Goal: Task Accomplishment & Management: Use online tool/utility

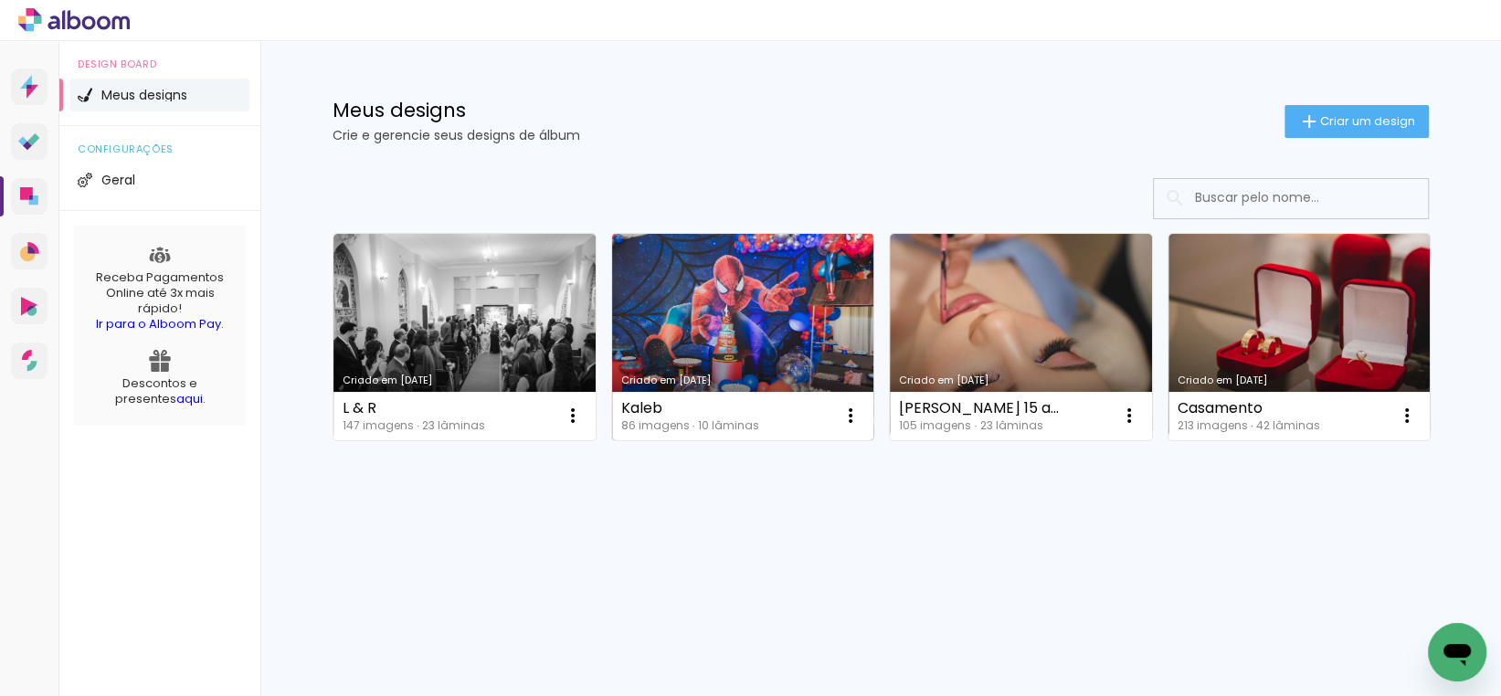
click at [789, 286] on link "Criado em [DATE]" at bounding box center [743, 337] width 262 height 206
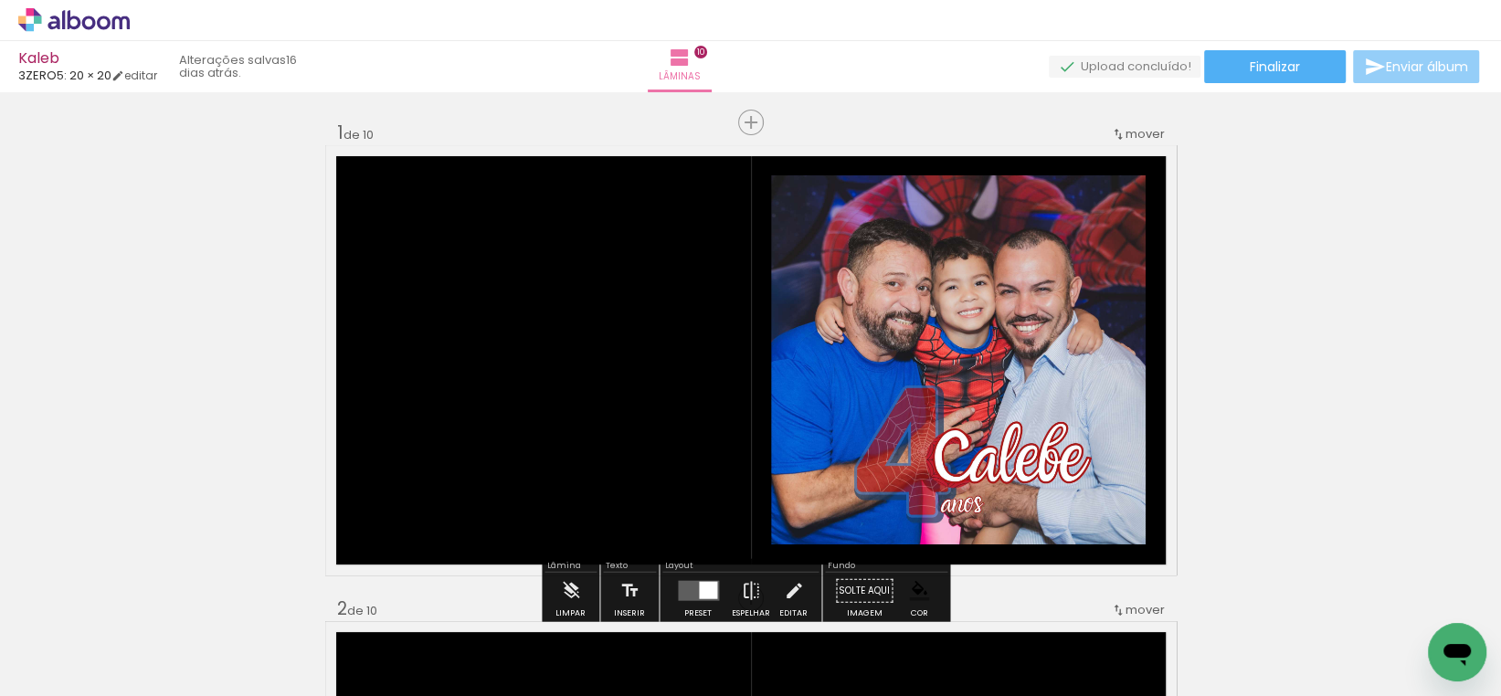
click at [1408, 71] on span "Enviar álbum" at bounding box center [1427, 66] width 82 height 13
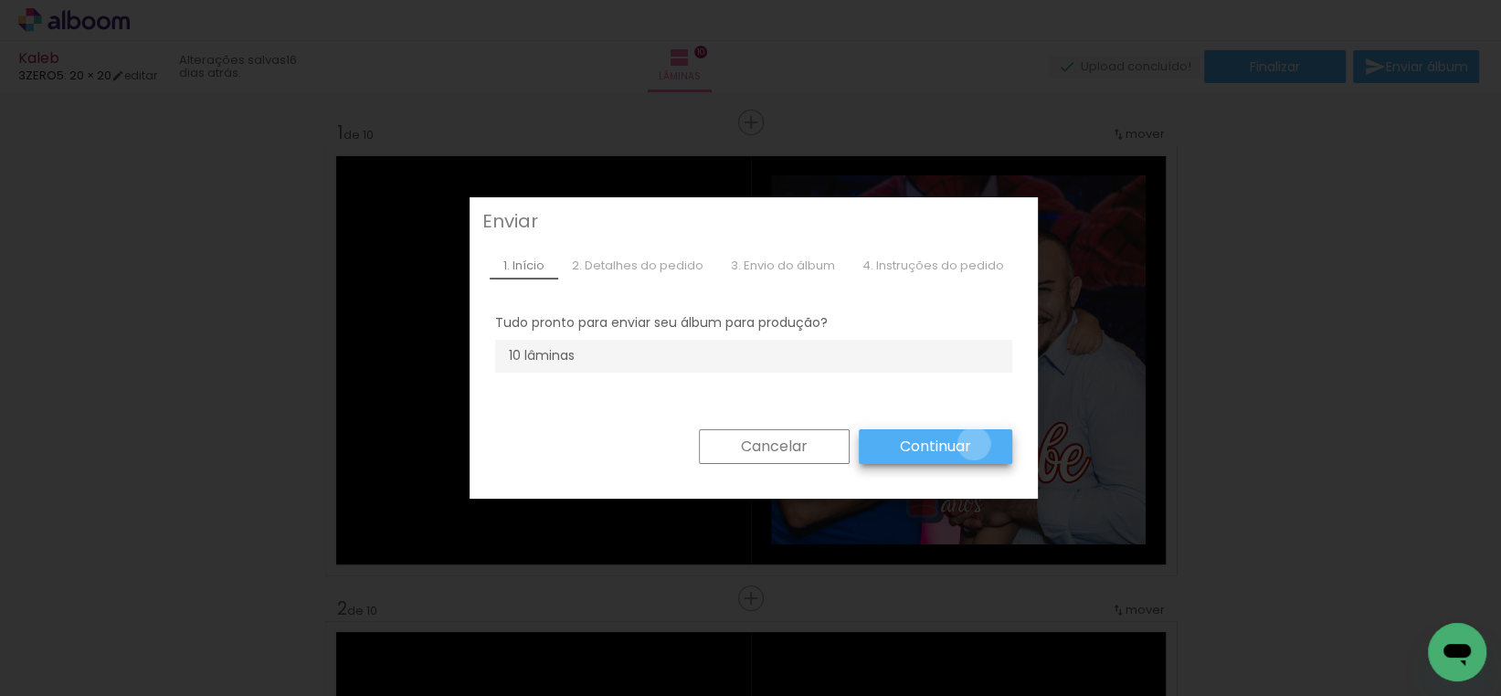
click at [0, 0] on paper-button "Continuar" at bounding box center [0, 0] width 0 height 0
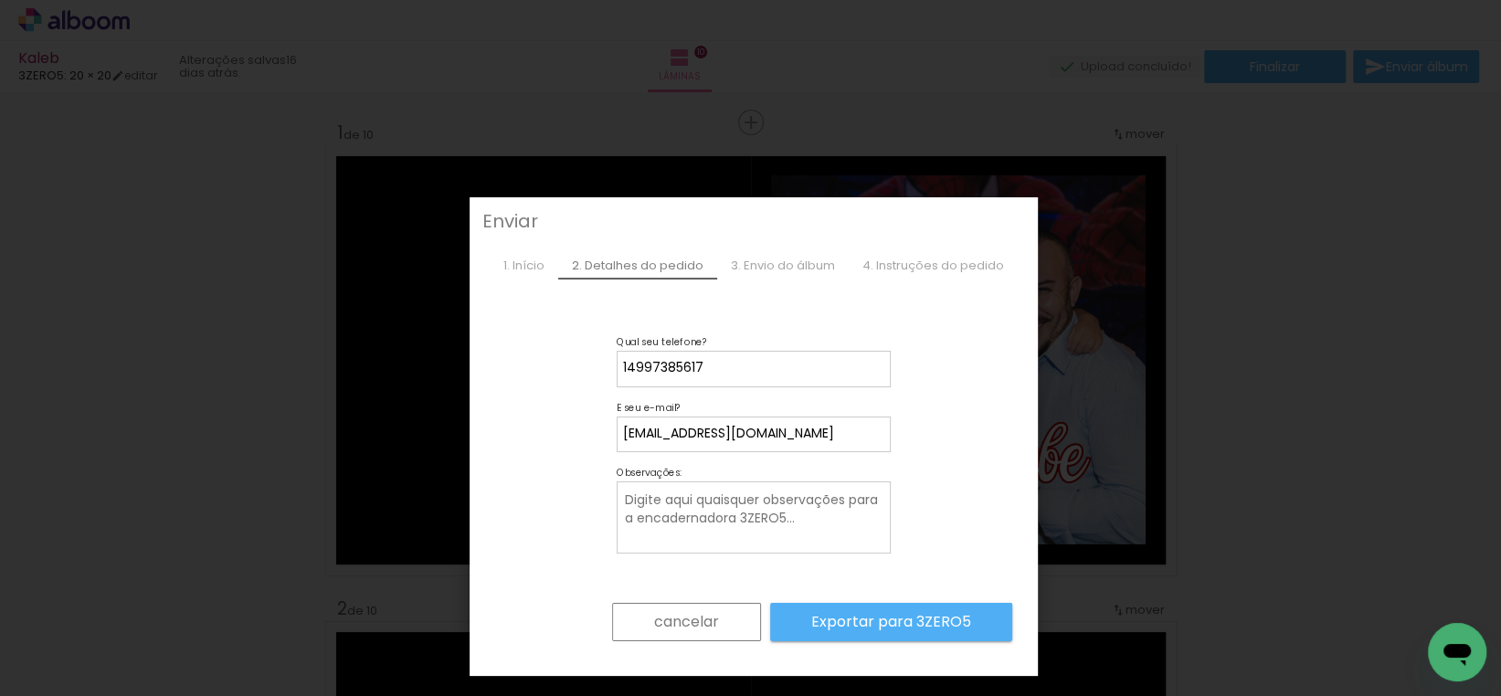
click at [0, 0] on paper-button "cancelar" at bounding box center [0, 0] width 0 height 0
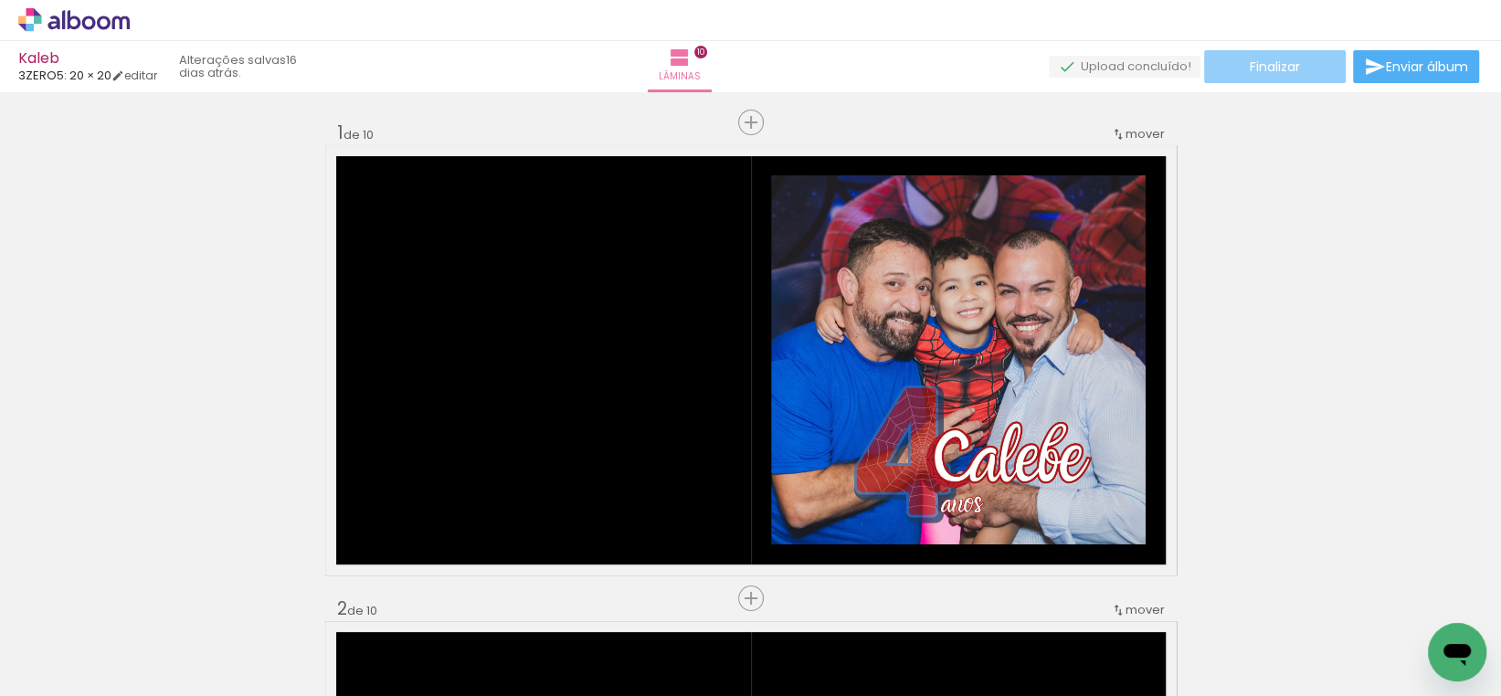
click at [1319, 69] on paper-button "Finalizar" at bounding box center [1275, 66] width 142 height 33
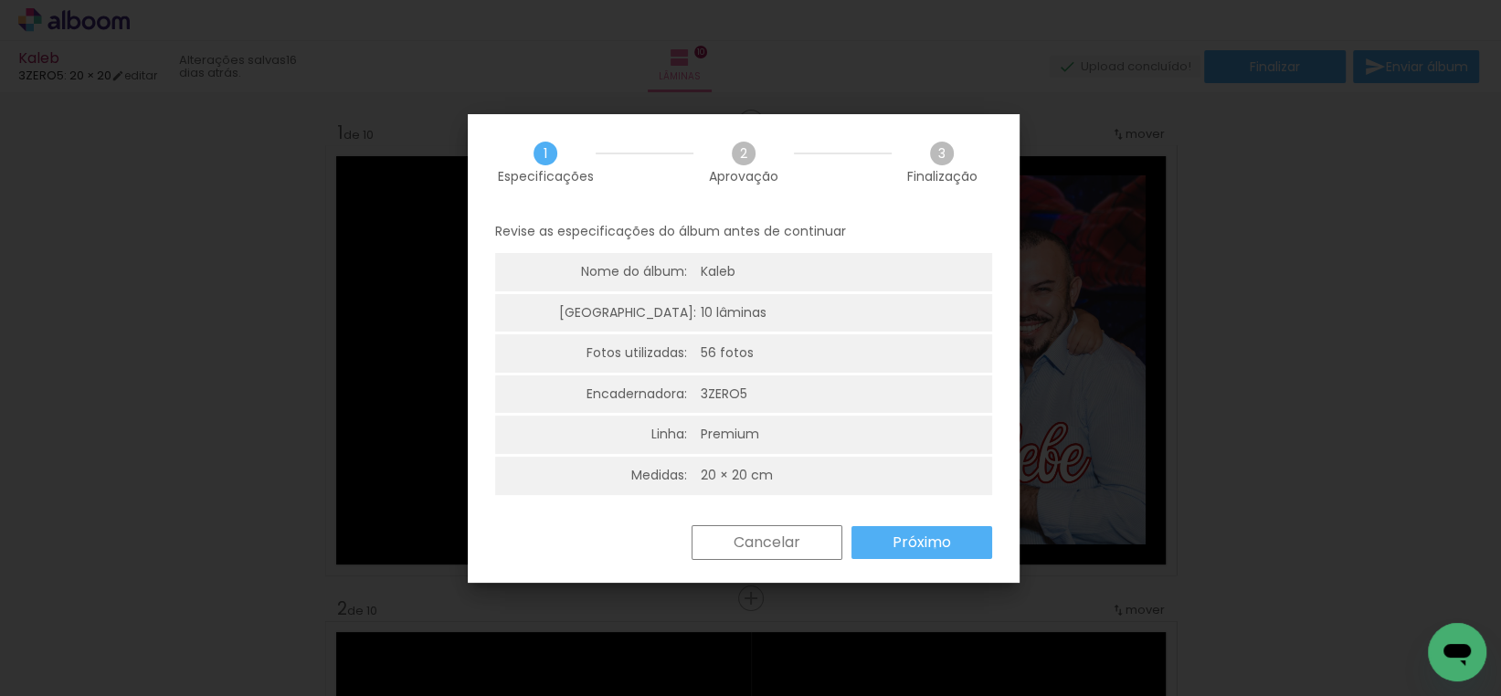
click at [0, 0] on slot "Próximo" at bounding box center [0, 0] width 0 height 0
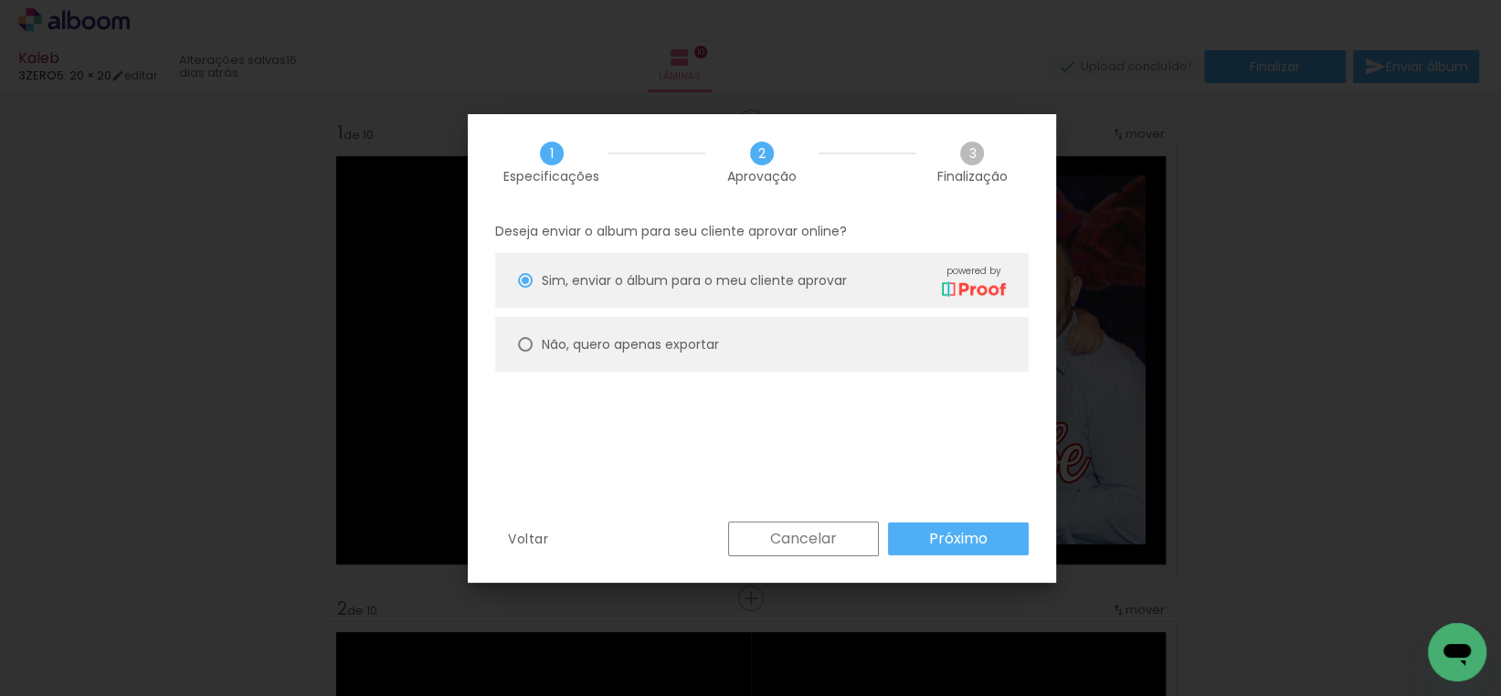
click at [0, 0] on paper-radio-button "Não, quero apenas exportar" at bounding box center [0, 0] width 0 height 0
type paper-radio-button "on"
click at [0, 0] on slot "Não, quero apenas exportar" at bounding box center [0, 0] width 0 height 0
click at [0, 0] on paper-button "Próximo" at bounding box center [0, 0] width 0 height 0
type input "Alta, 300 DPI"
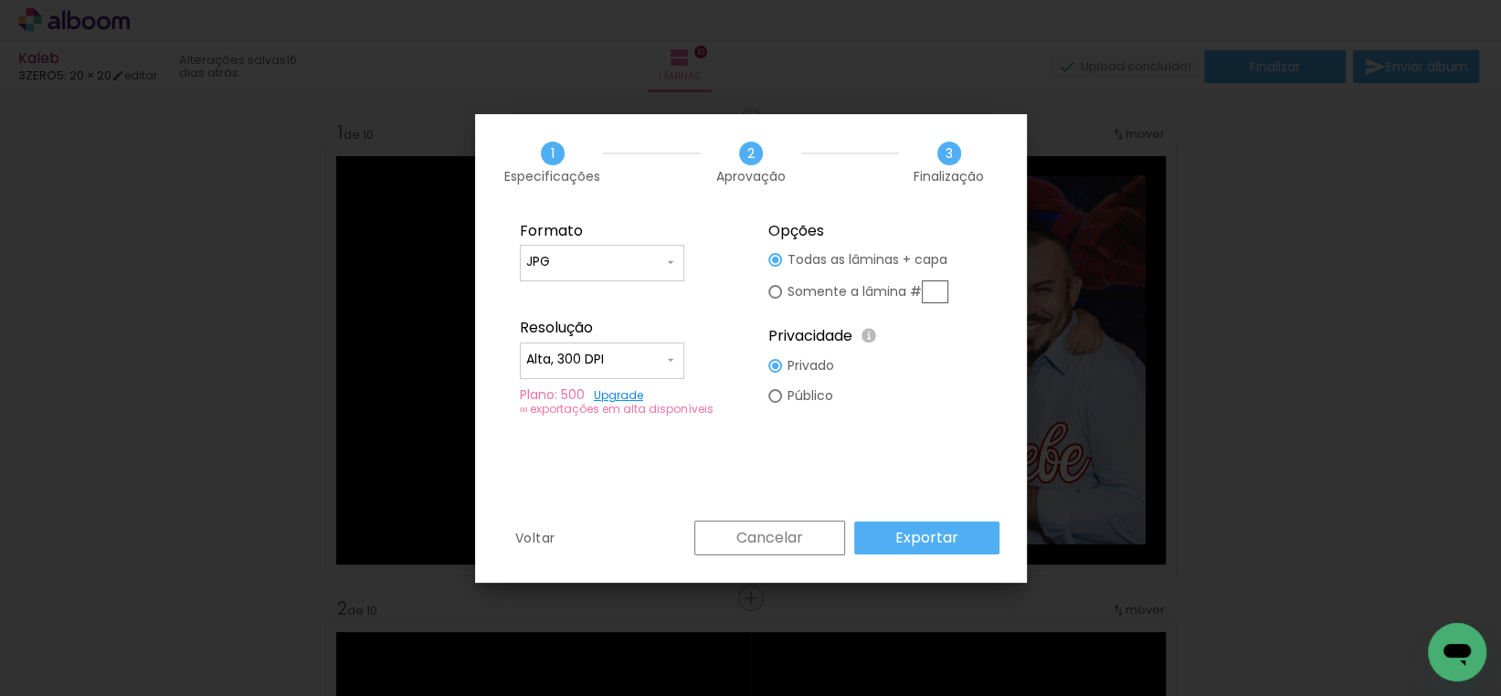
click at [0, 0] on paper-button "Exportar" at bounding box center [0, 0] width 0 height 0
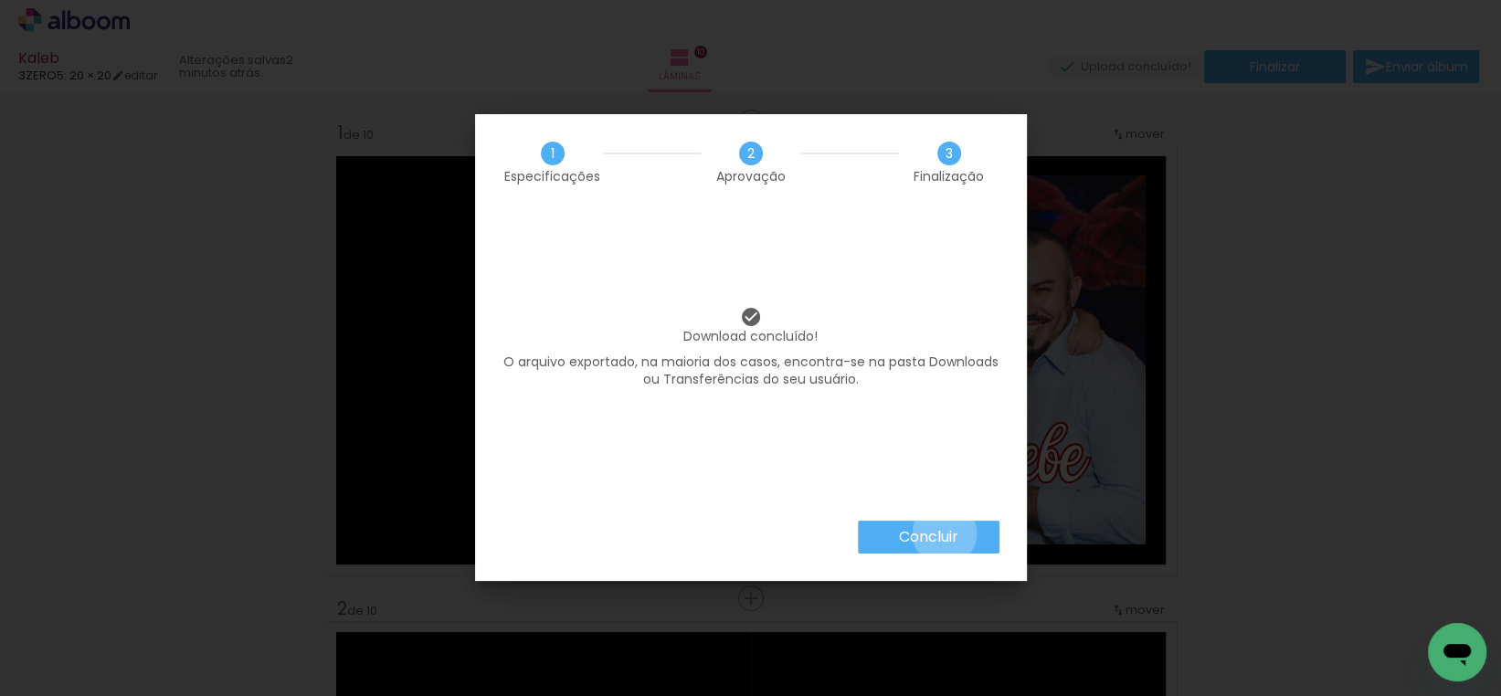
click at [0, 0] on slot "Concluir" at bounding box center [0, 0] width 0 height 0
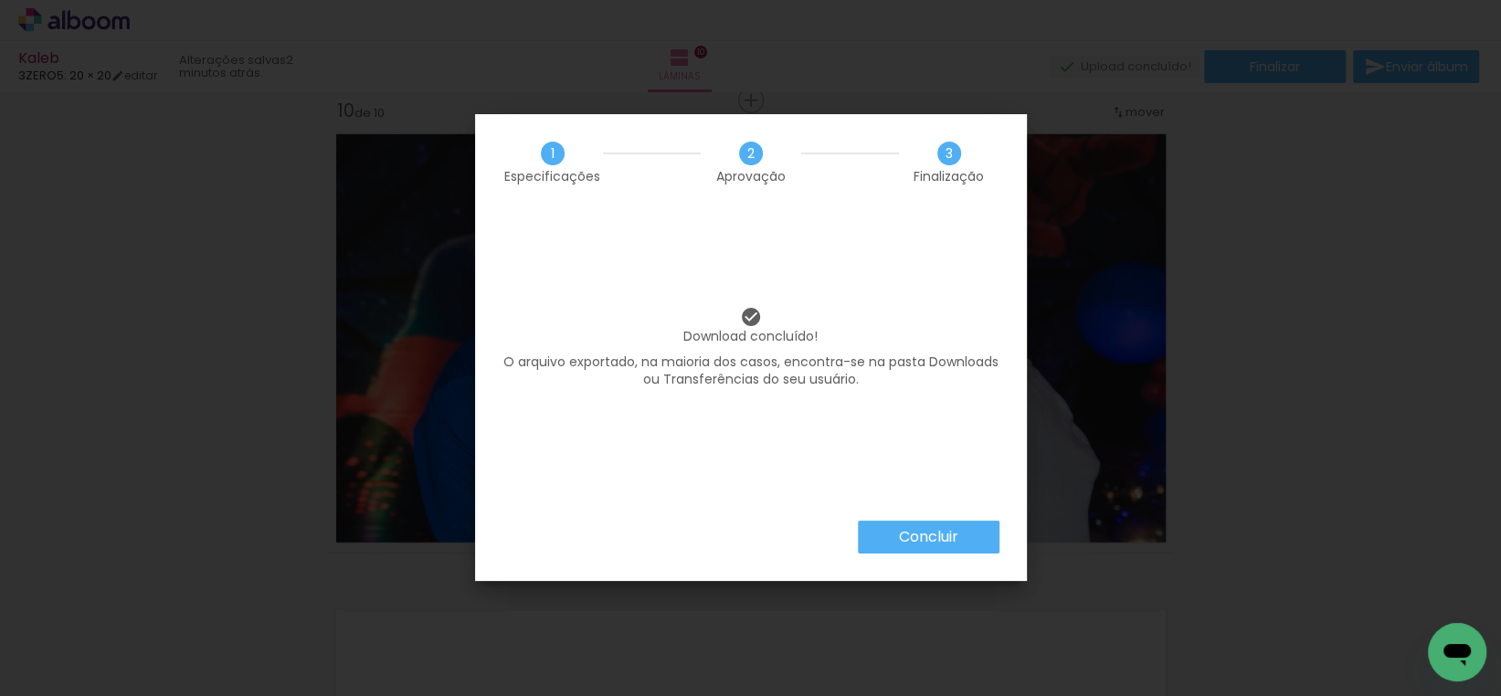
scroll to position [0, 3629]
click at [0, 0] on slot "Concluir" at bounding box center [0, 0] width 0 height 0
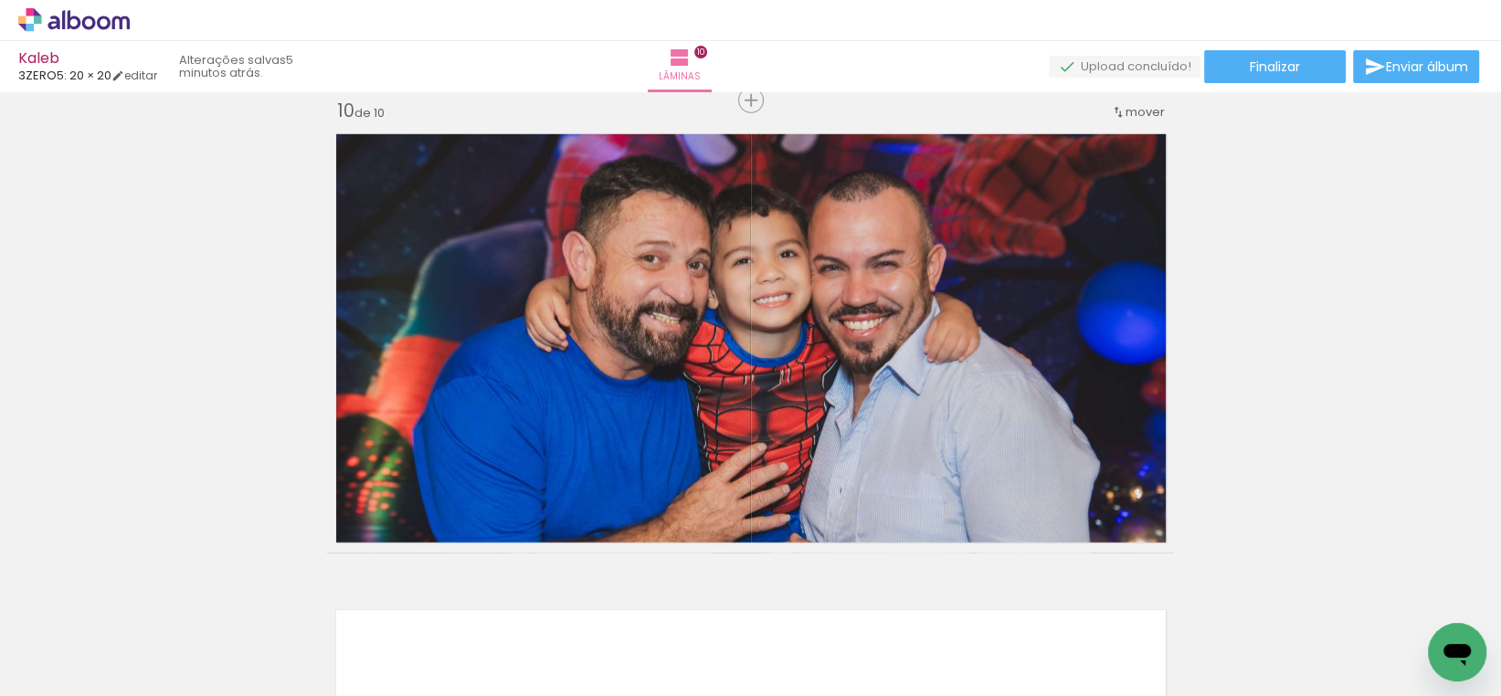
scroll to position [0, 7452]
click at [1417, 636] on div at bounding box center [1427, 634] width 90 height 90
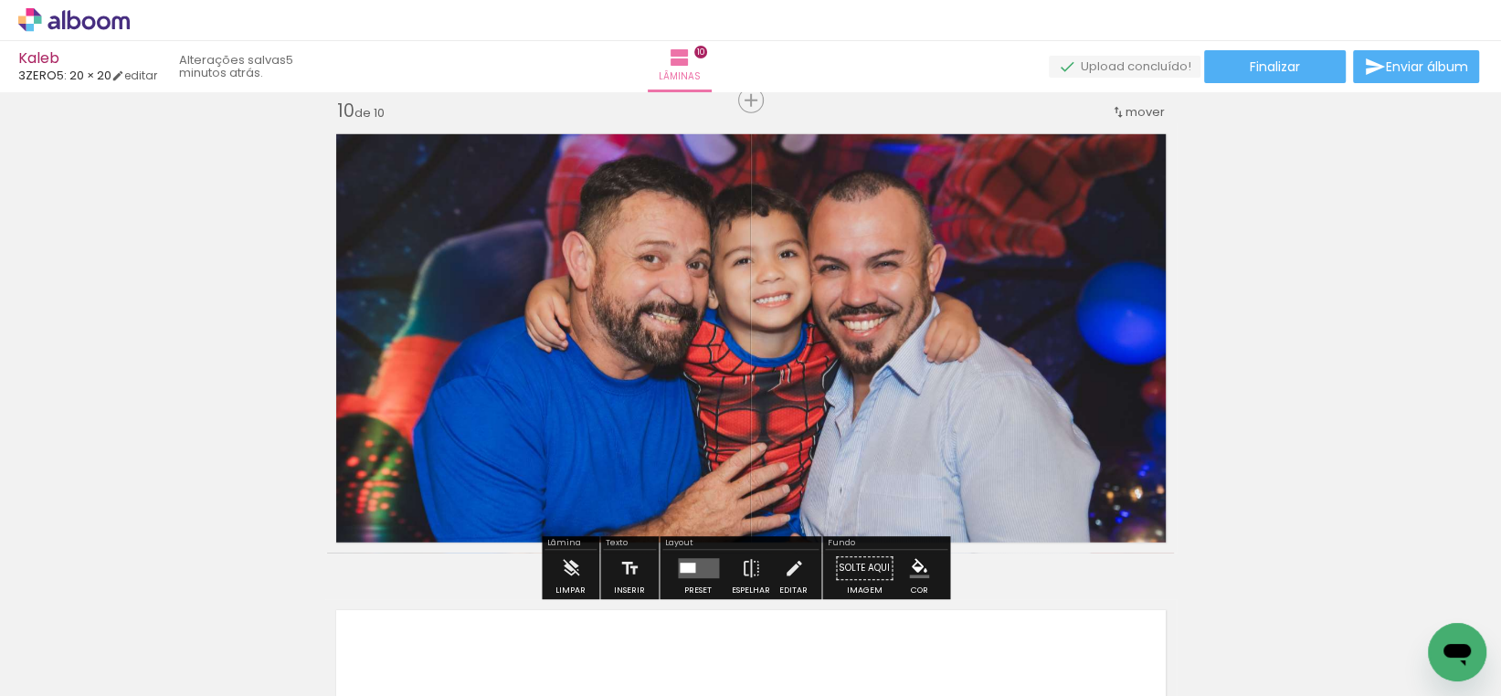
click at [1031, 407] on quentale-photo at bounding box center [751, 339] width 848 height 428
click at [1036, 381] on quentale-photo at bounding box center [751, 339] width 848 height 428
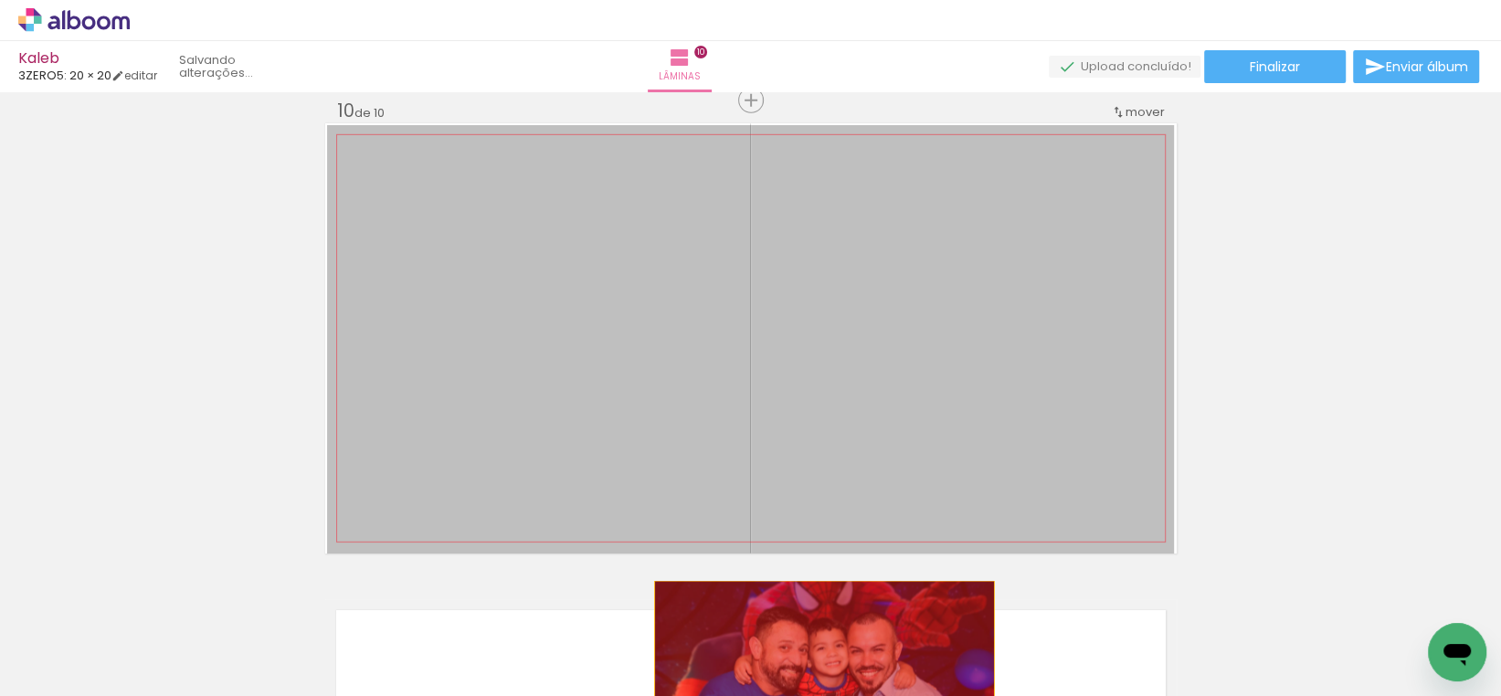
drag, startPoint x: 1036, startPoint y: 381, endPoint x: 817, endPoint y: 666, distance: 359.6
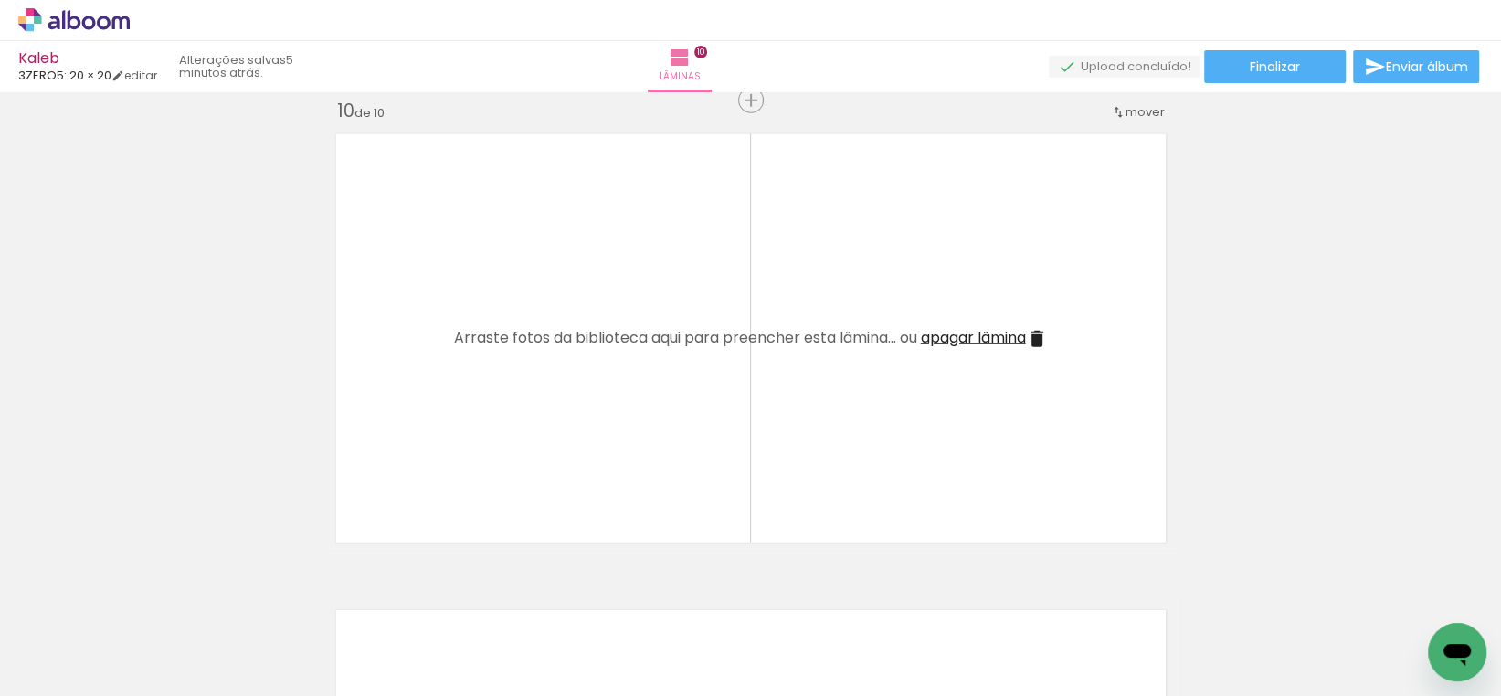
click at [1413, 619] on div at bounding box center [1427, 634] width 90 height 90
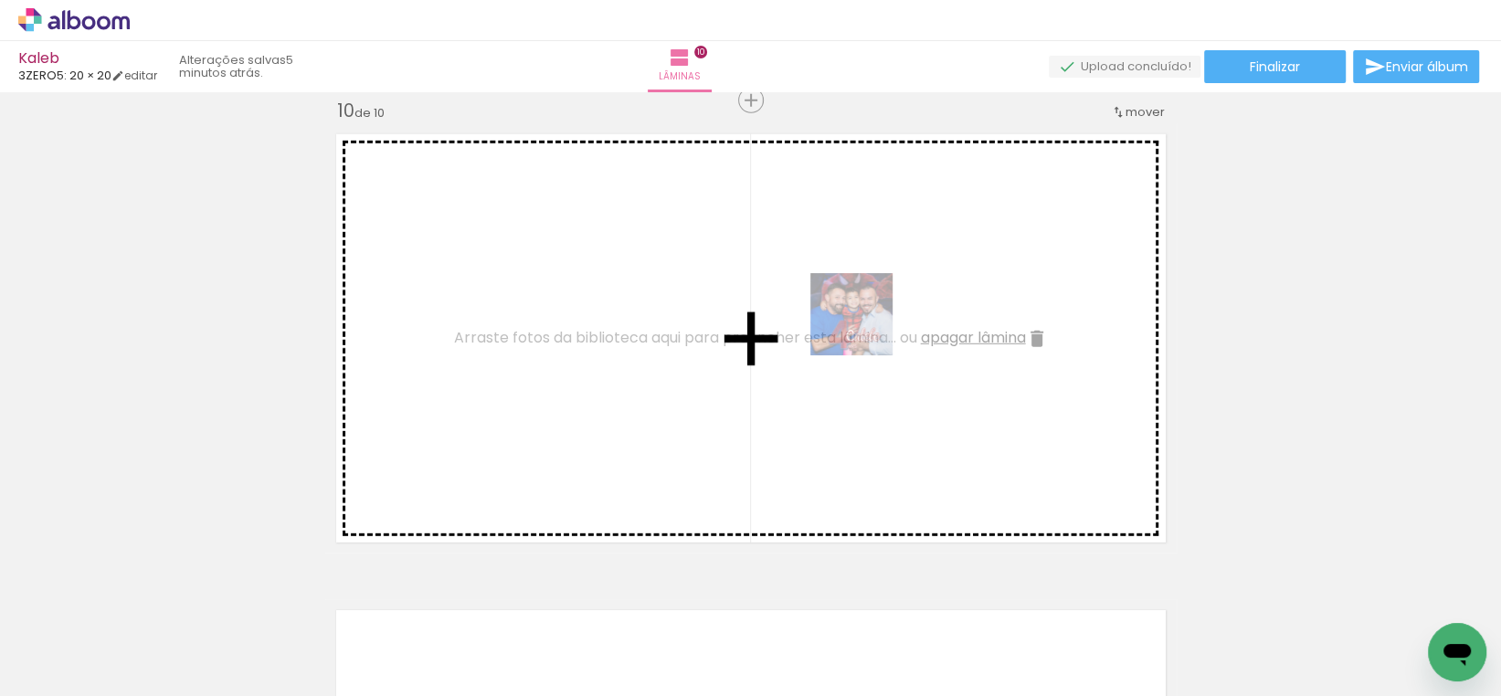
drag, startPoint x: 1428, startPoint y: 627, endPoint x: 821, endPoint y: 347, distance: 667.8
click at [821, 347] on quentale-workspace at bounding box center [750, 348] width 1501 height 696
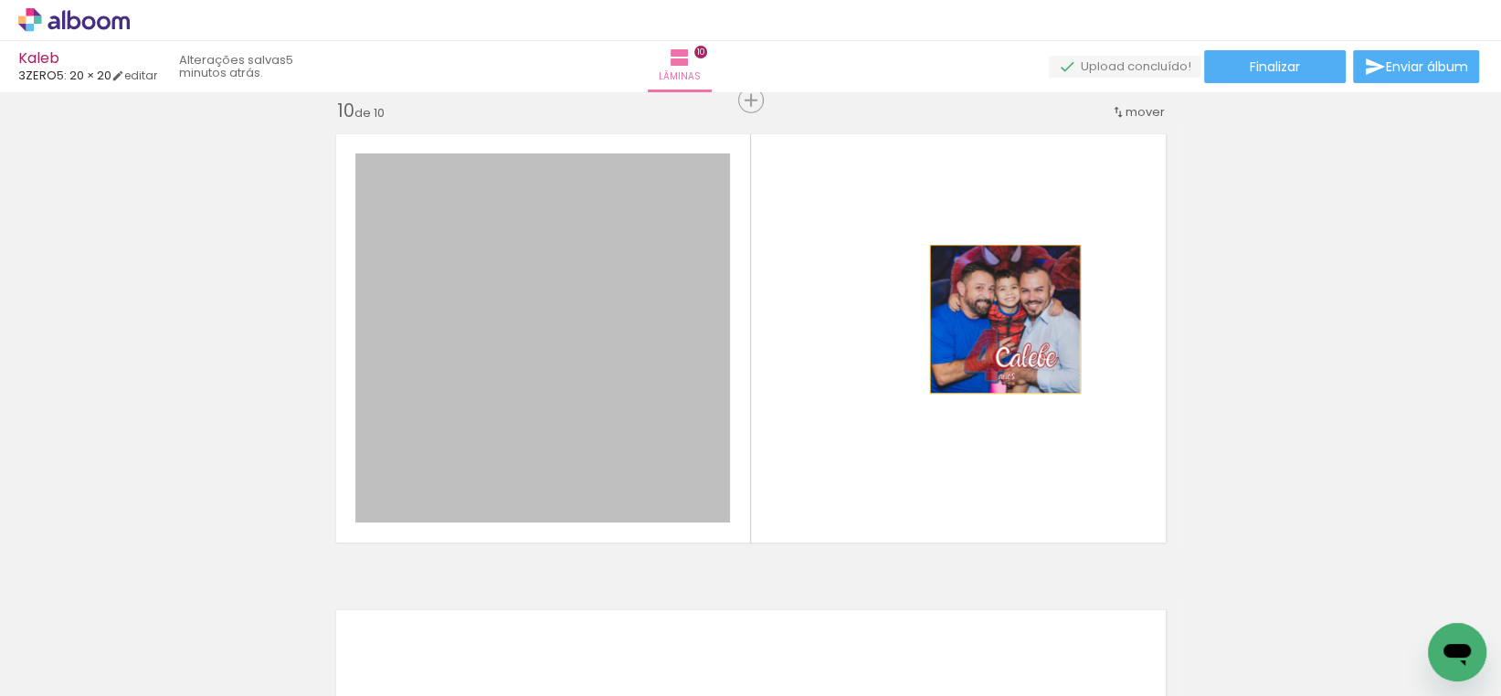
drag, startPoint x: 557, startPoint y: 351, endPoint x: 997, endPoint y: 319, distance: 441.4
click at [997, 319] on quentale-layouter at bounding box center [750, 338] width 851 height 430
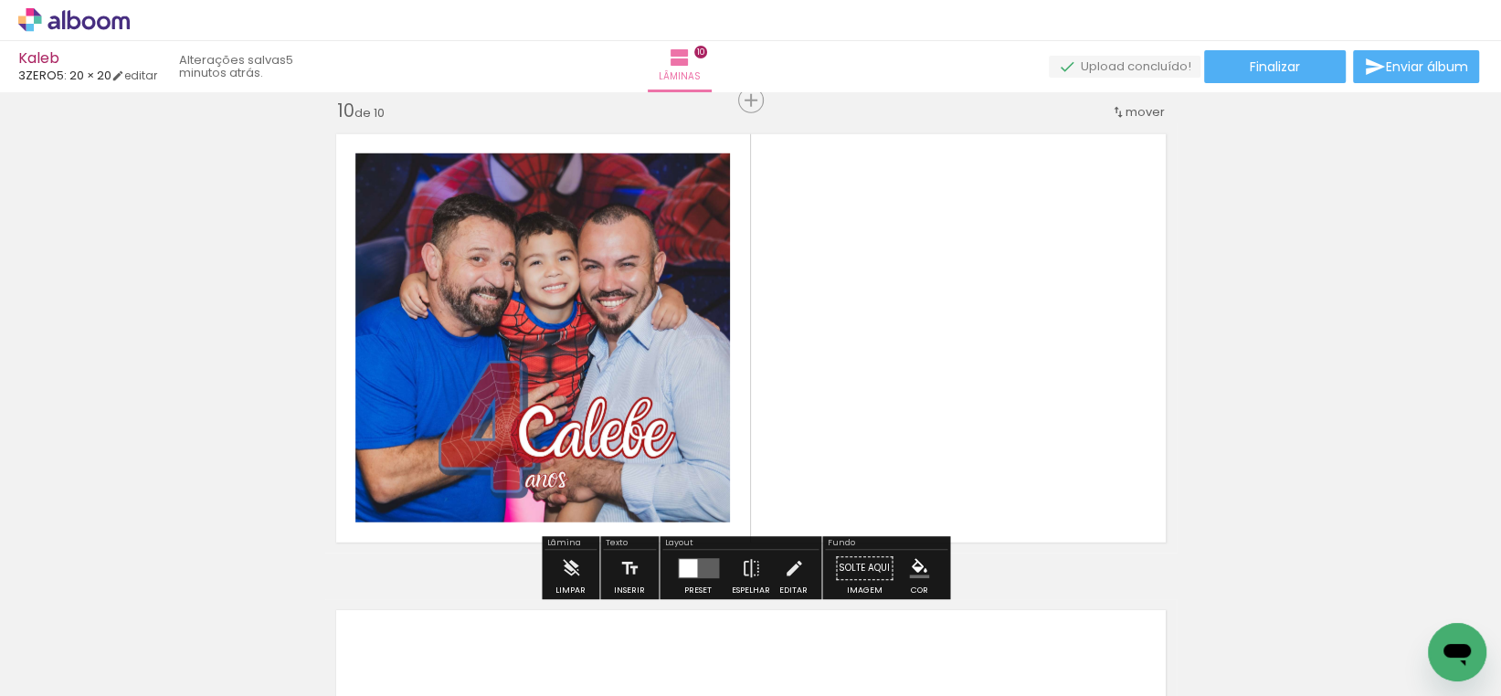
click at [685, 340] on quentale-photo at bounding box center [542, 337] width 375 height 369
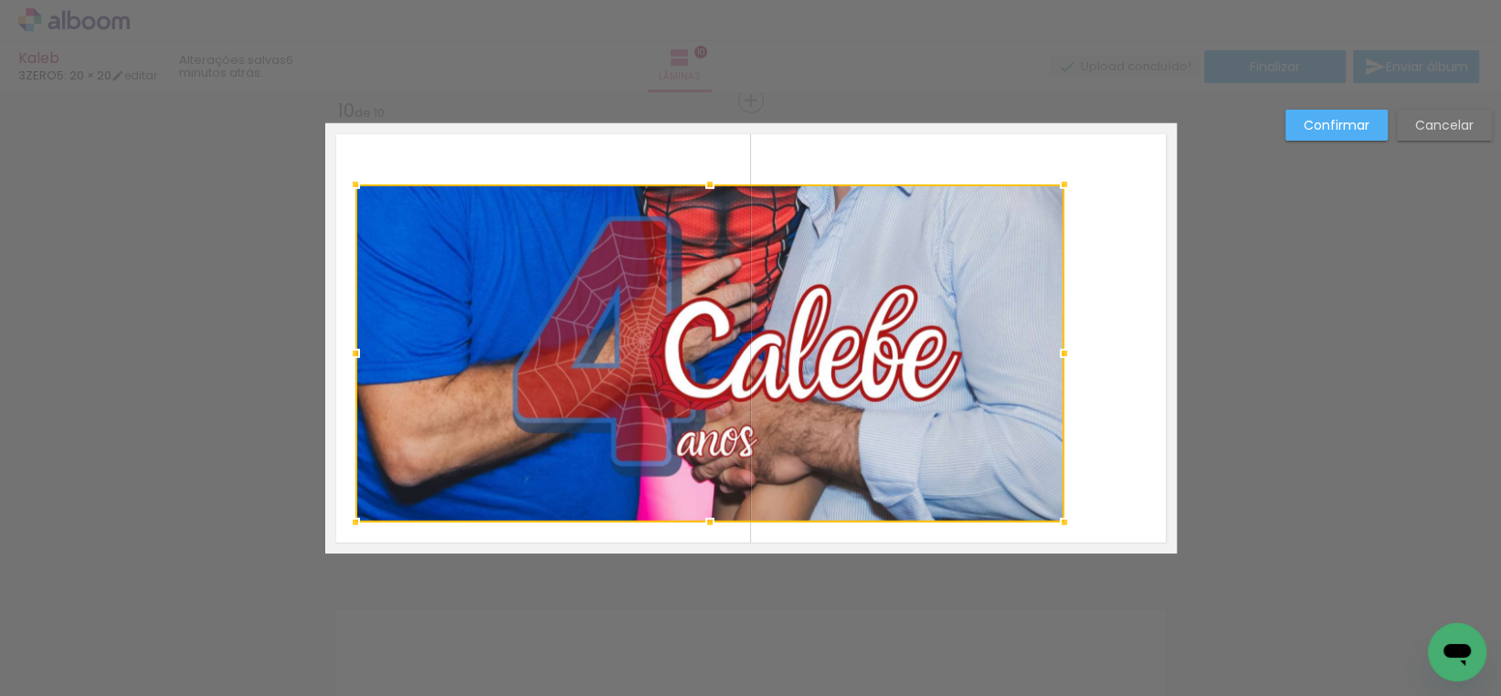
drag, startPoint x: 723, startPoint y: 155, endPoint x: 1057, endPoint y: 145, distance: 334.5
click at [1057, 145] on album-spread "10 de 10" at bounding box center [750, 338] width 851 height 430
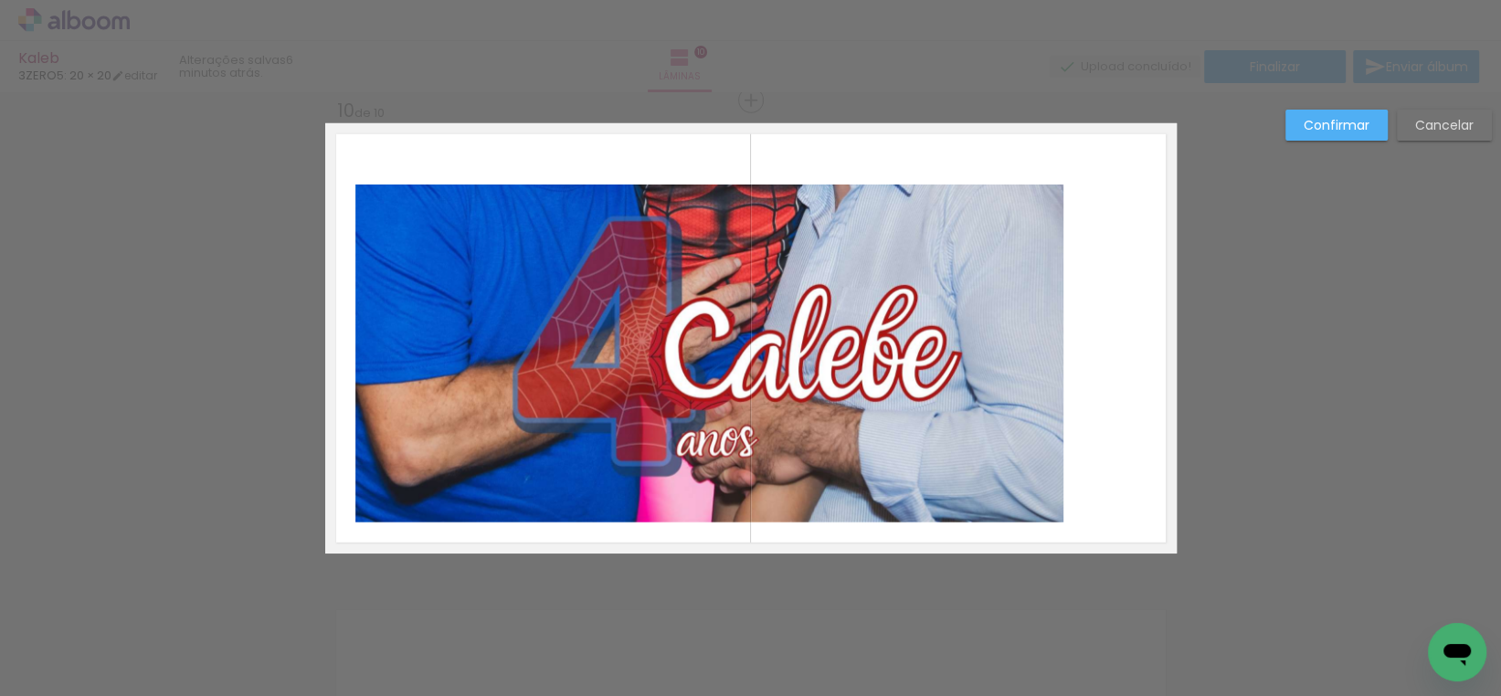
click at [765, 304] on quentale-photo at bounding box center [709, 354] width 709 height 338
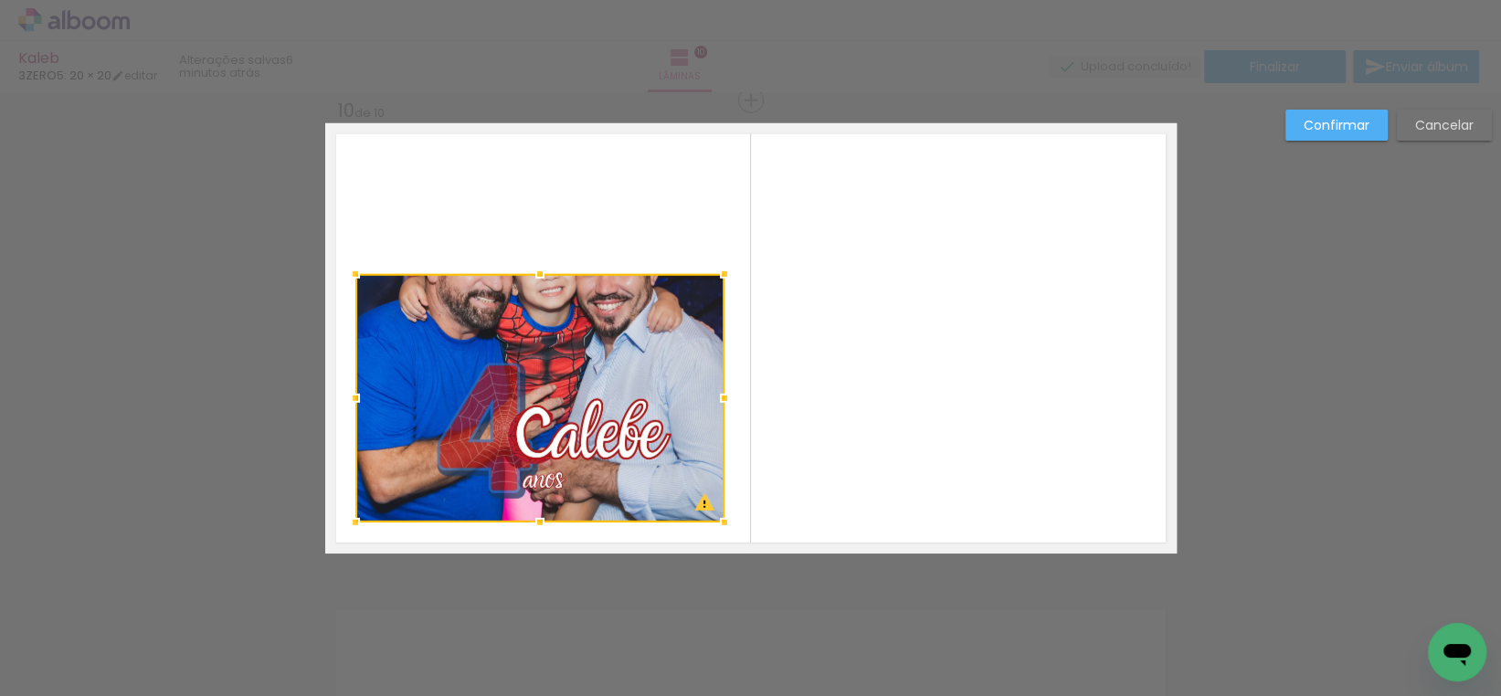
drag, startPoint x: 1058, startPoint y: 182, endPoint x: 712, endPoint y: 275, distance: 357.6
click at [712, 275] on div at bounding box center [724, 274] width 37 height 37
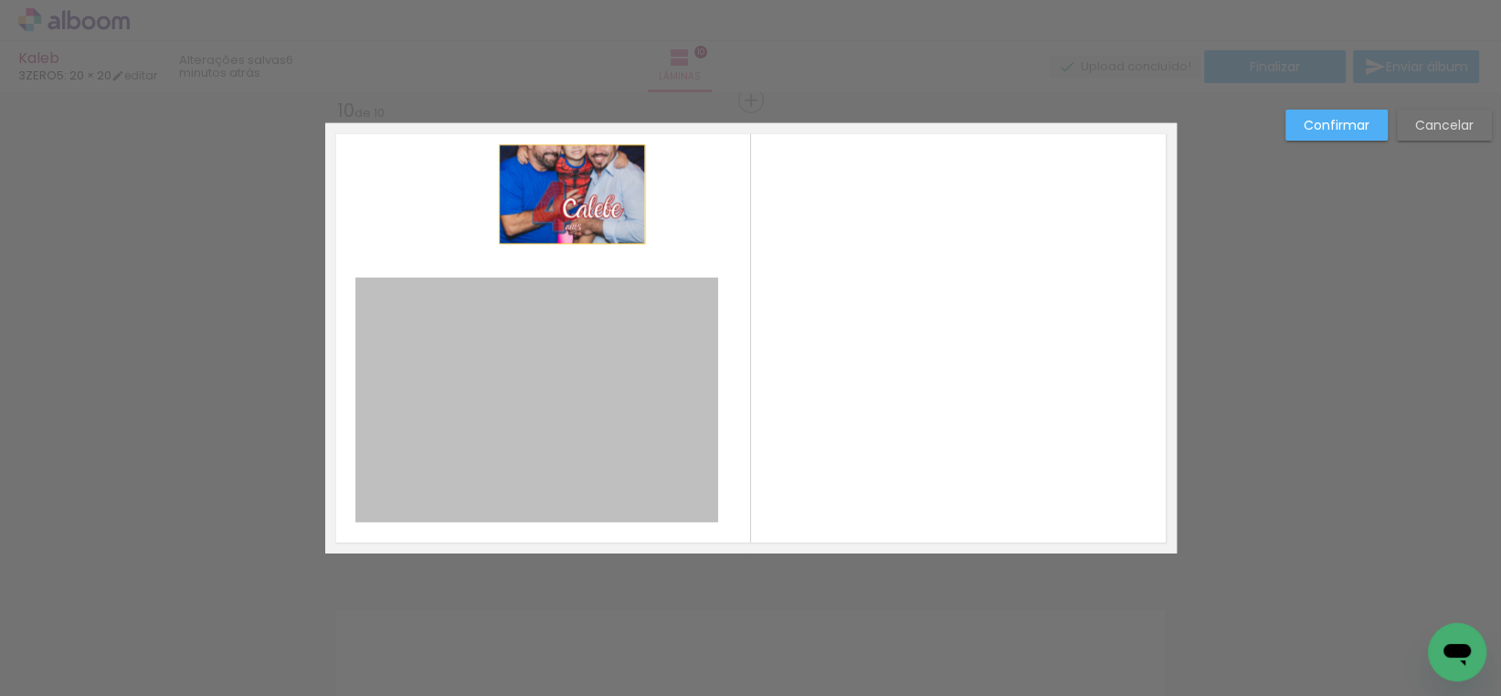
drag, startPoint x: 539, startPoint y: 279, endPoint x: 575, endPoint y: 227, distance: 62.3
click at [569, 221] on quentale-layouter at bounding box center [750, 338] width 851 height 430
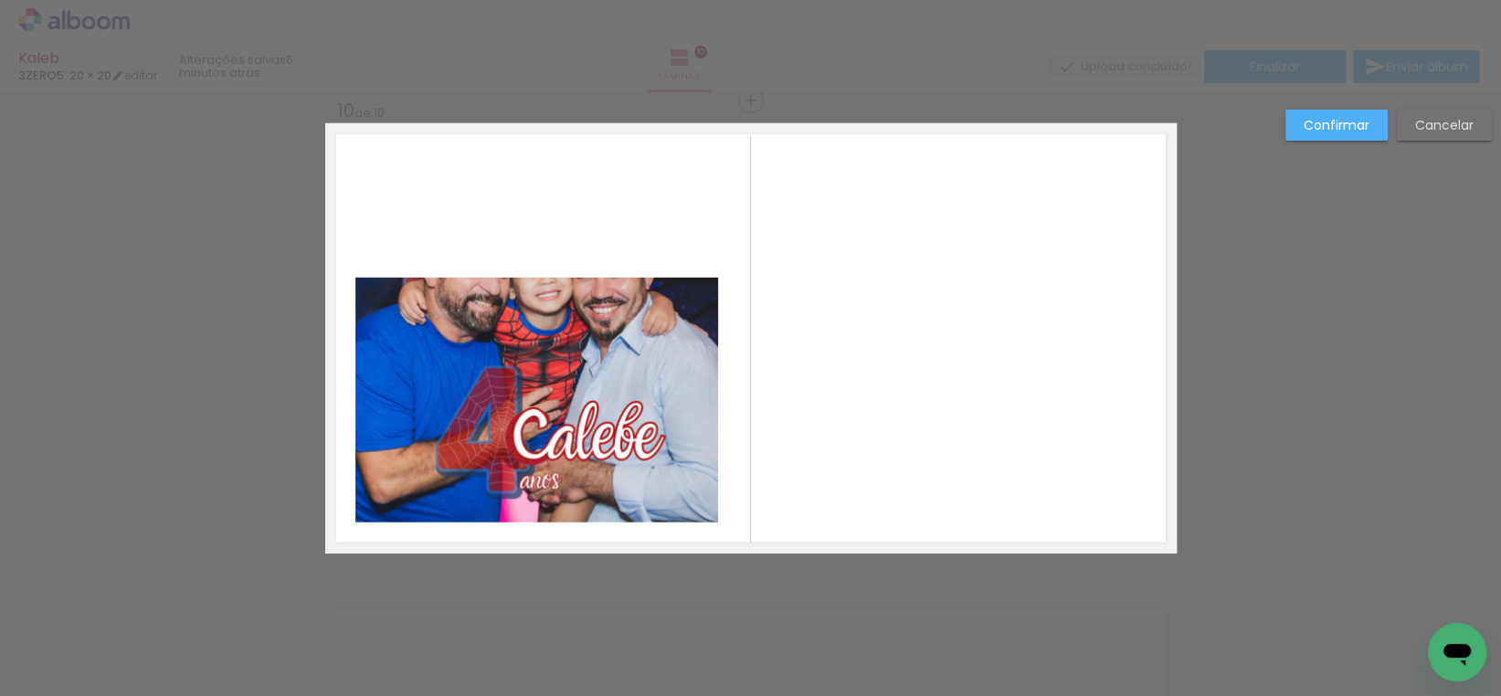
scroll to position [0, 7452]
click at [0, 0] on slot "Confirmar" at bounding box center [0, 0] width 0 height 0
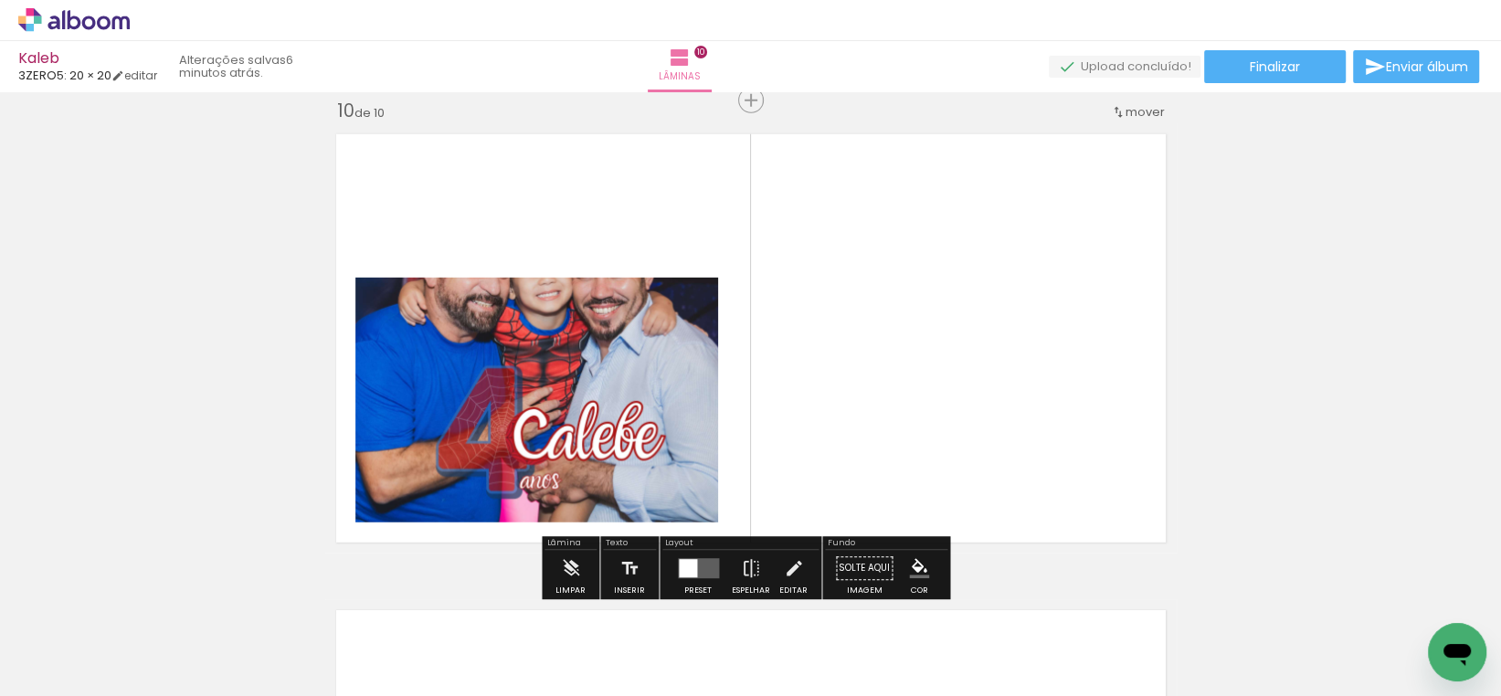
click at [660, 351] on quentale-photo at bounding box center [536, 400] width 363 height 245
click at [687, 566] on div at bounding box center [688, 568] width 18 height 18
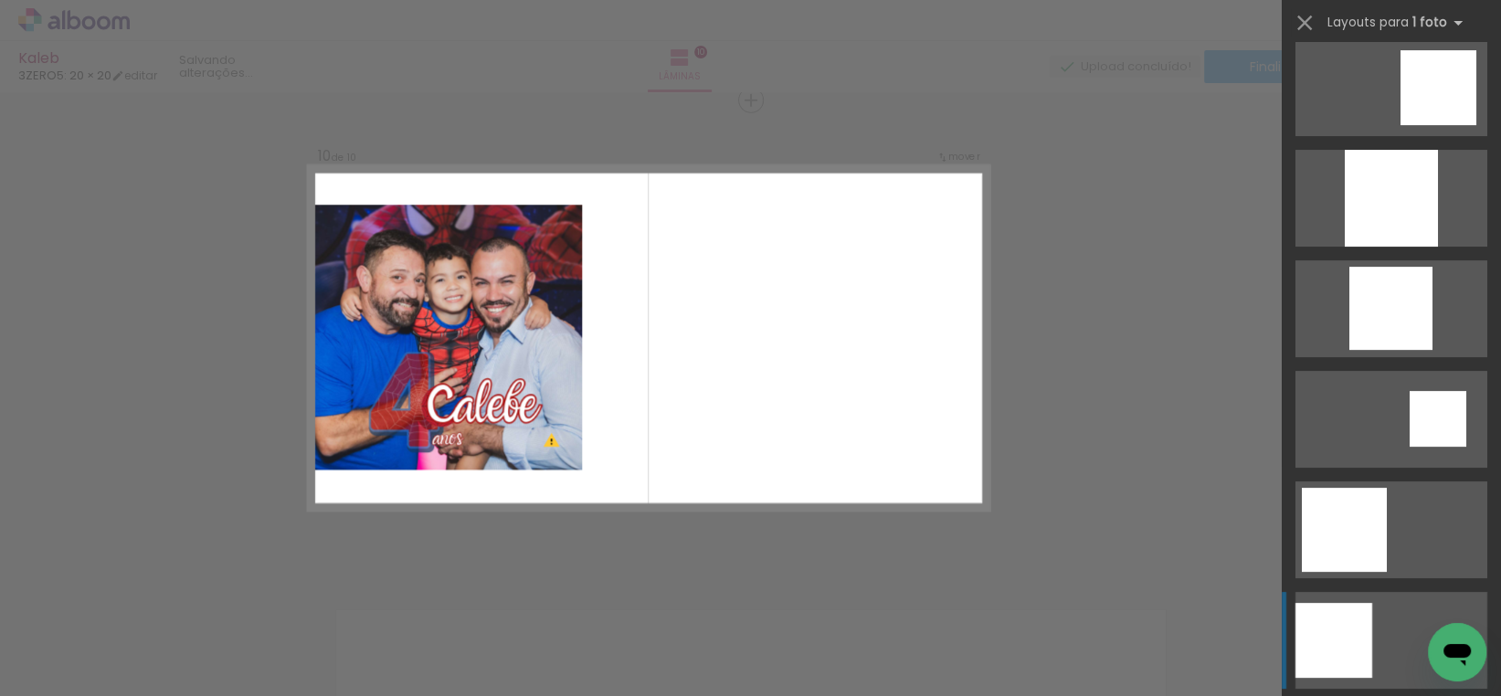
scroll to position [457, 0]
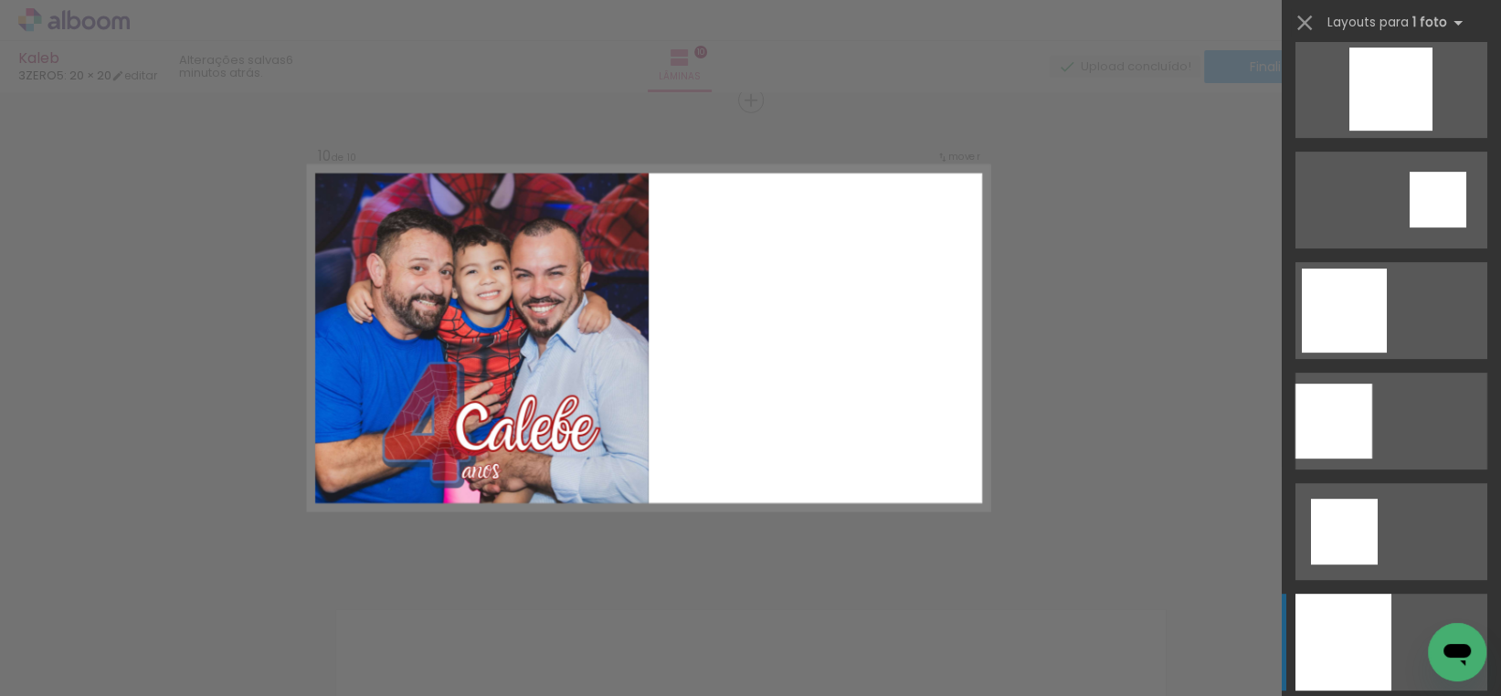
click at [1365, 639] on div at bounding box center [1343, 642] width 96 height 97
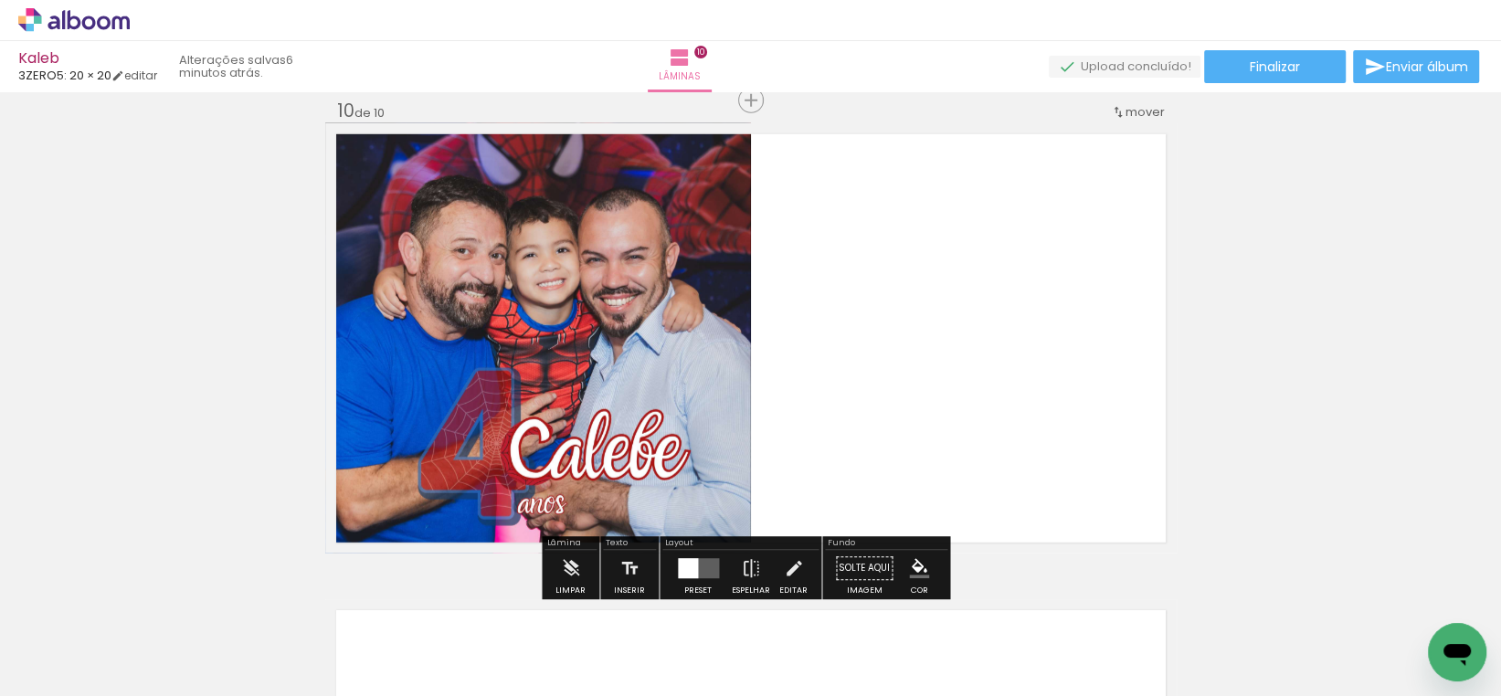
click at [916, 575] on iron-icon "color picker" at bounding box center [919, 568] width 20 height 20
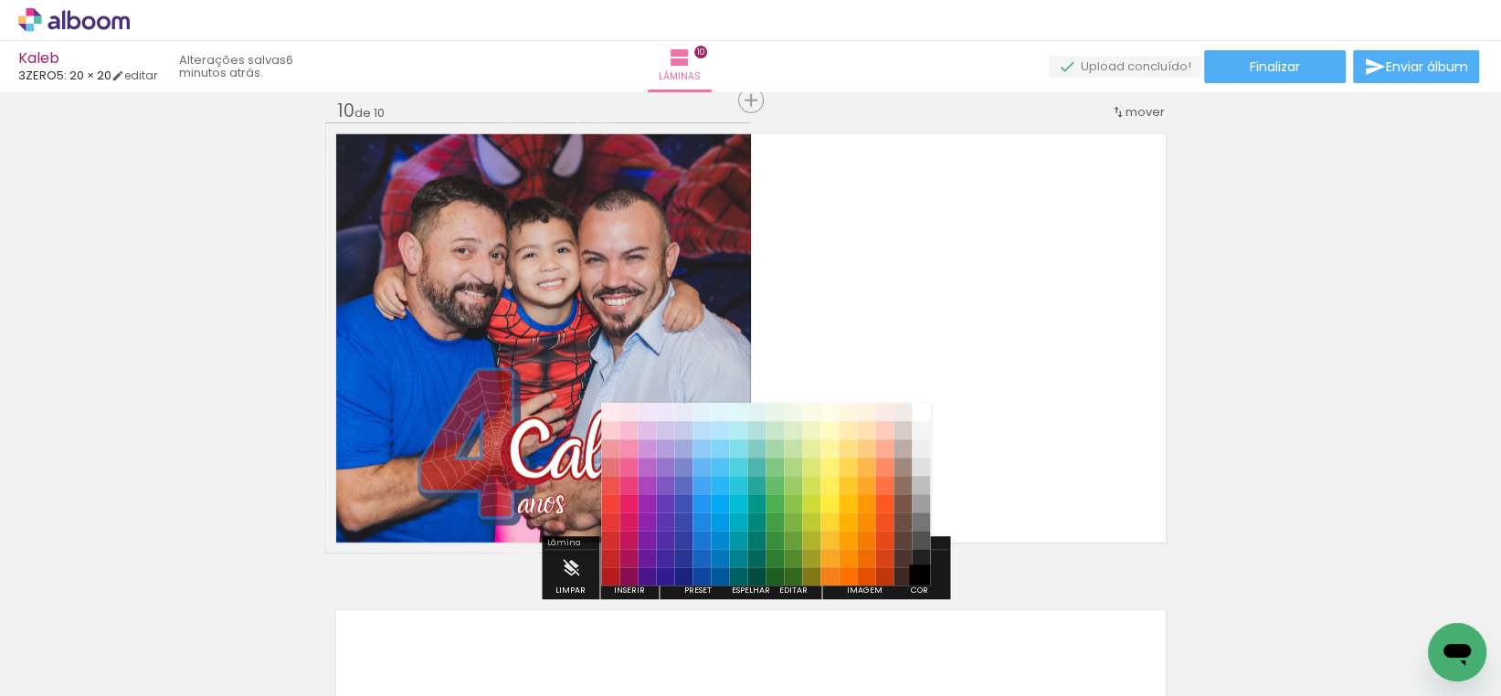
click at [914, 579] on paper-item "#000000" at bounding box center [921, 576] width 18 height 18
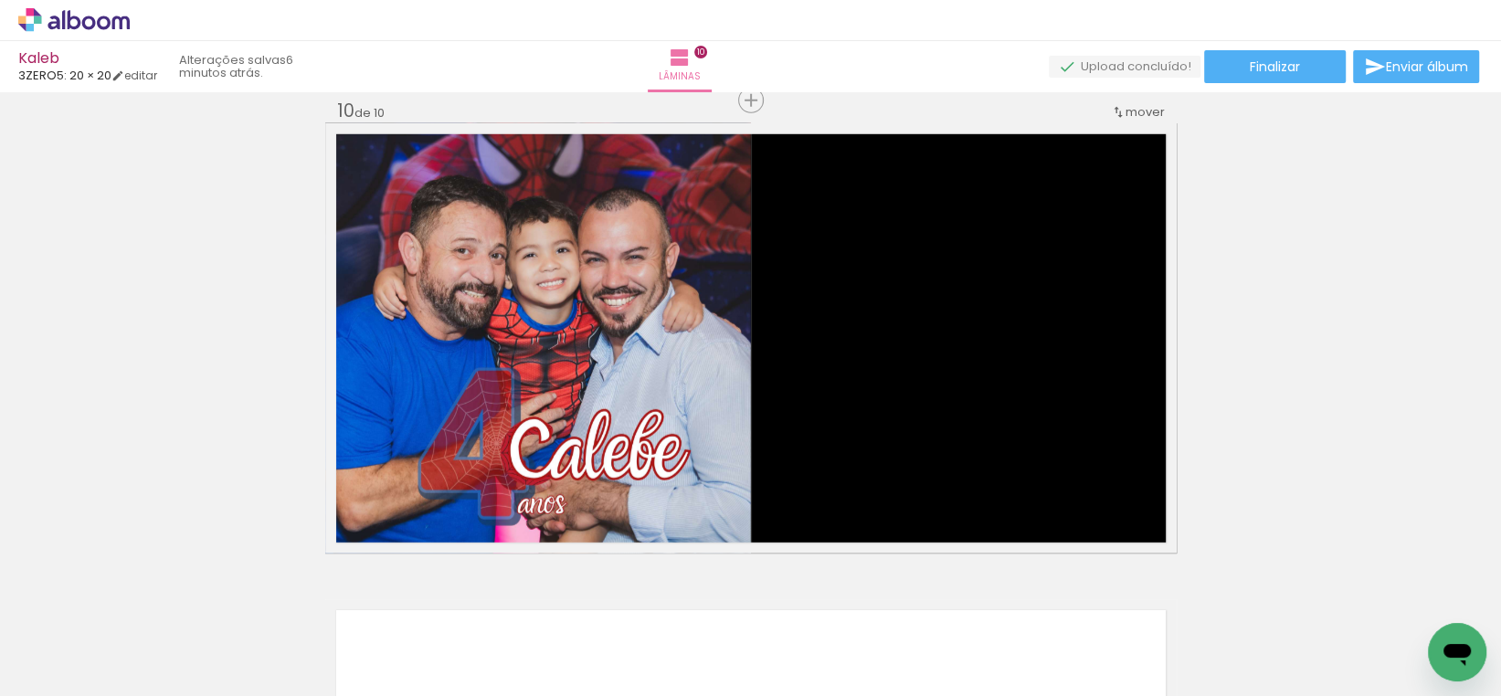
scroll to position [0, 4492]
drag, startPoint x: 725, startPoint y: 639, endPoint x: 914, endPoint y: 291, distance: 396.1
click at [914, 291] on quentale-workspace at bounding box center [750, 348] width 1501 height 696
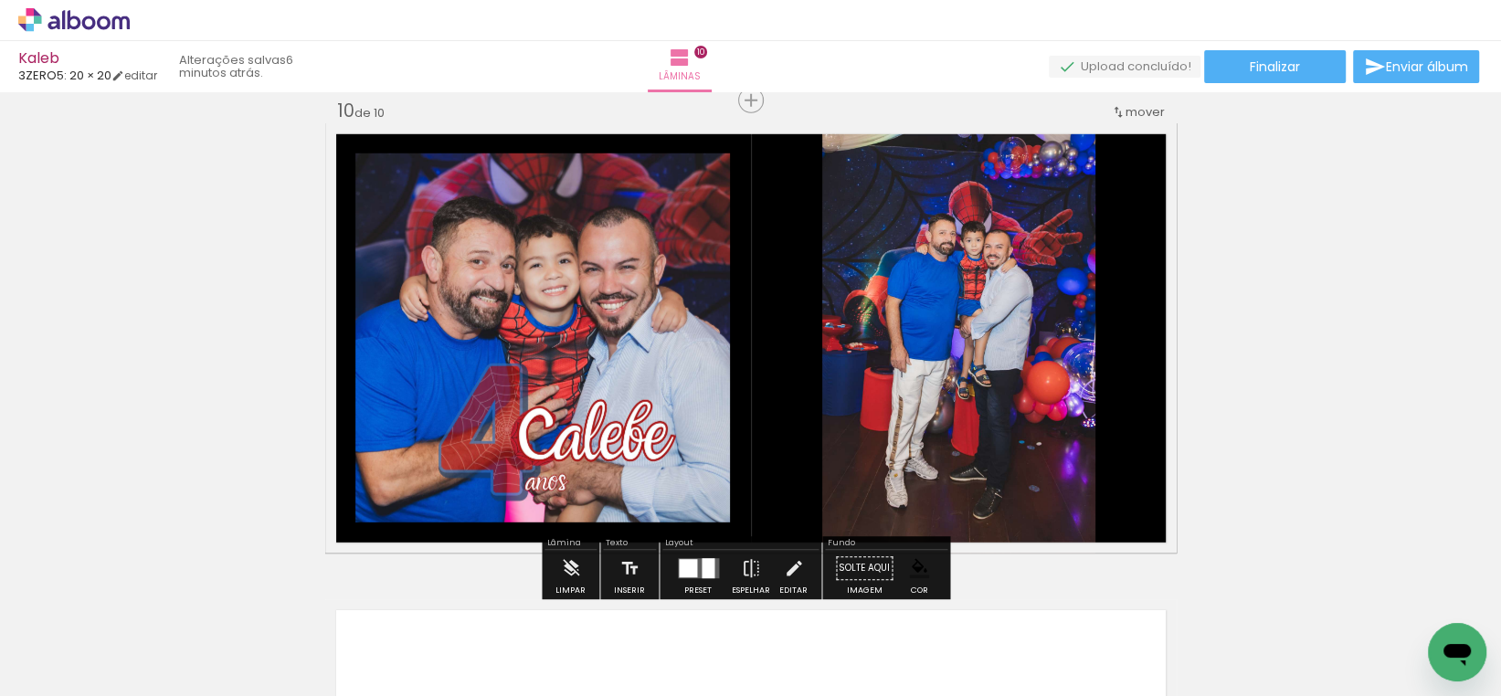
click at [741, 570] on iron-icon at bounding box center [751, 568] width 20 height 37
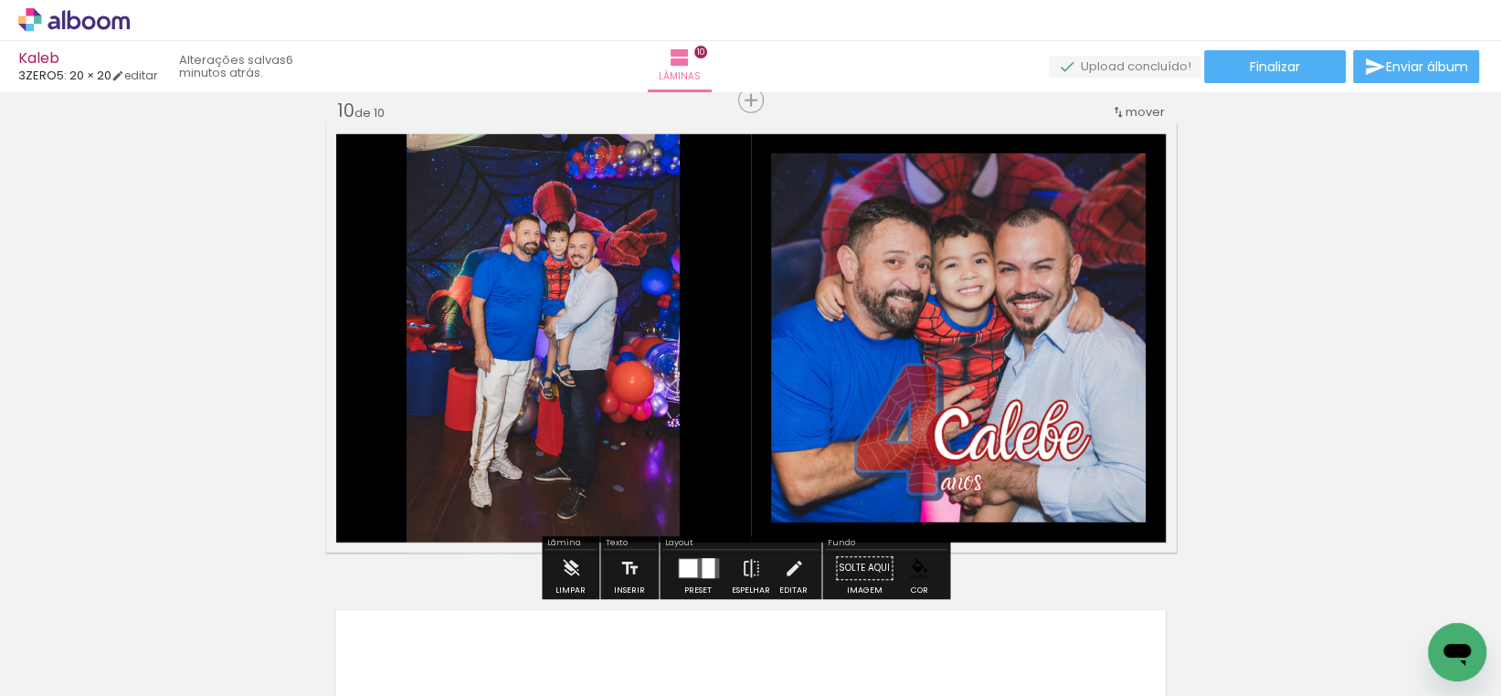
click at [679, 567] on div at bounding box center [688, 568] width 18 height 18
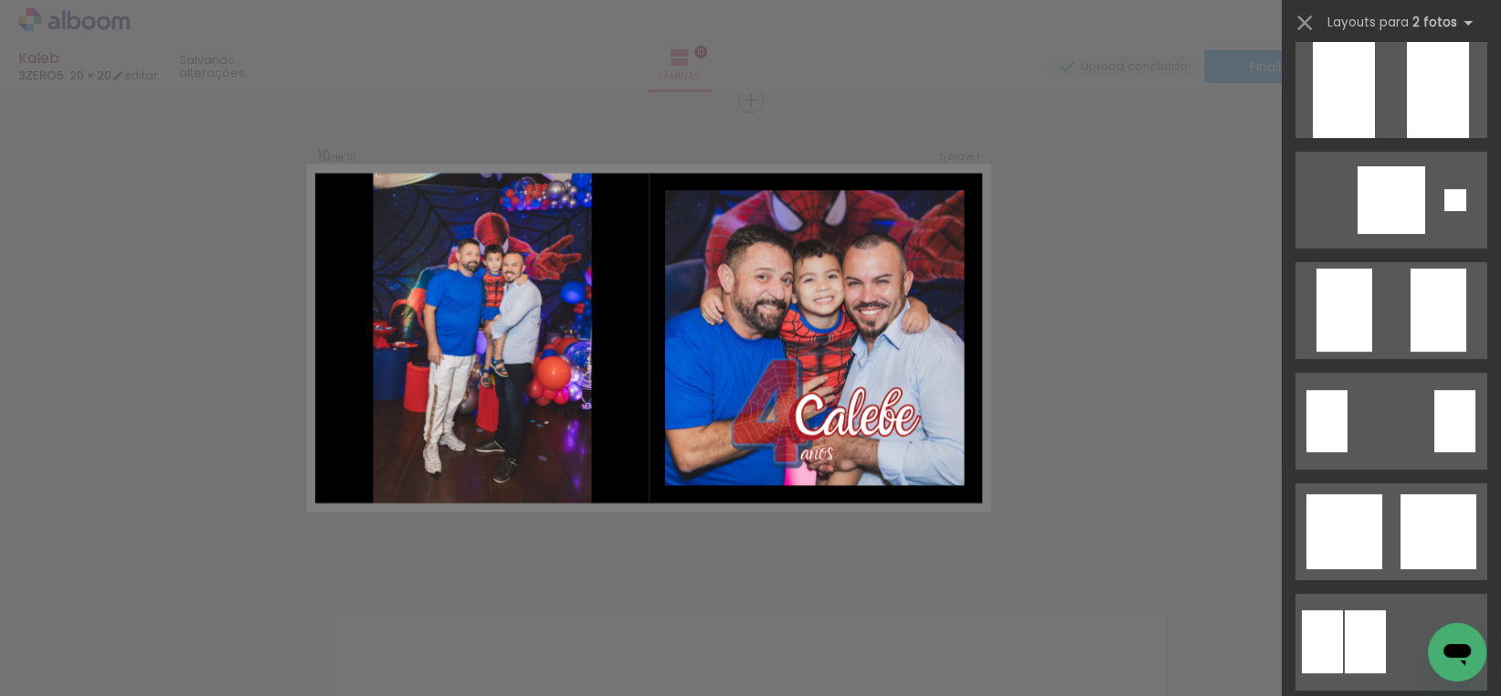
scroll to position [0, 0]
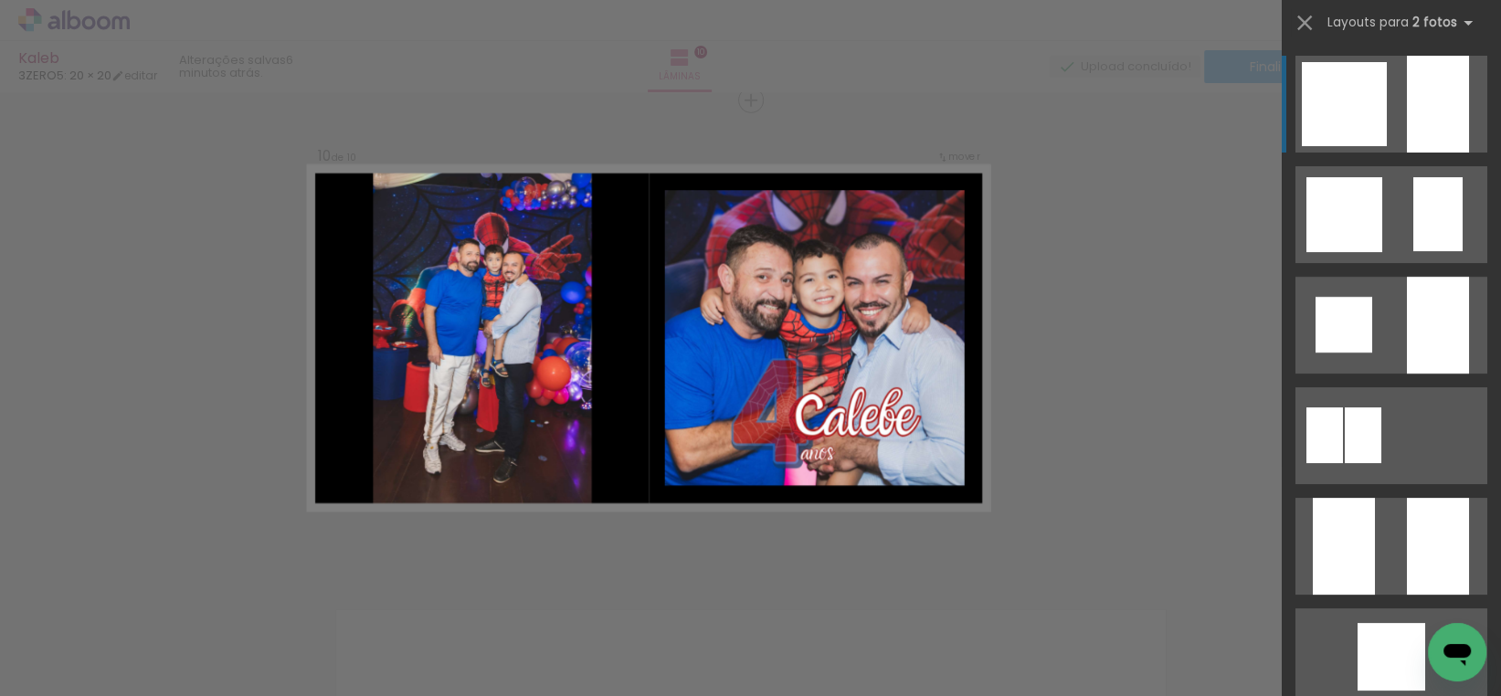
click at [1380, 114] on quentale-layouter at bounding box center [1391, 104] width 192 height 97
click at [1377, 118] on div at bounding box center [1344, 104] width 85 height 84
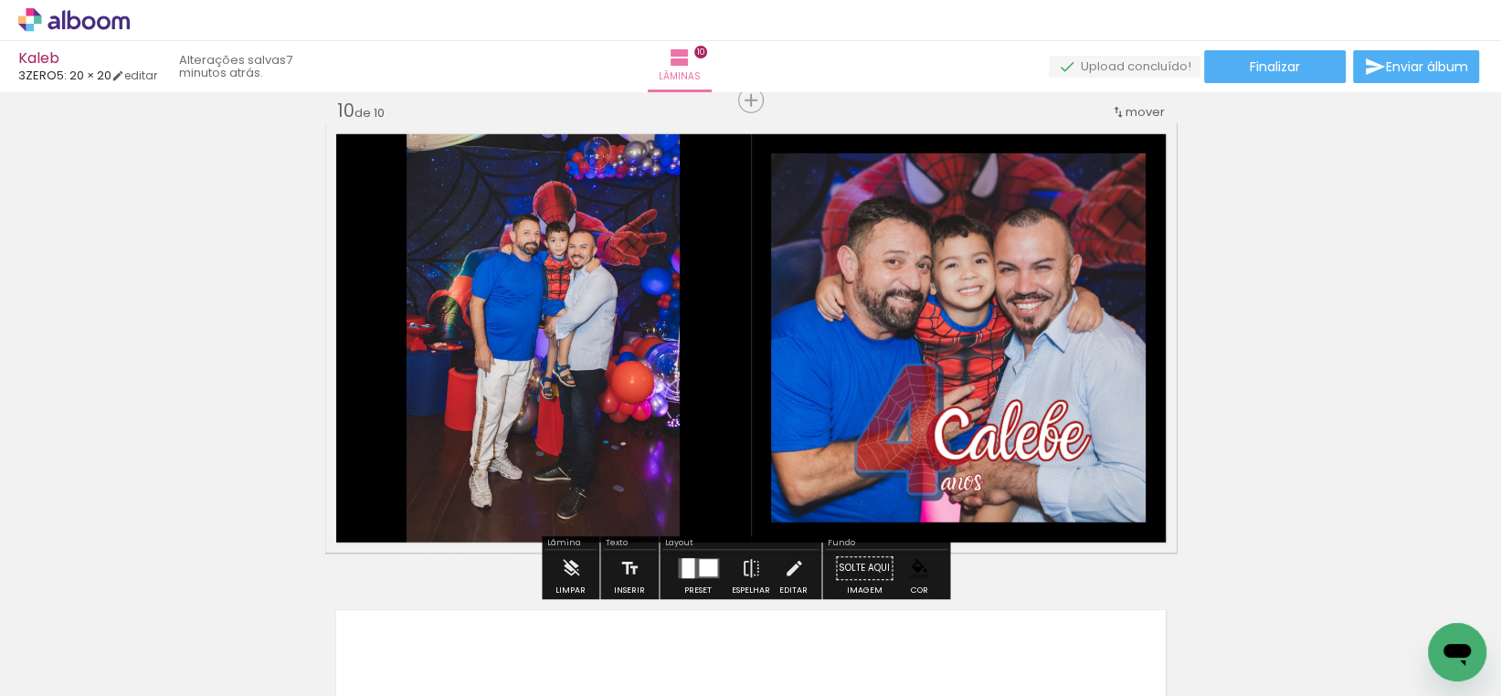
click at [848, 378] on quentale-photo at bounding box center [958, 337] width 375 height 369
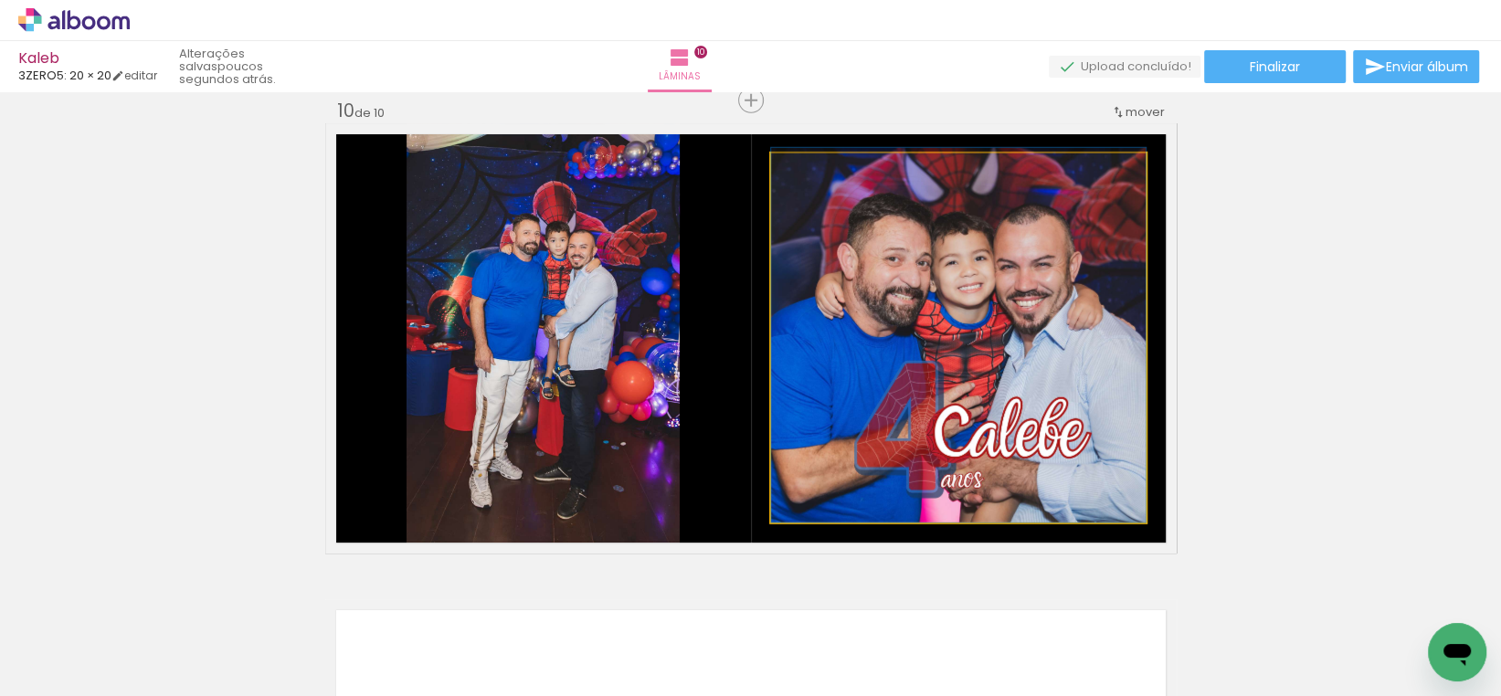
drag, startPoint x: 966, startPoint y: 350, endPoint x: 993, endPoint y: 336, distance: 30.6
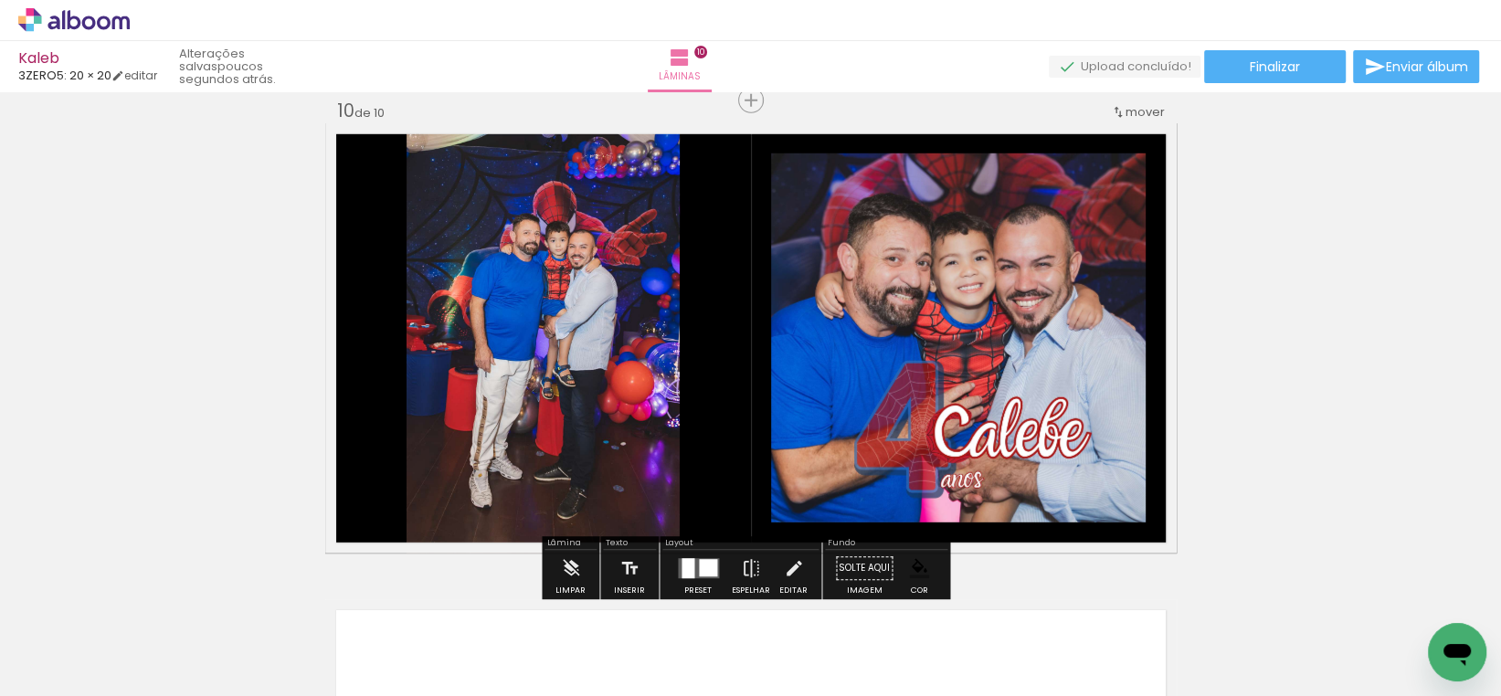
click at [994, 333] on quentale-photo at bounding box center [958, 337] width 375 height 369
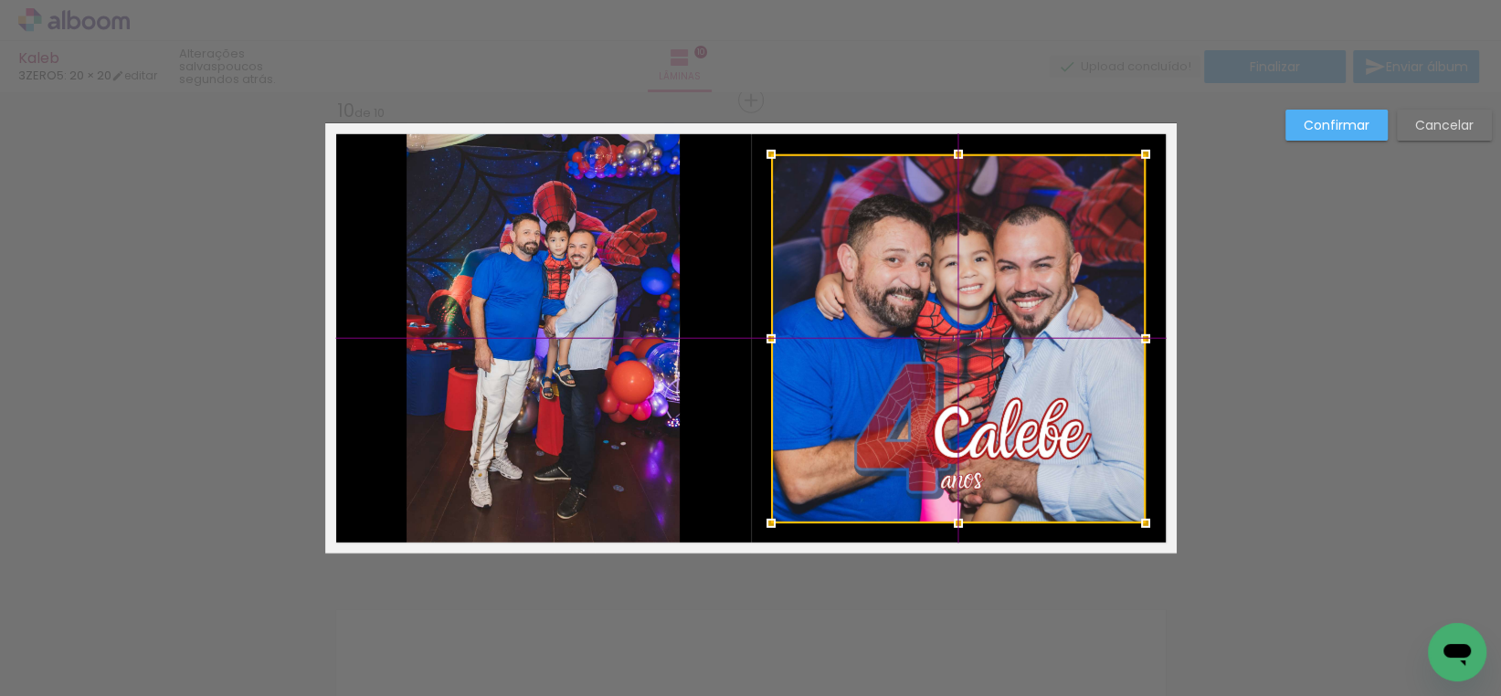
drag, startPoint x: 1058, startPoint y: 302, endPoint x: 1068, endPoint y: 292, distance: 14.2
click at [1068, 292] on div at bounding box center [958, 338] width 375 height 369
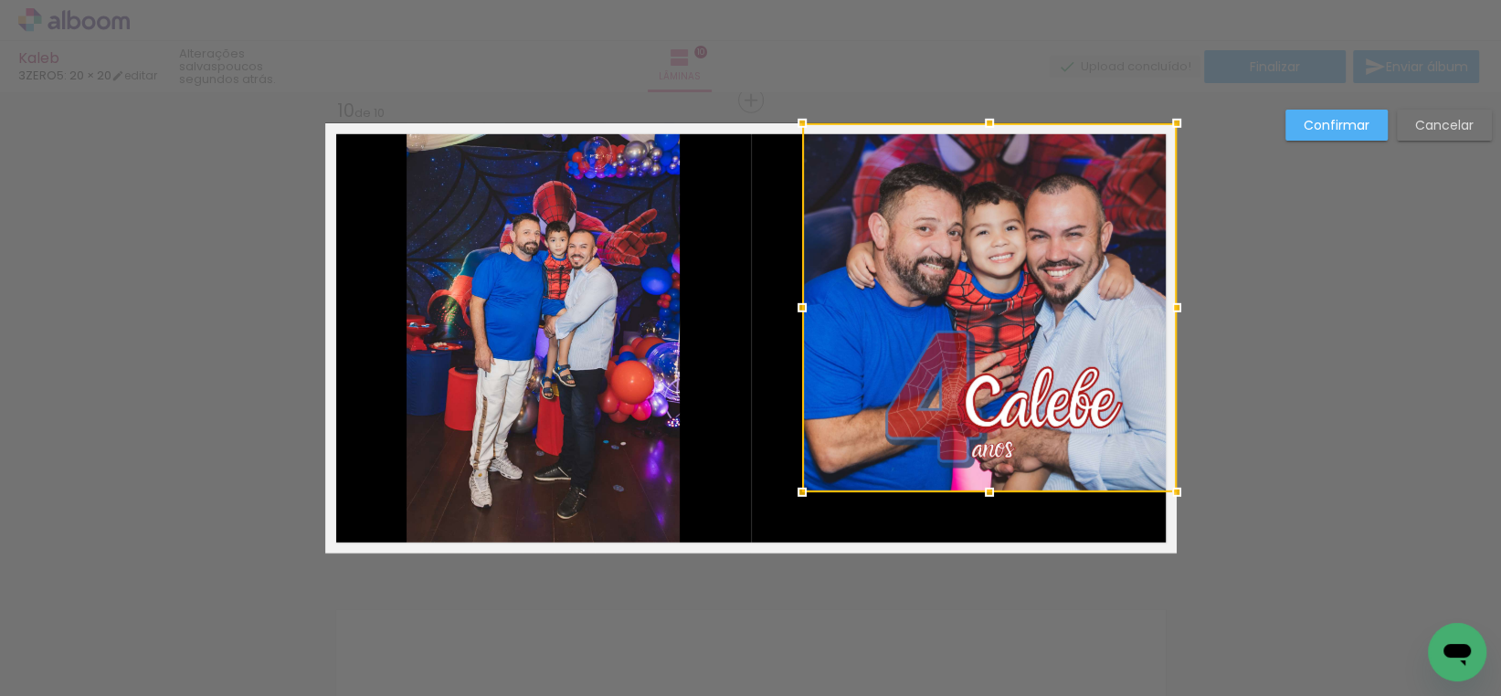
drag, startPoint x: 983, startPoint y: 288, endPoint x: 1050, endPoint y: 237, distance: 83.5
click at [1050, 237] on div at bounding box center [989, 307] width 375 height 369
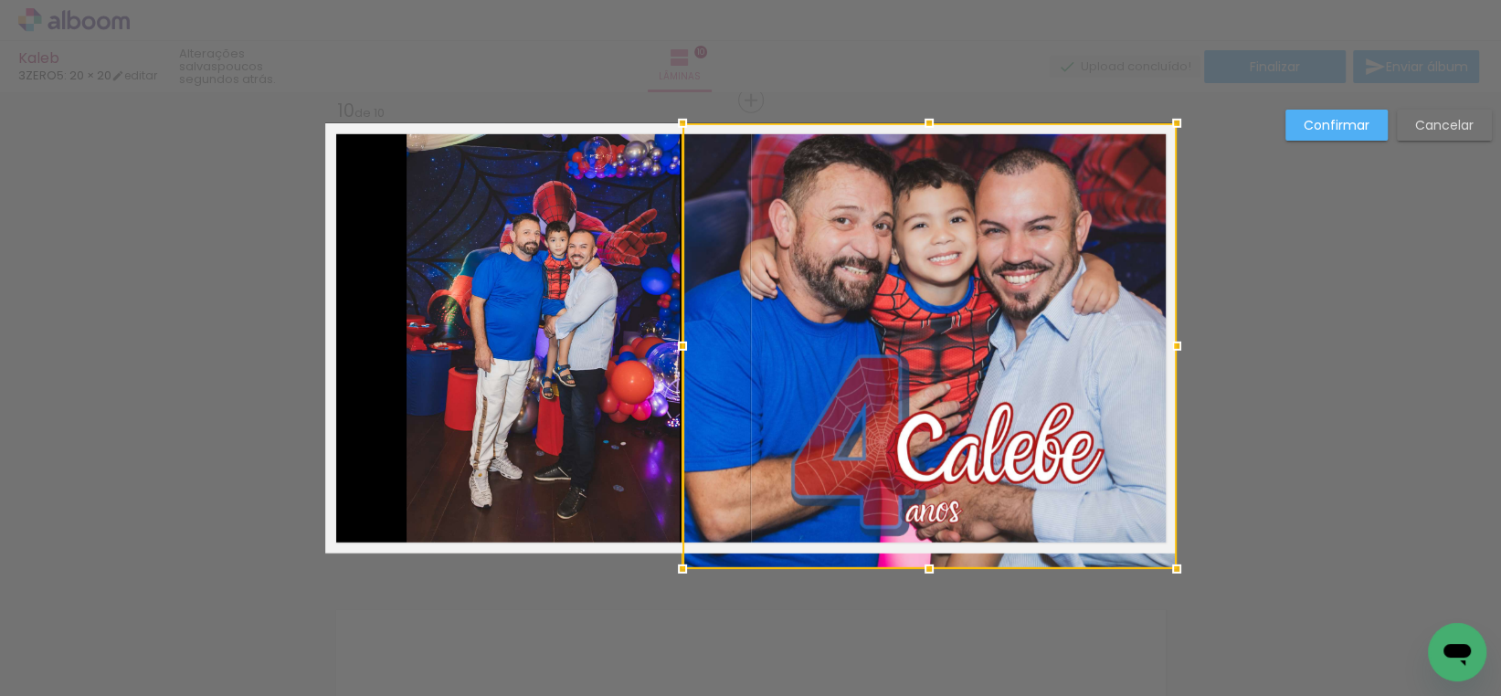
drag, startPoint x: 793, startPoint y: 497, endPoint x: 659, endPoint y: 526, distance: 137.4
click at [638, 550] on album-spread "10 de 10" at bounding box center [750, 338] width 851 height 430
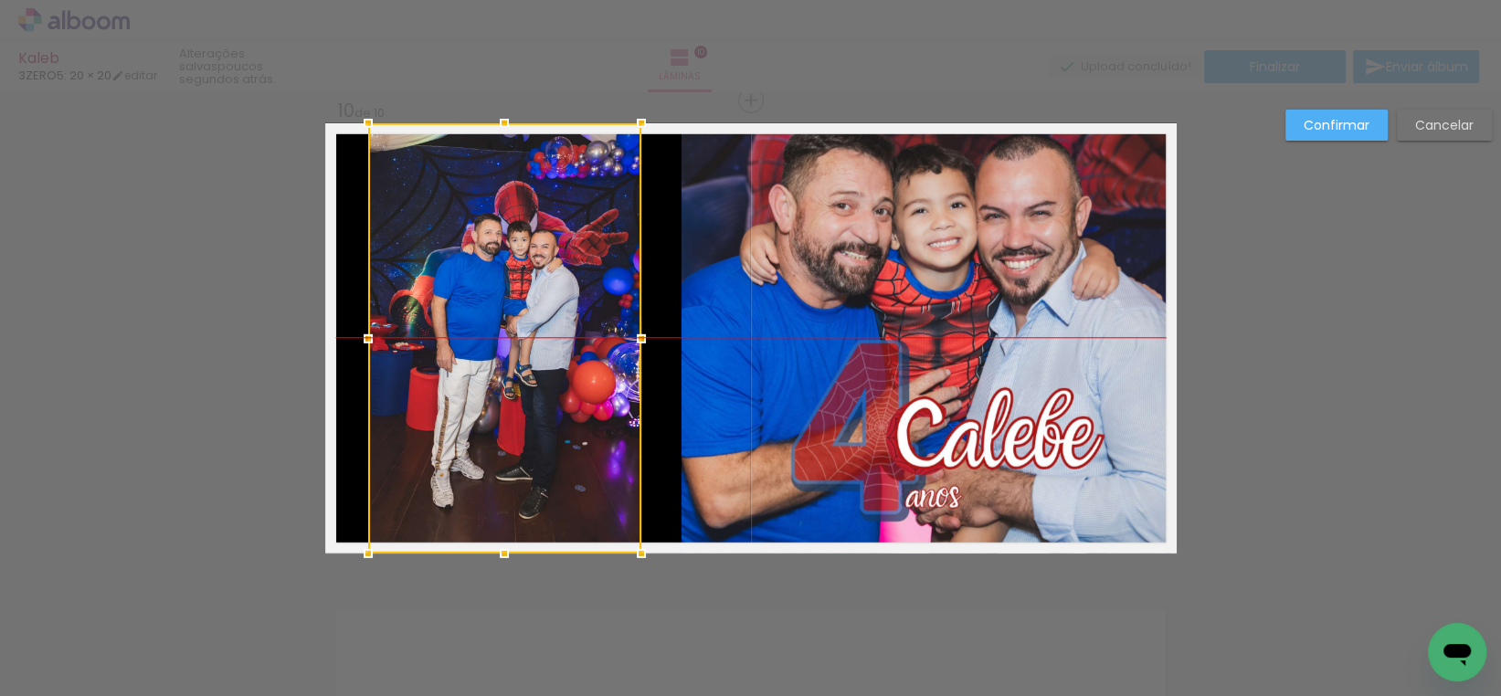
drag, startPoint x: 612, startPoint y: 373, endPoint x: 574, endPoint y: 377, distance: 38.6
click at [574, 377] on div at bounding box center [504, 338] width 273 height 430
click at [0, 0] on slot "Confirmar" at bounding box center [0, 0] width 0 height 0
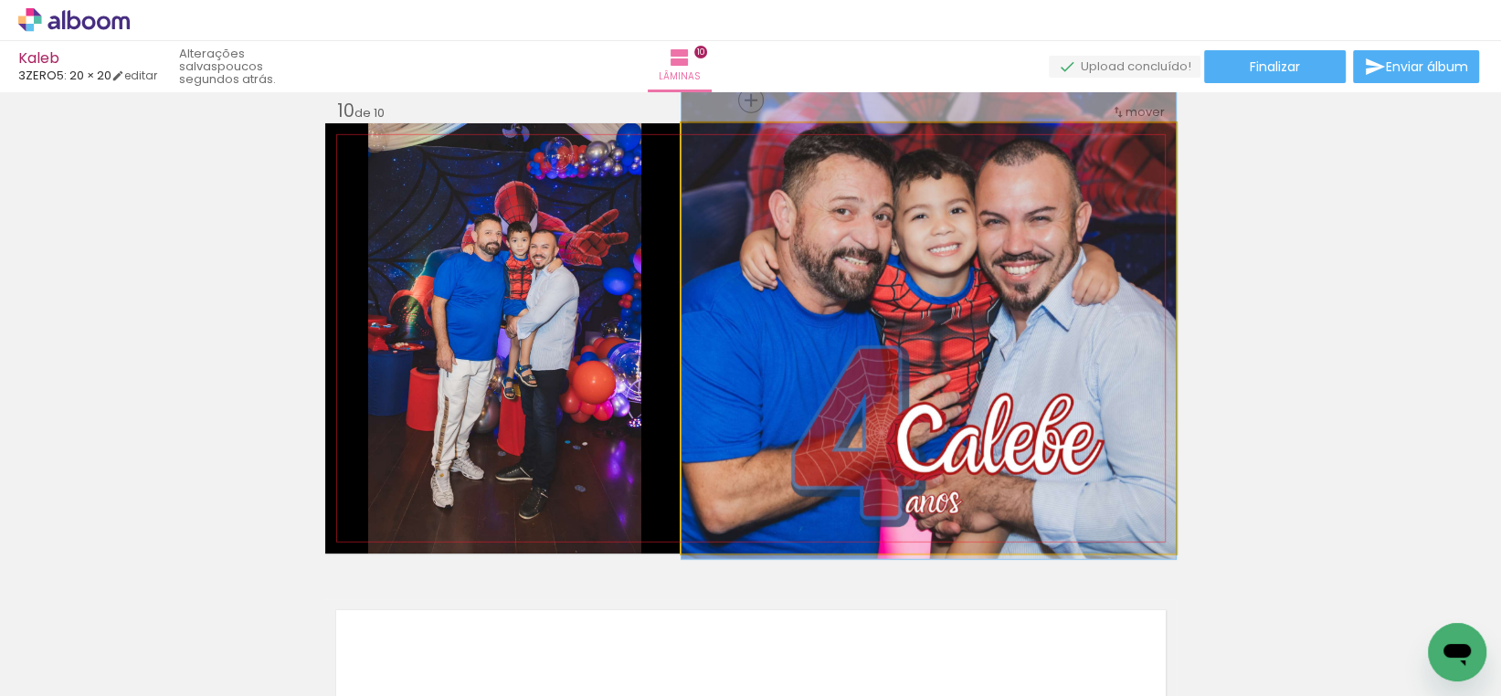
click at [1122, 192] on quentale-photo at bounding box center [928, 338] width 494 height 430
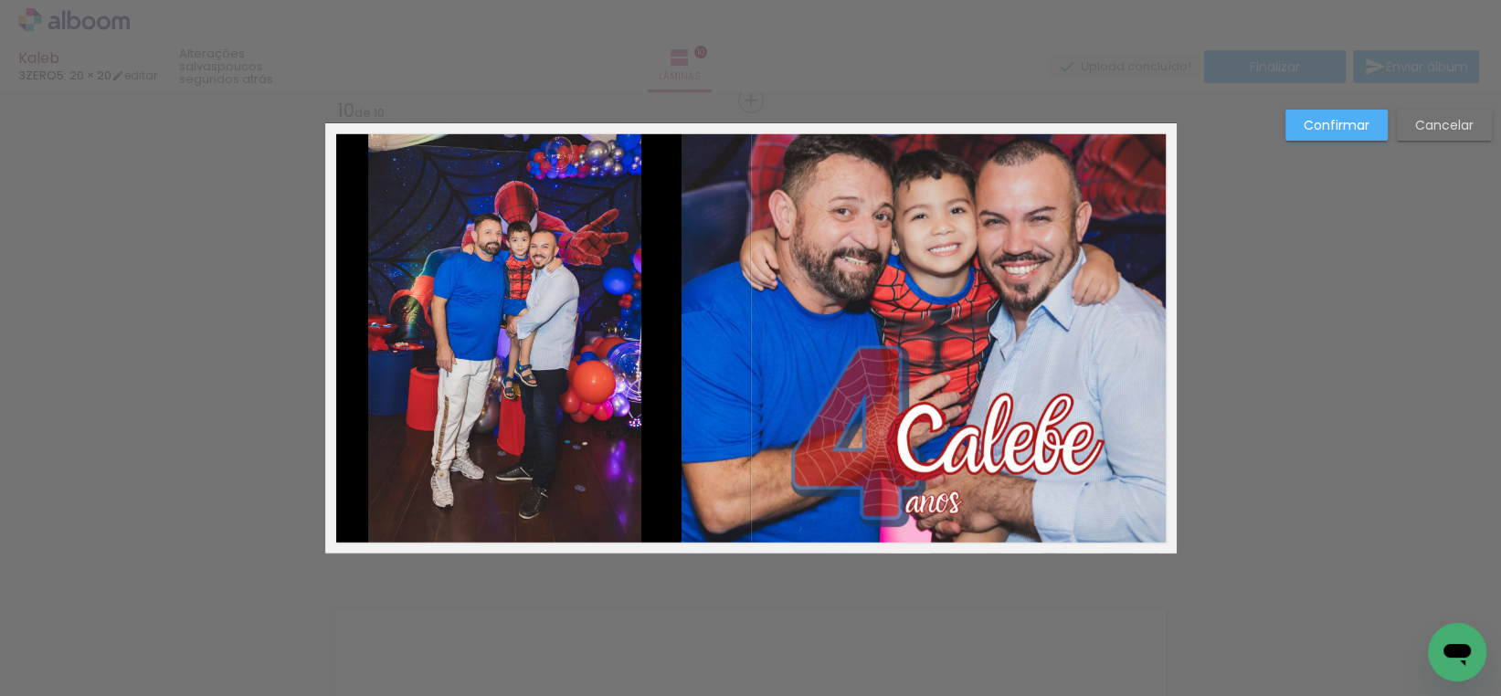
click at [1124, 174] on quentale-photo at bounding box center [928, 338] width 494 height 430
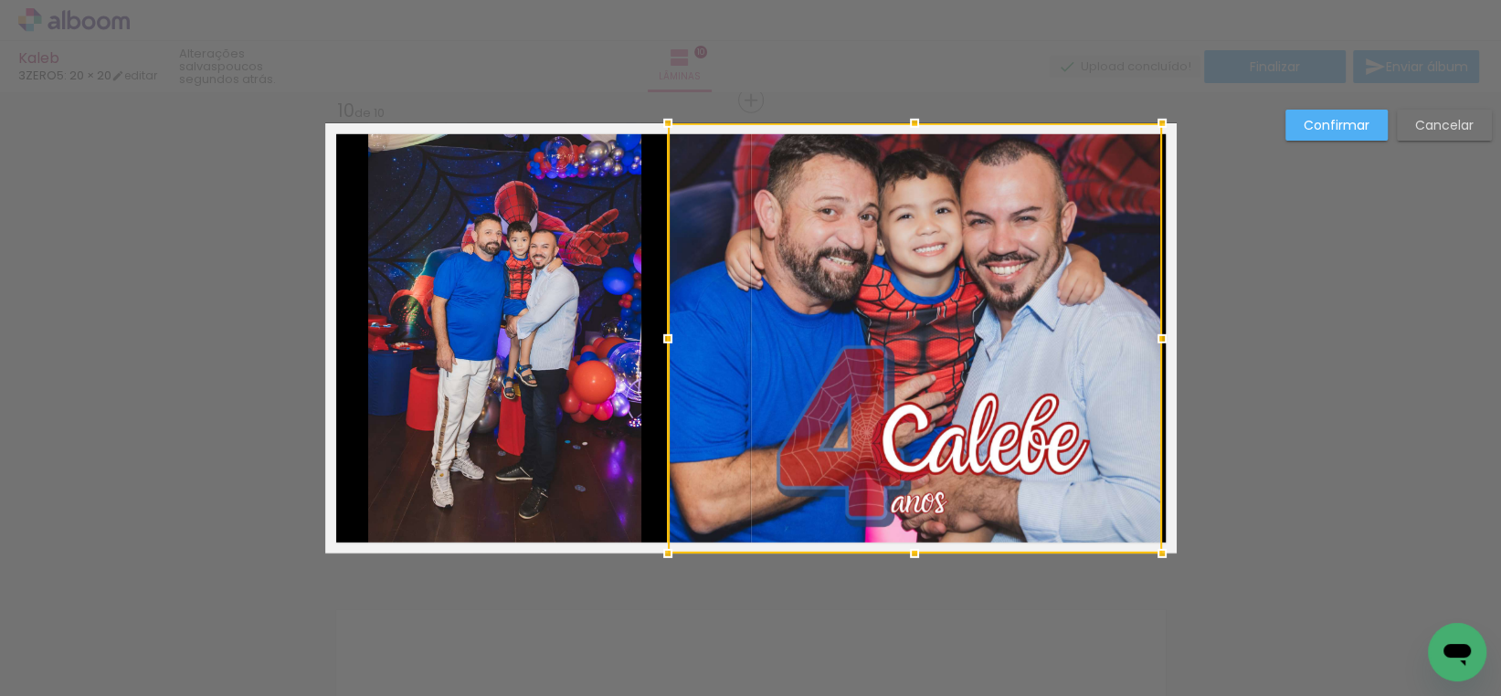
drag, startPoint x: 1124, startPoint y: 174, endPoint x: 1145, endPoint y: 160, distance: 25.6
click at [1113, 206] on div at bounding box center [915, 338] width 494 height 430
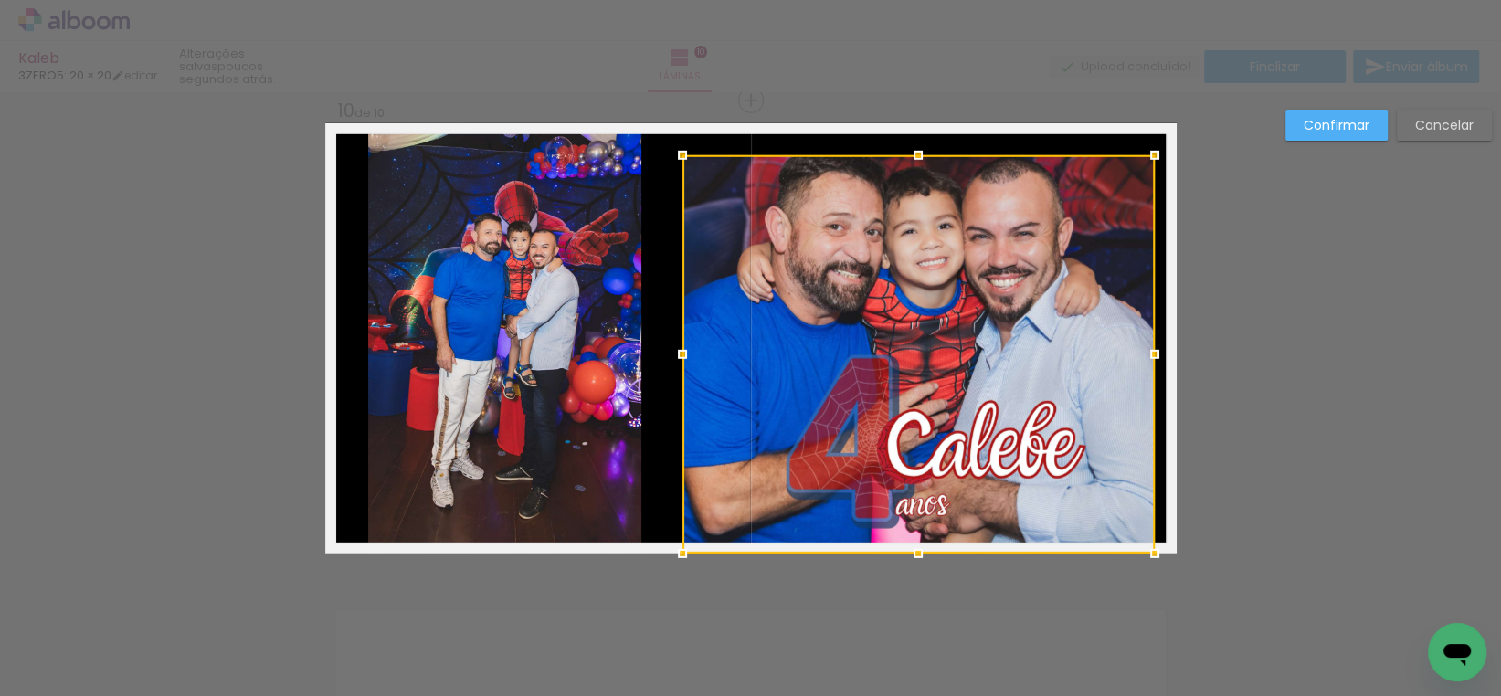
drag, startPoint x: 1167, startPoint y: 122, endPoint x: 1156, endPoint y: 111, distance: 16.2
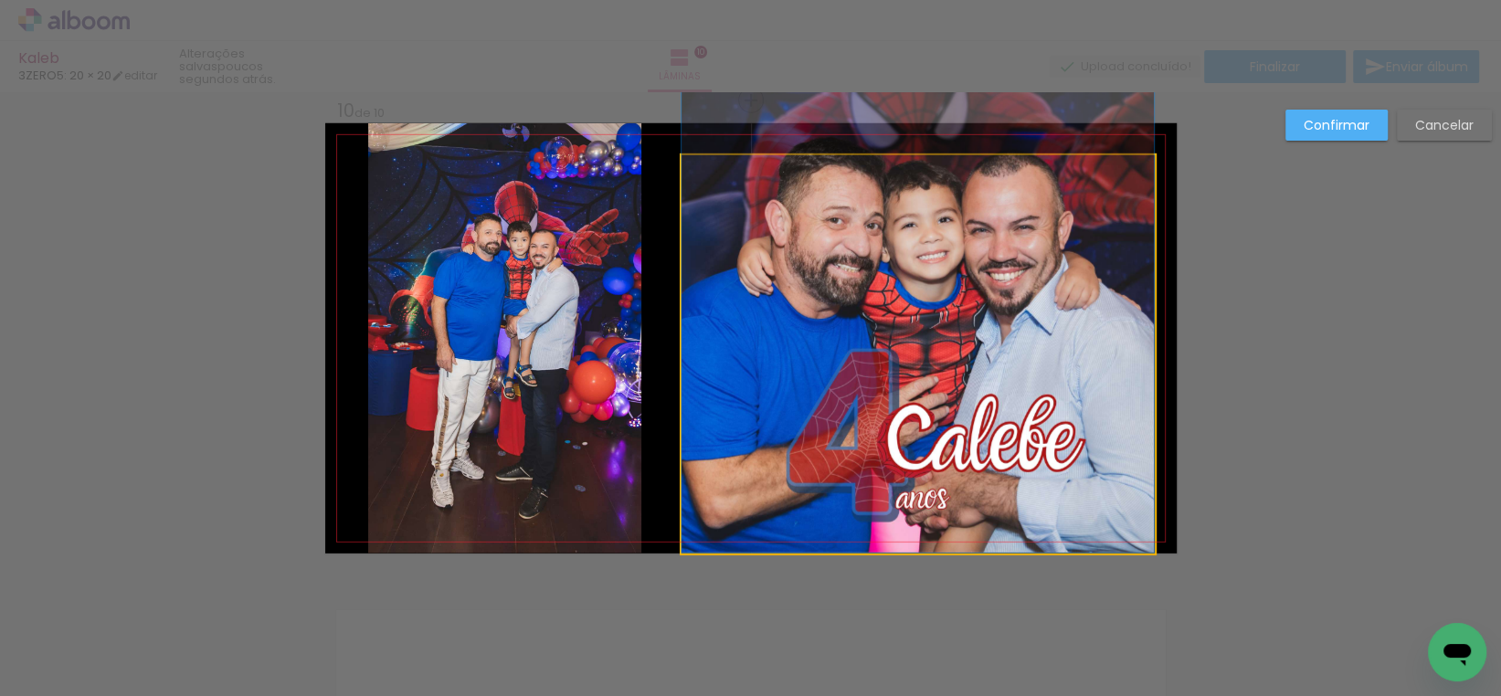
drag, startPoint x: 1027, startPoint y: 351, endPoint x: 1025, endPoint y: 332, distance: 19.3
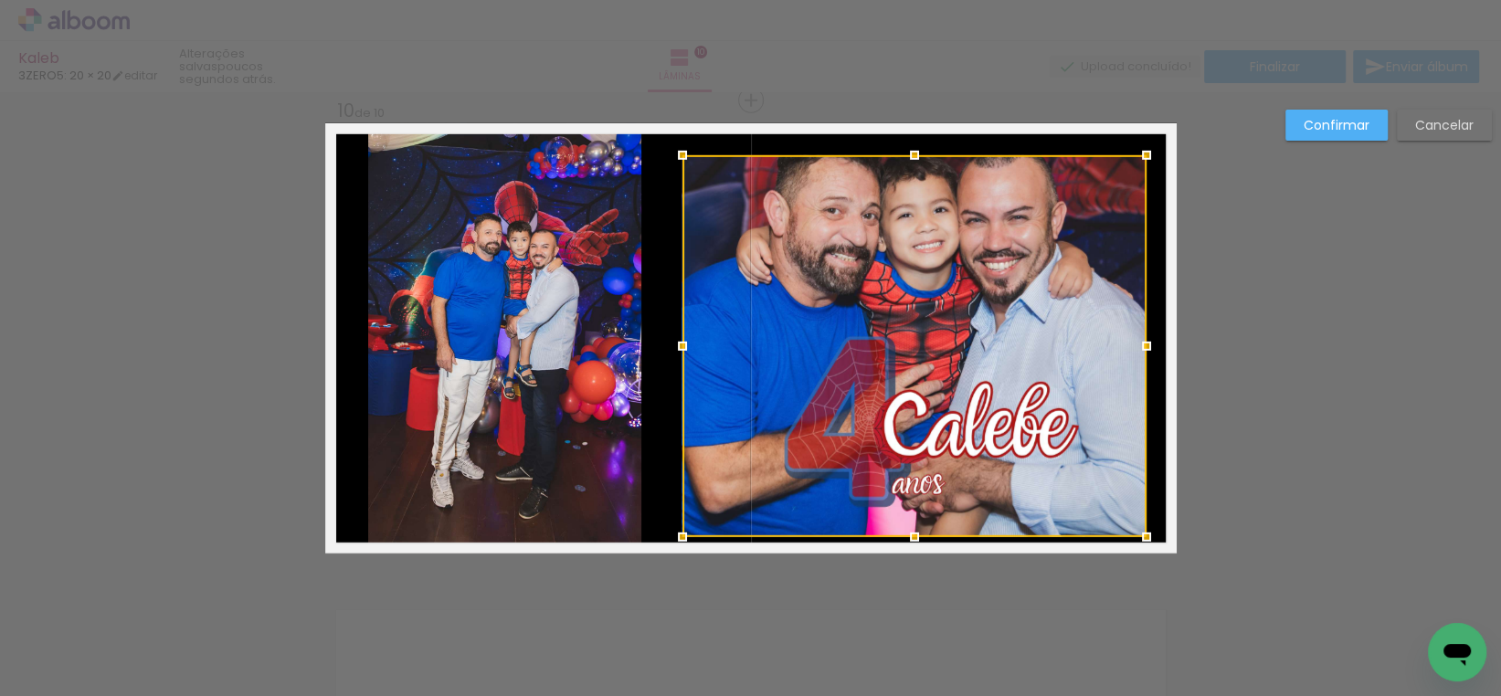
drag, startPoint x: 1147, startPoint y: 557, endPoint x: 1139, endPoint y: 544, distance: 15.2
click at [1139, 544] on div at bounding box center [1146, 537] width 37 height 37
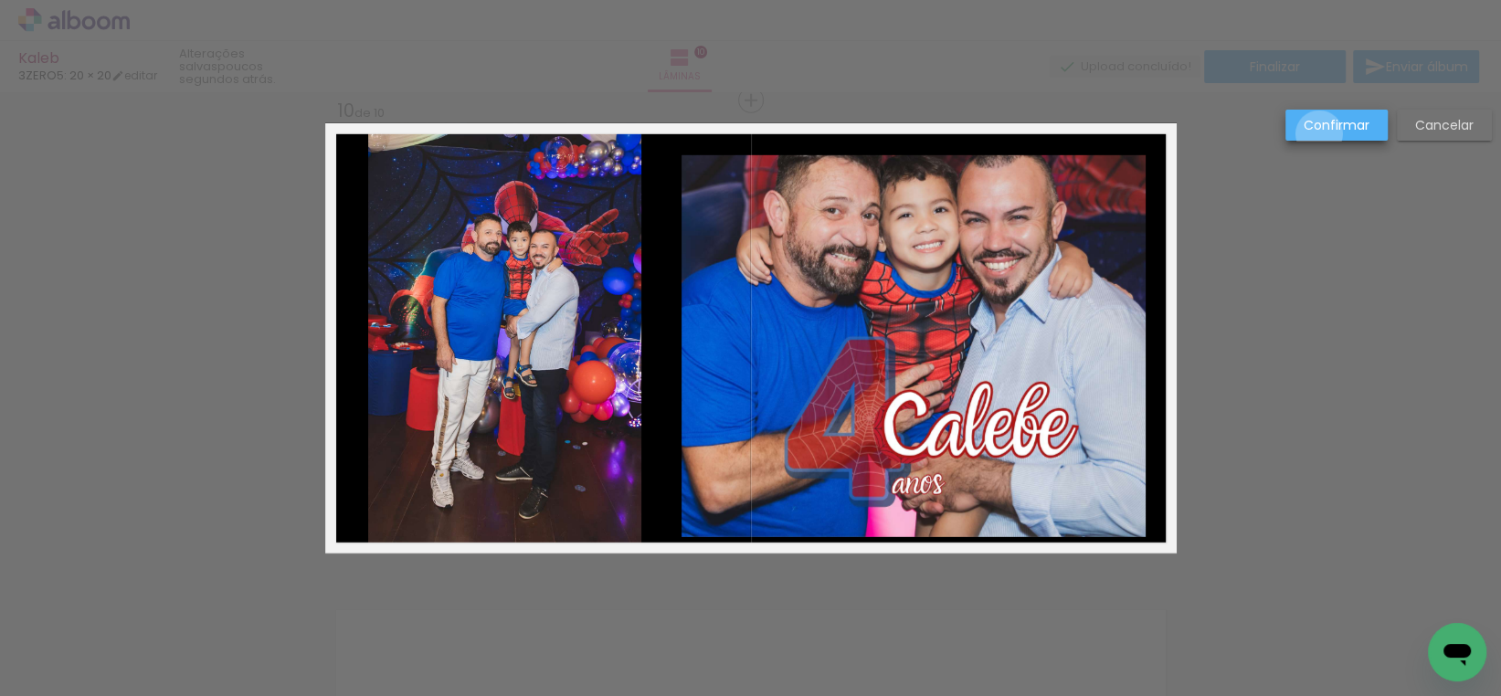
click at [1319, 134] on paper-button "Confirmar" at bounding box center [1336, 125] width 102 height 31
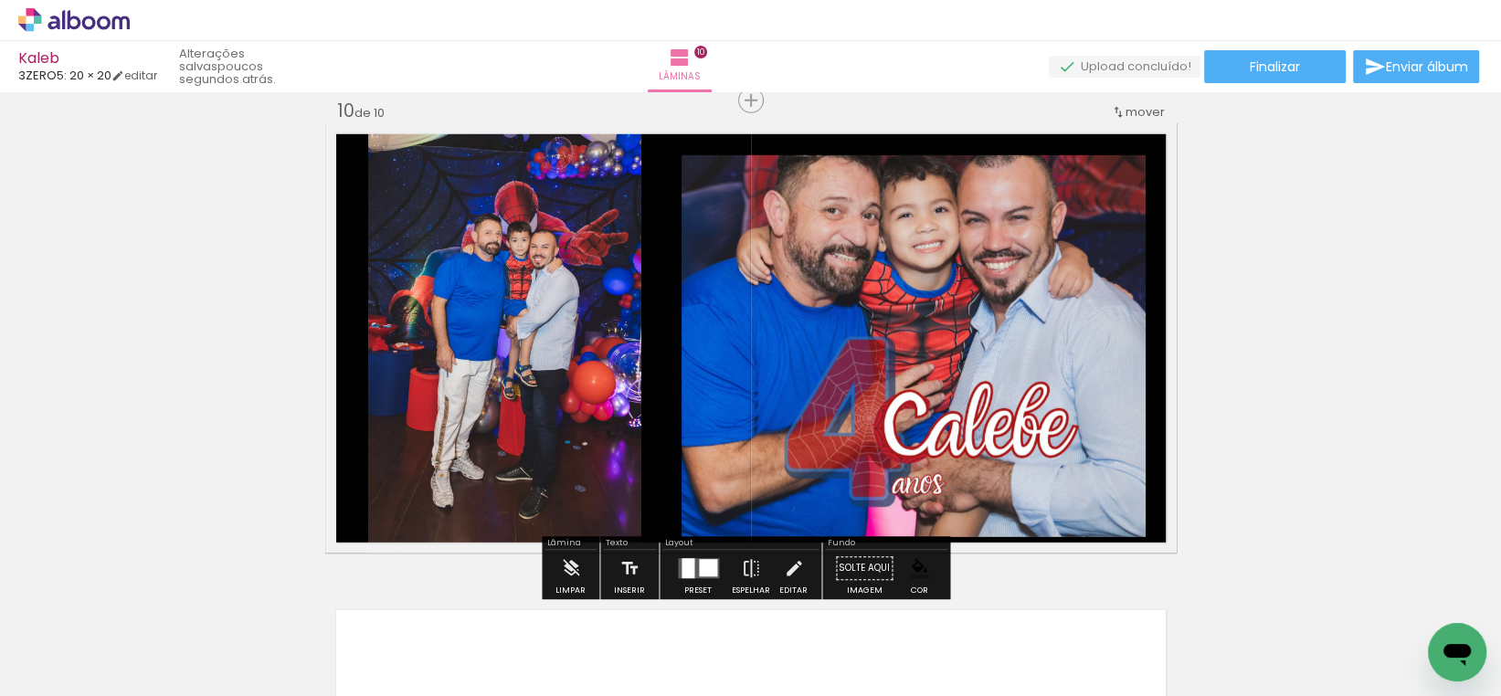
click at [705, 565] on div at bounding box center [708, 567] width 18 height 17
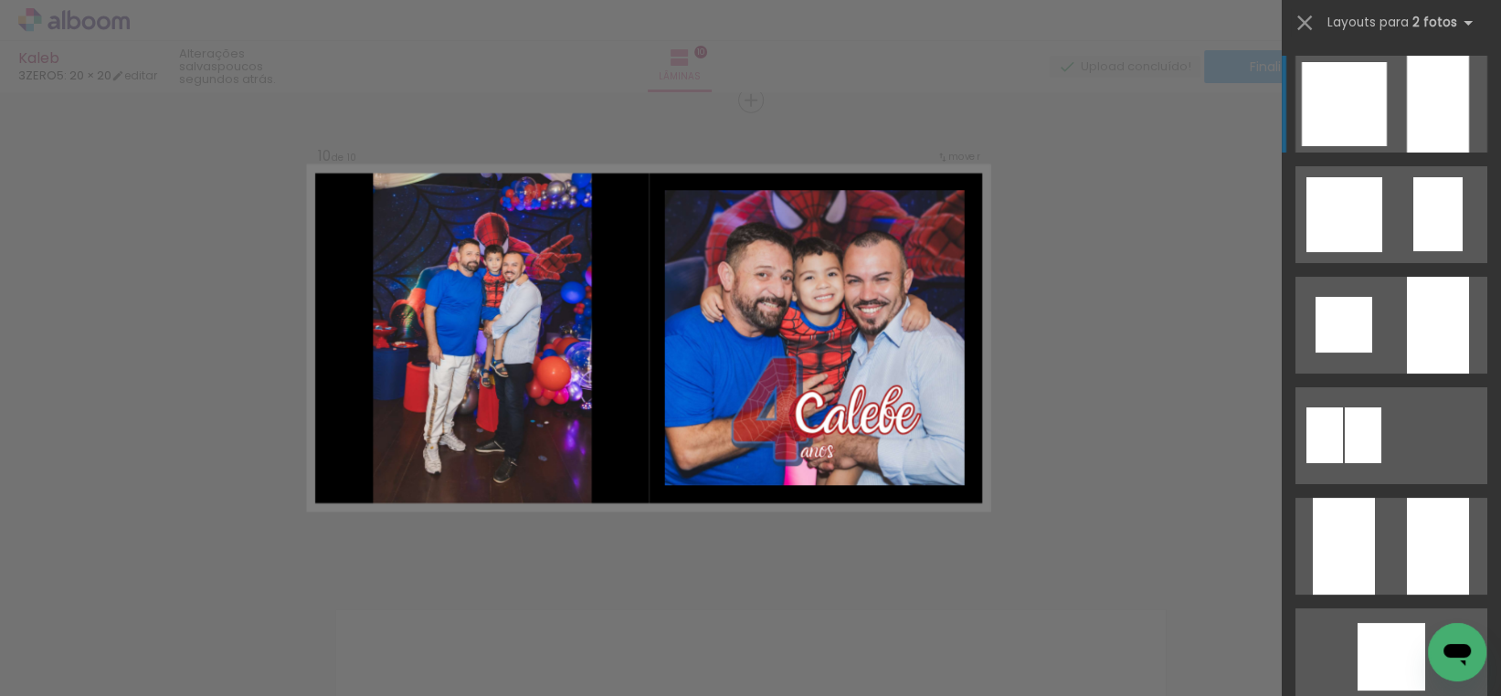
click at [1415, 114] on div at bounding box center [1438, 104] width 62 height 97
click at [1407, 114] on div at bounding box center [1438, 104] width 62 height 97
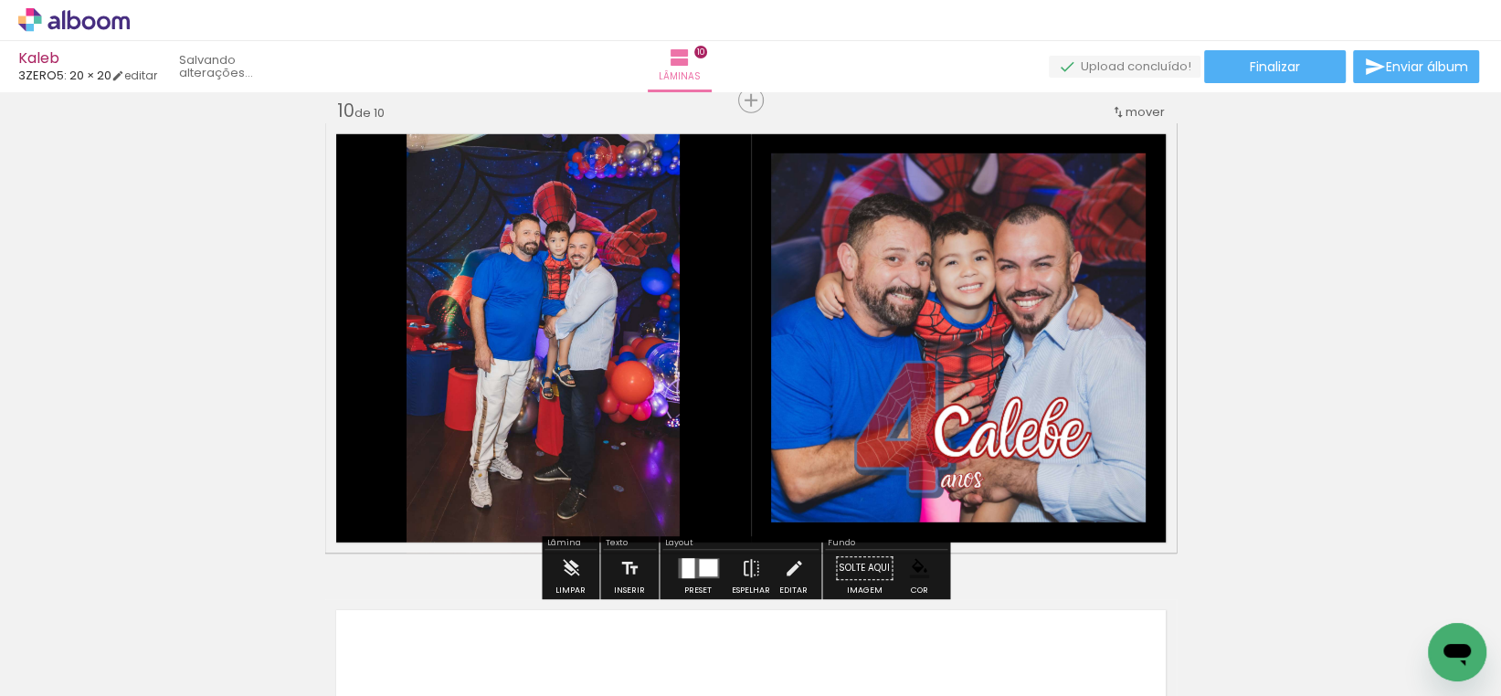
drag, startPoint x: 1406, startPoint y: 114, endPoint x: 1187, endPoint y: 301, distance: 287.6
click at [1402, 116] on quentale-workspace at bounding box center [750, 348] width 1501 height 696
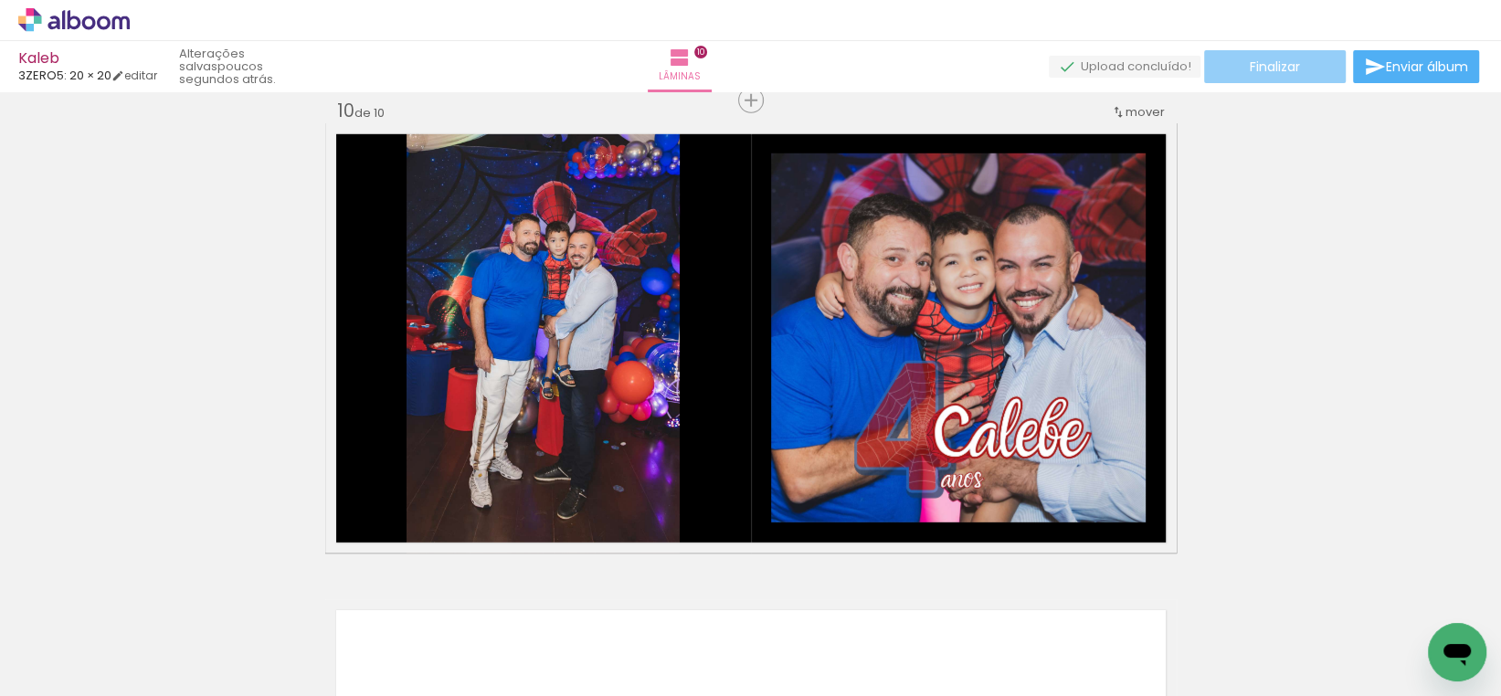
click at [1282, 60] on span "Finalizar" at bounding box center [1275, 66] width 50 height 13
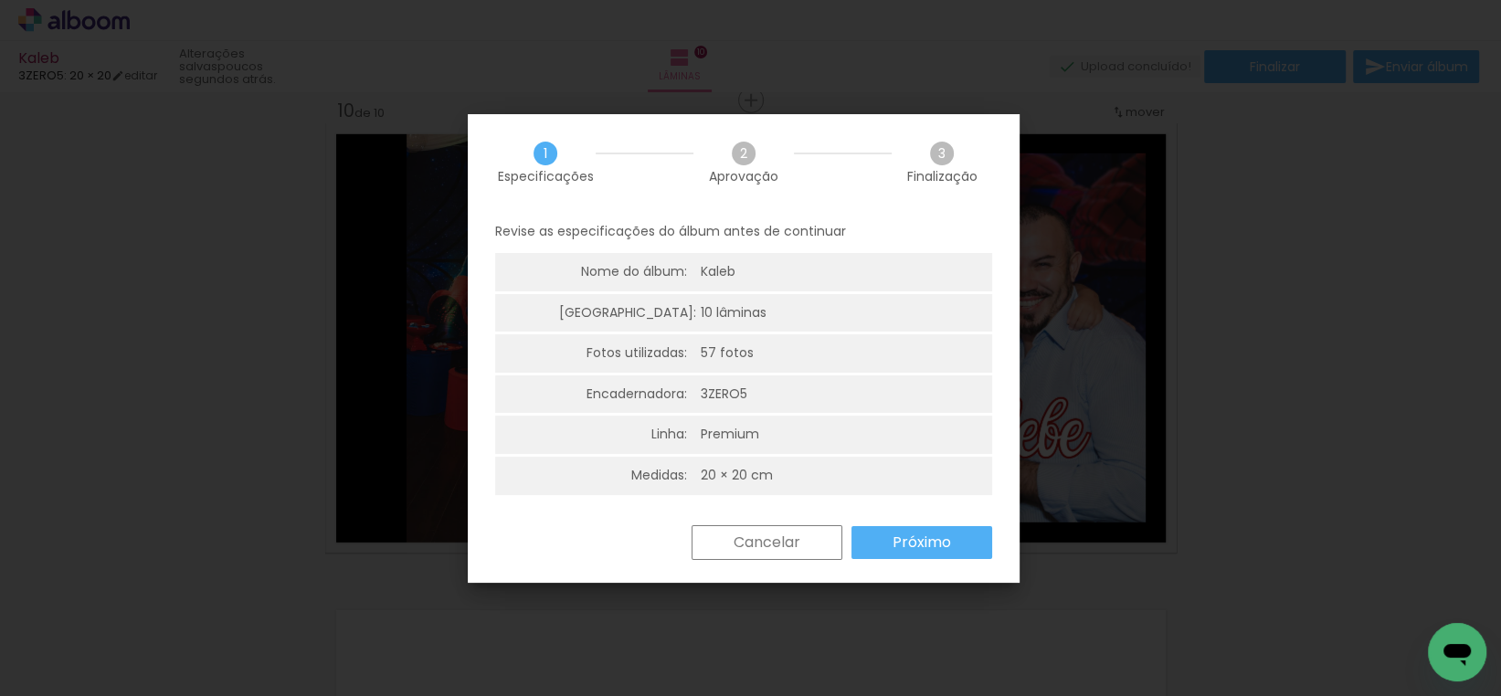
click at [0, 0] on slot "Próximo" at bounding box center [0, 0] width 0 height 0
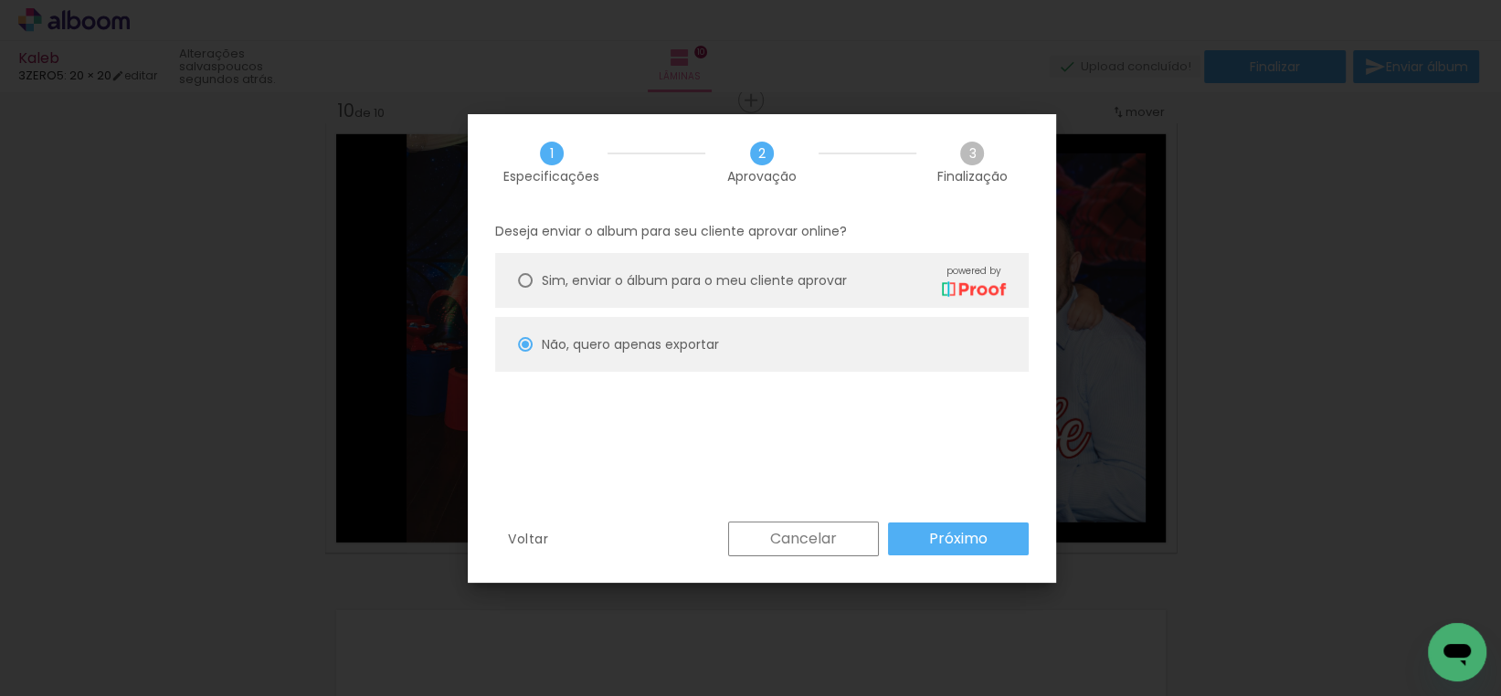
click at [0, 0] on slot "Próximo" at bounding box center [0, 0] width 0 height 0
type input "Alta, 300 DPI"
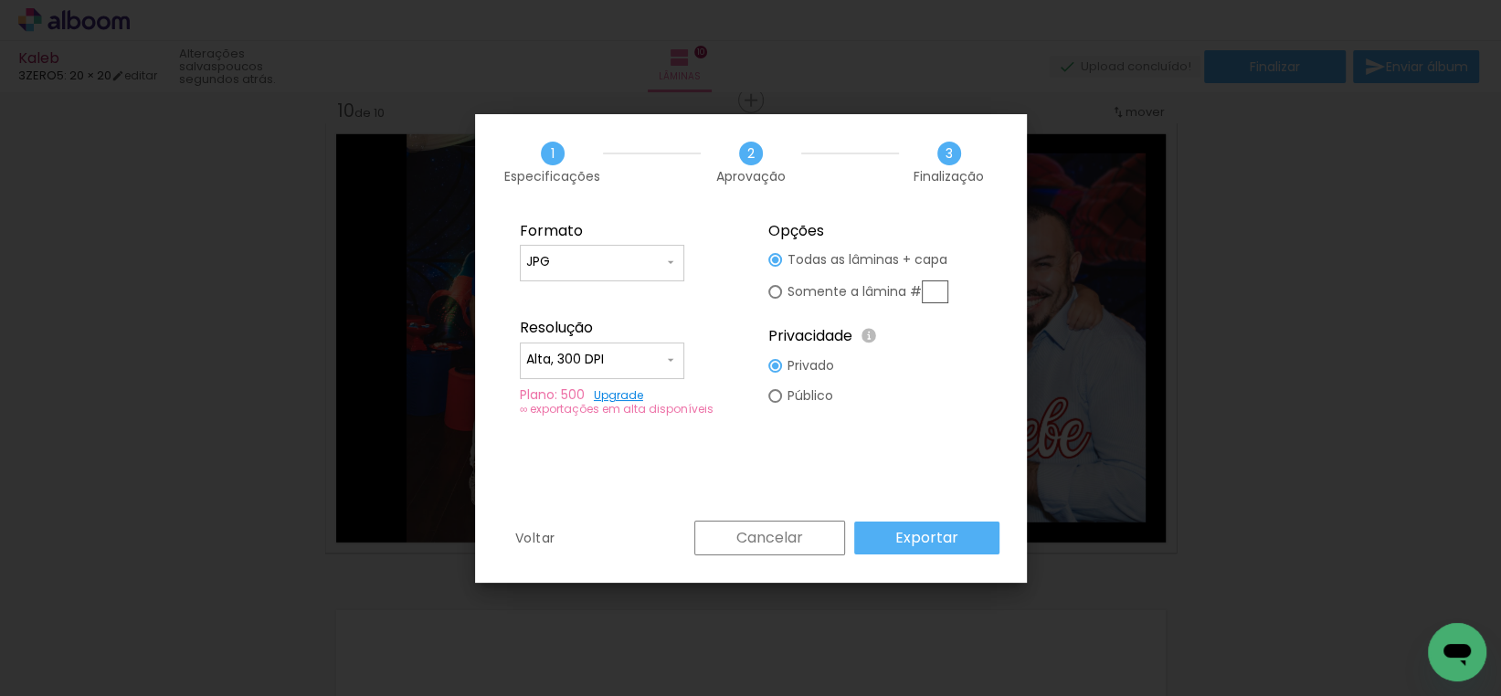
click at [0, 0] on slot "Somente a lâmina #" at bounding box center [0, 0] width 0 height 0
type paper-radio-button "on"
click at [793, 551] on paper-button "Cancelar" at bounding box center [769, 538] width 151 height 35
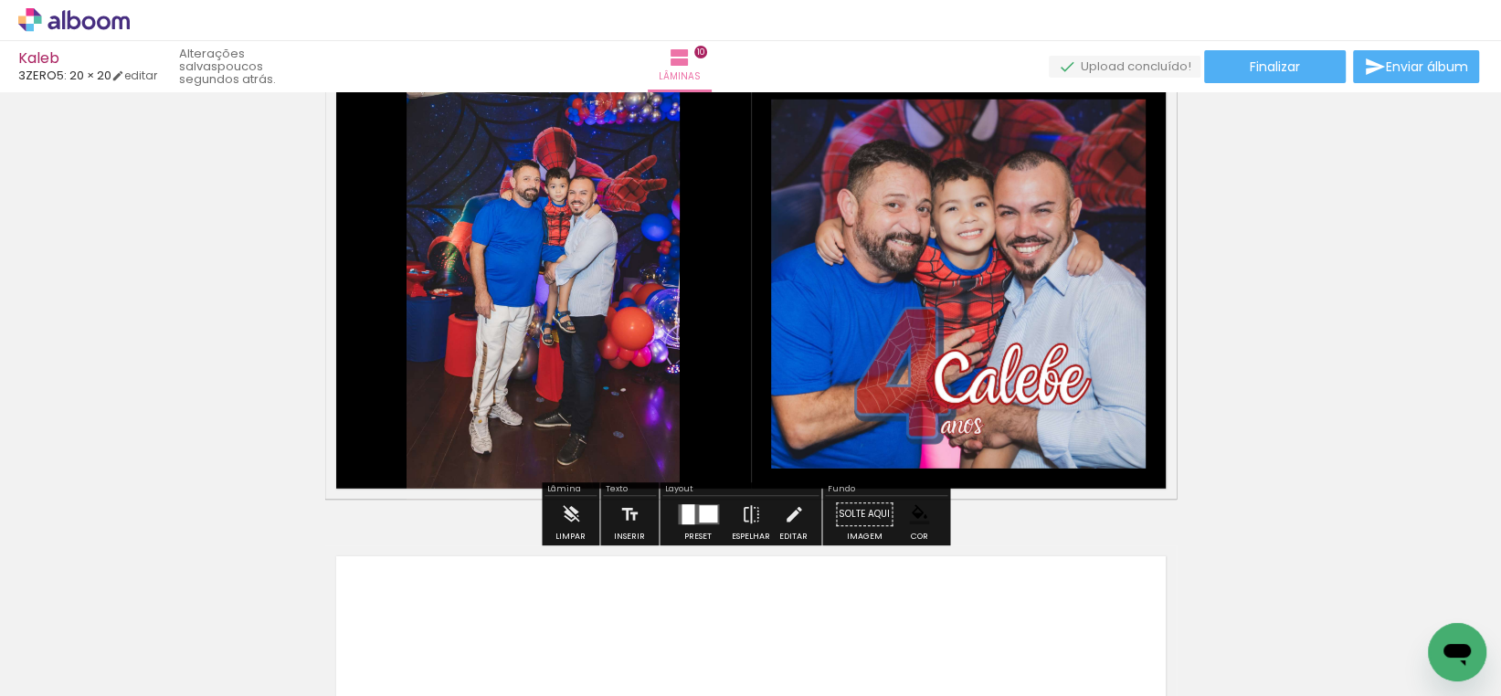
scroll to position [4176, 0]
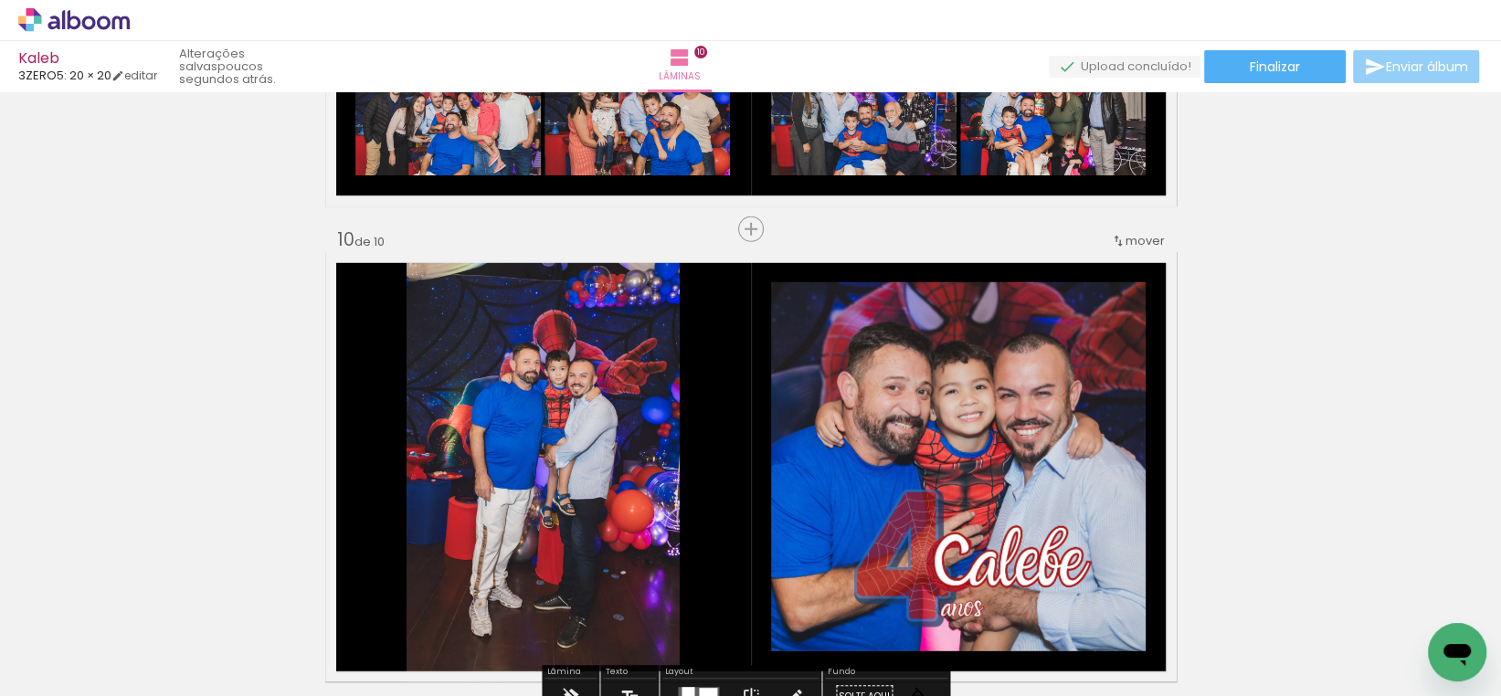
click at [1428, 67] on span "Enviar álbum" at bounding box center [1427, 66] width 82 height 13
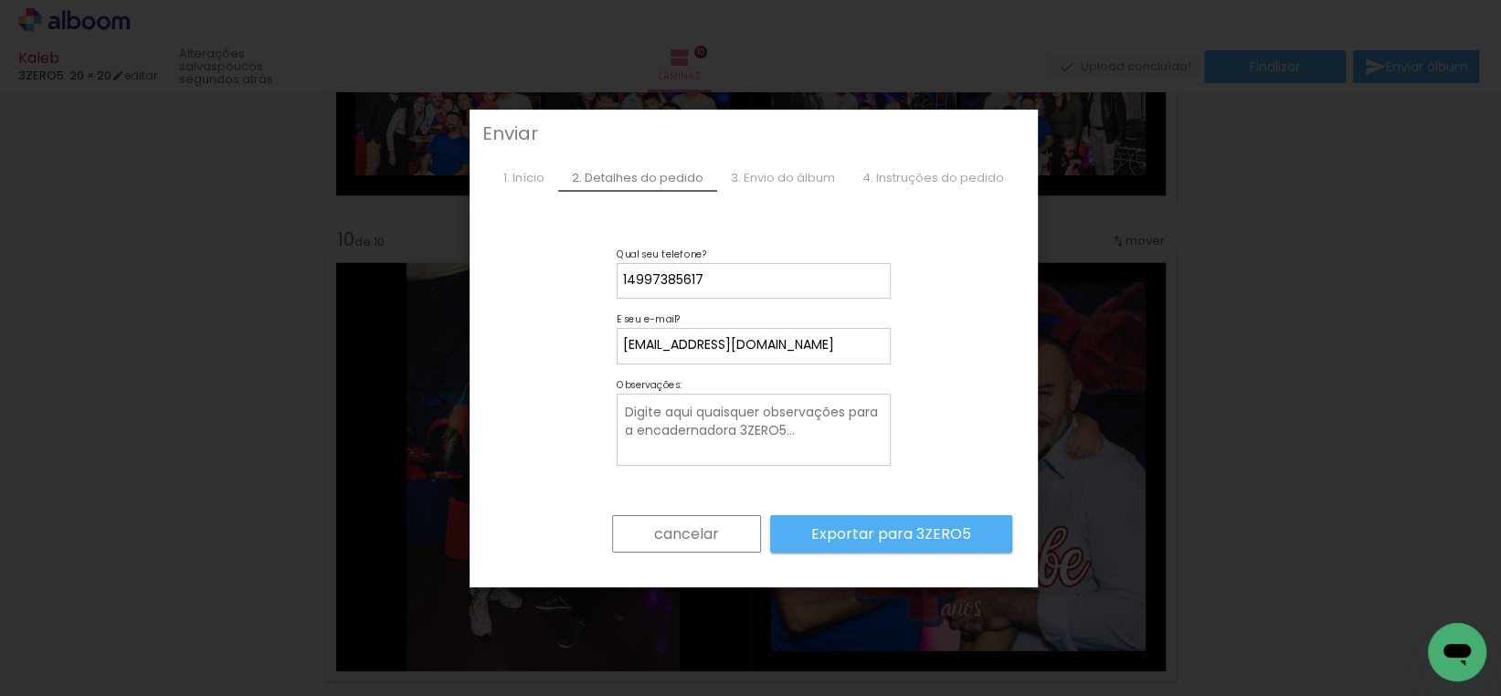
click at [728, 542] on paper-button "cancelar" at bounding box center [686, 534] width 149 height 38
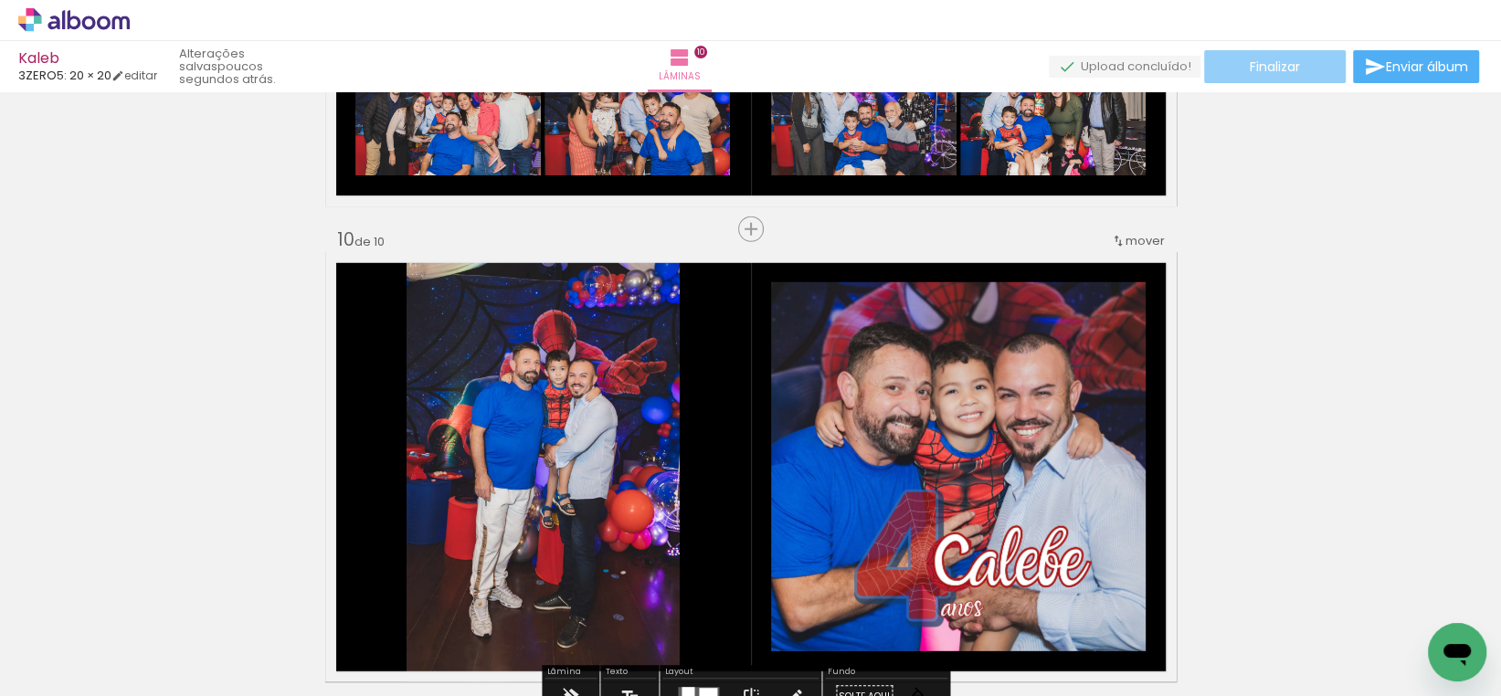
click at [1268, 60] on span "Finalizar" at bounding box center [1275, 66] width 50 height 13
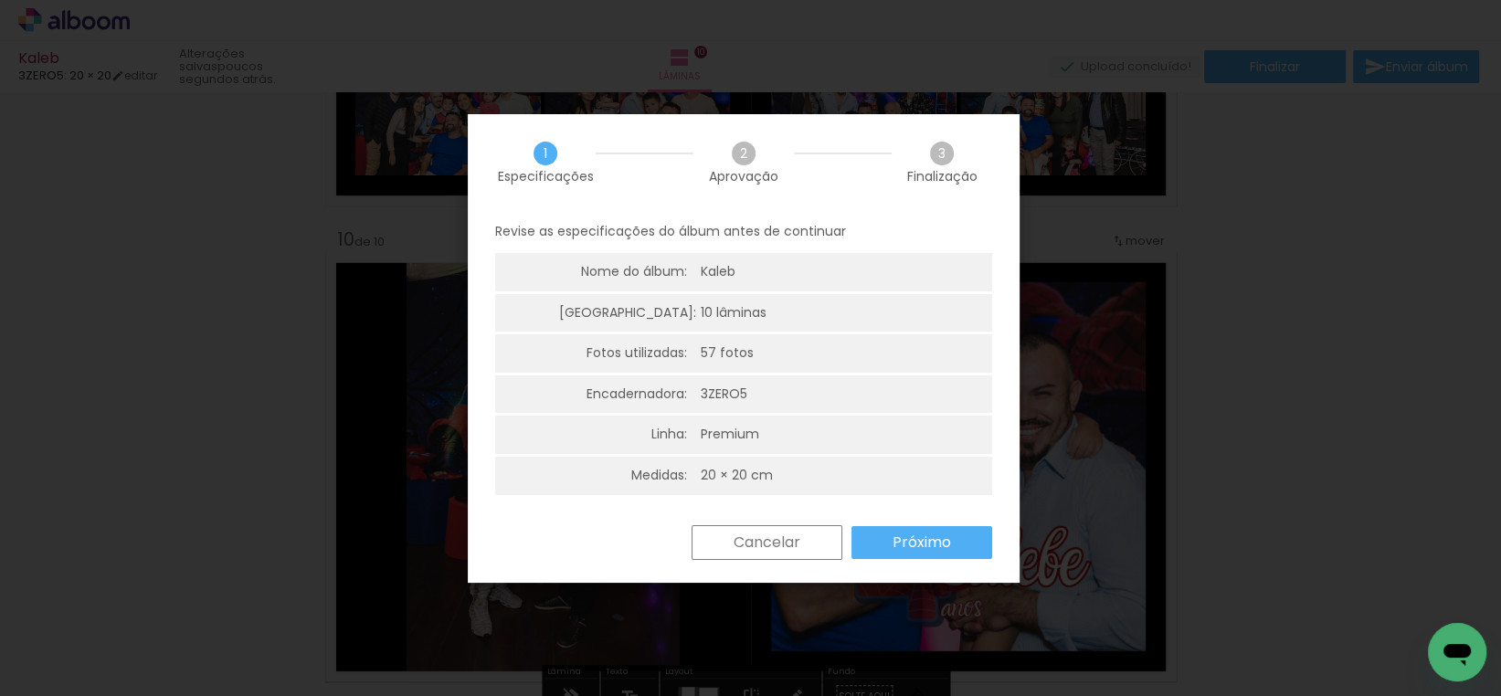
click at [0, 0] on slot "Próximo" at bounding box center [0, 0] width 0 height 0
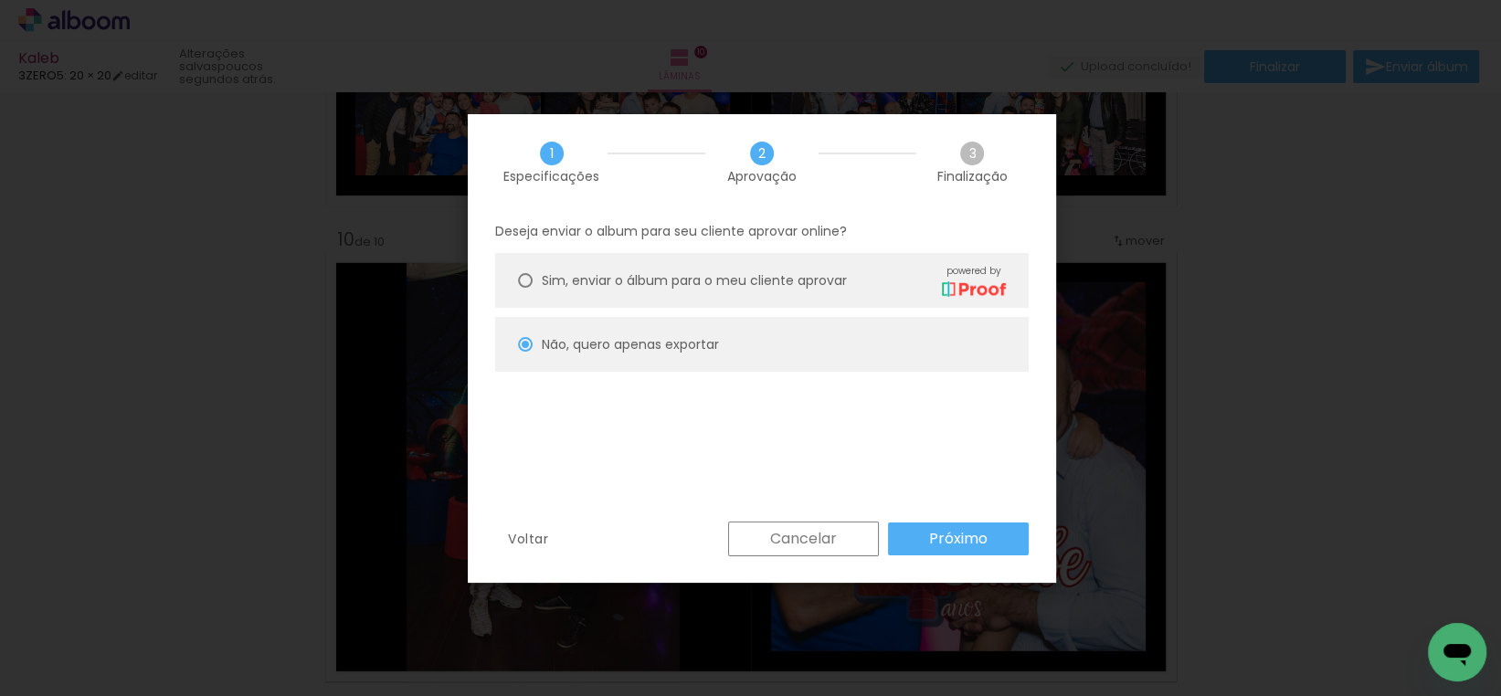
click at [908, 533] on paper-button "Próximo" at bounding box center [958, 538] width 141 height 33
type input "Alta, 300 DPI"
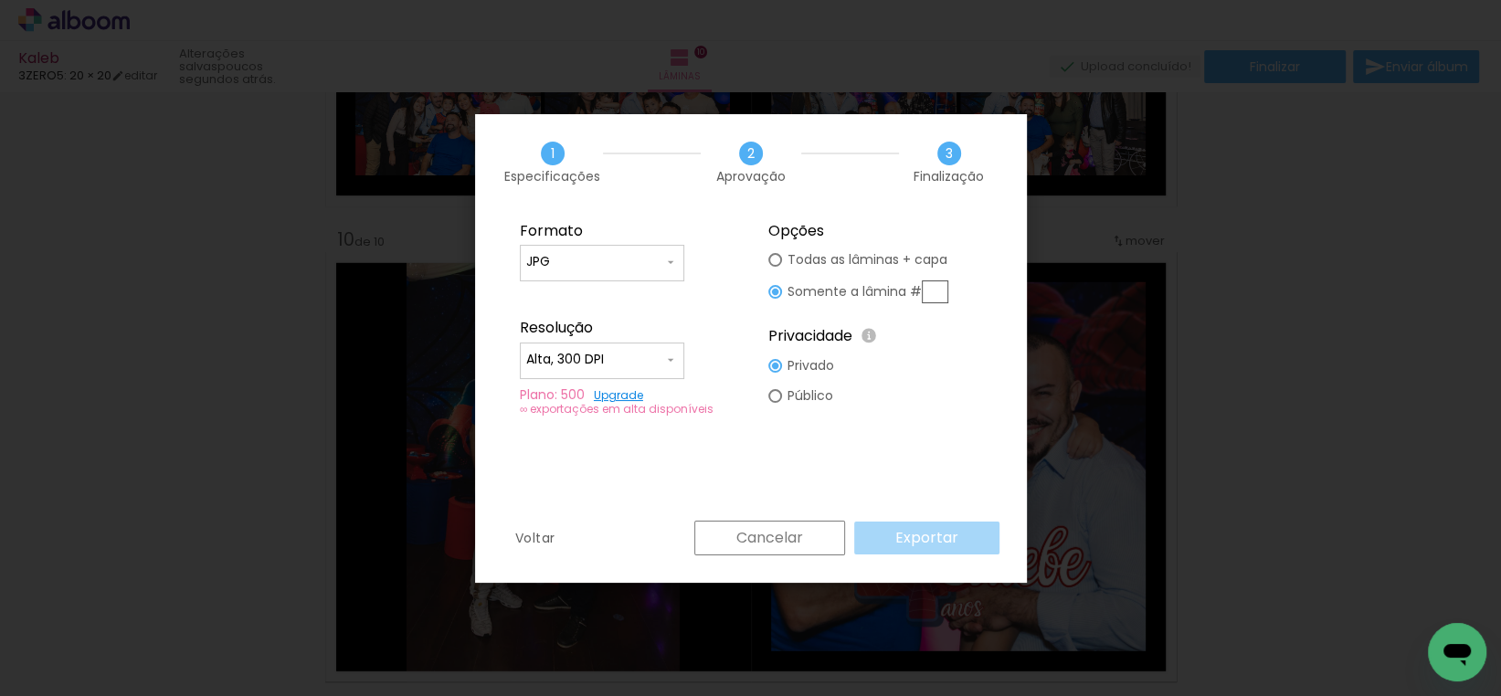
click at [940, 291] on input "text" at bounding box center [935, 291] width 26 height 23
type input "10"
click at [0, 0] on slot "Exportar" at bounding box center [0, 0] width 0 height 0
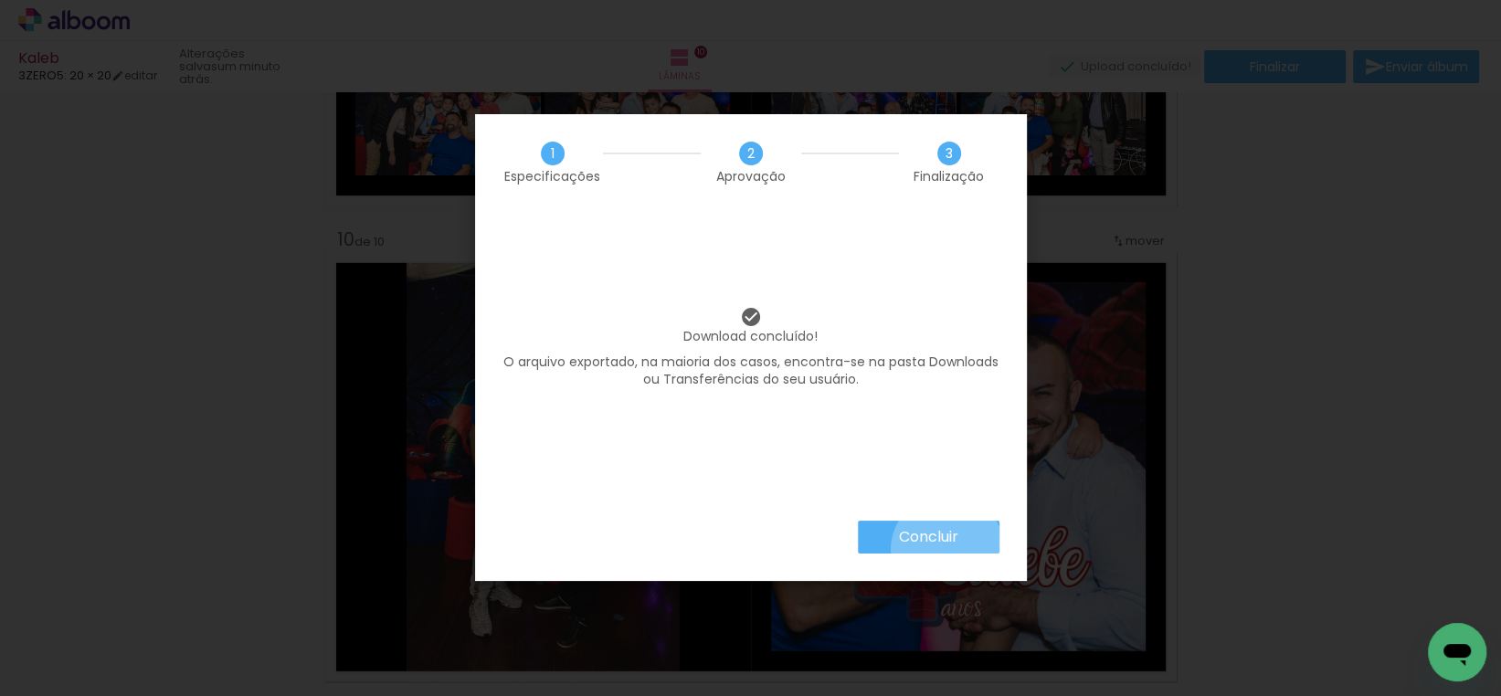
click at [945, 550] on paper-button "Concluir" at bounding box center [929, 537] width 142 height 33
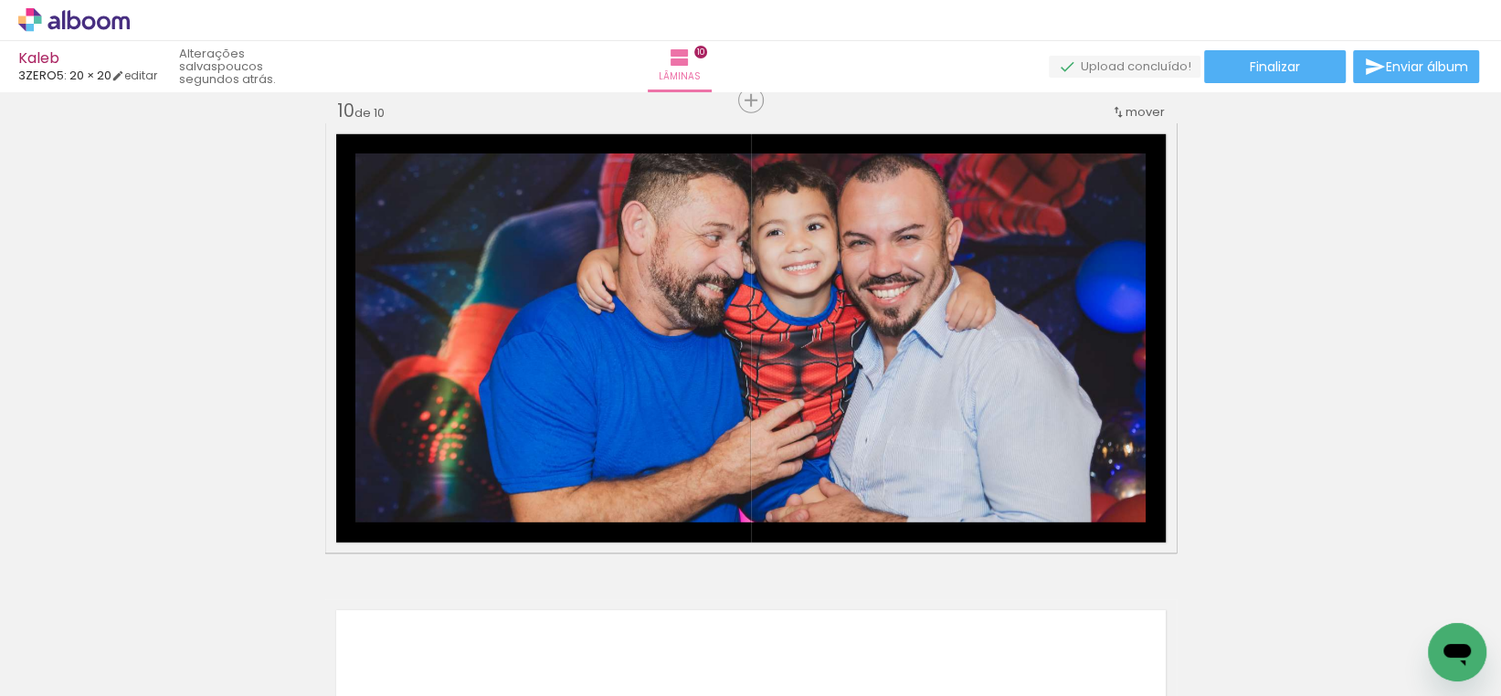
scroll to position [0, 4100]
click at [58, 680] on span "Adicionar Fotos" at bounding box center [64, 671] width 55 height 20
click at [0, 0] on input "file" at bounding box center [0, 0] width 0 height 0
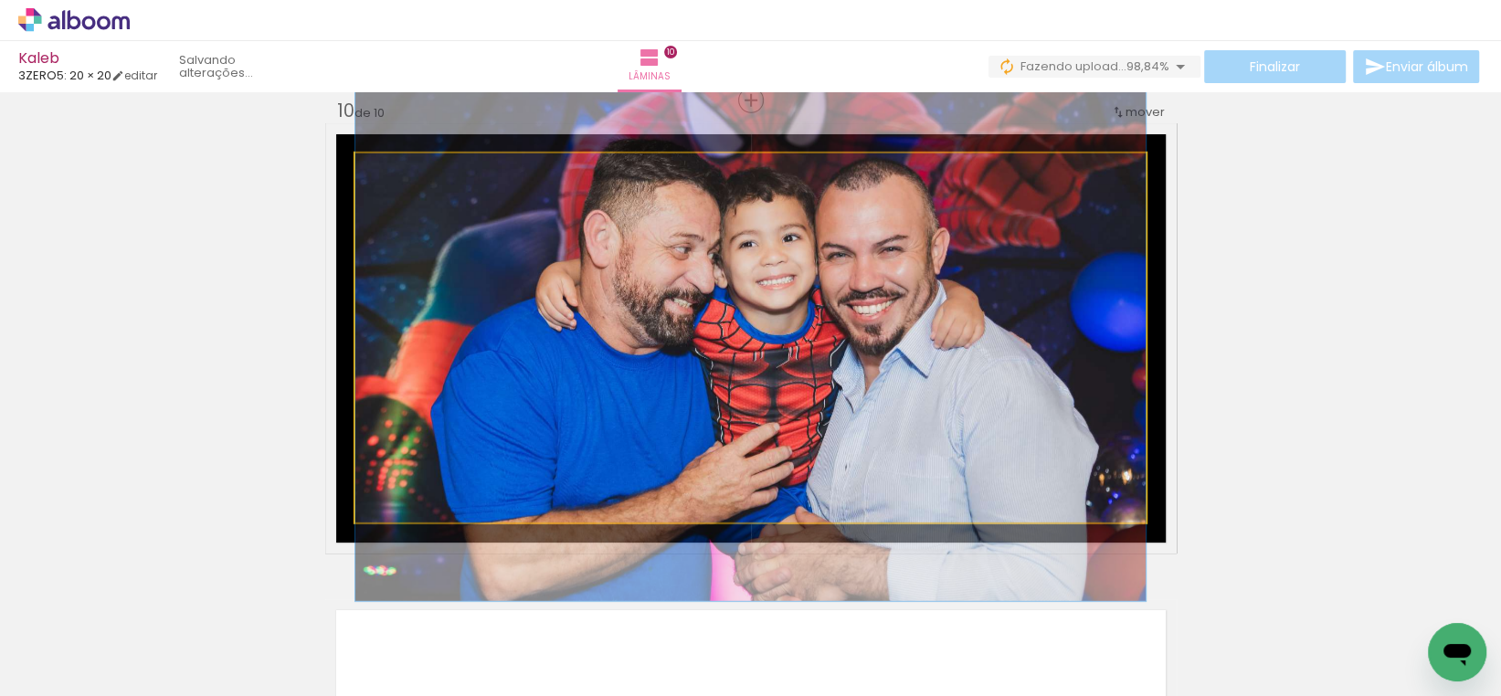
click at [981, 346] on quentale-photo at bounding box center [750, 337] width 790 height 369
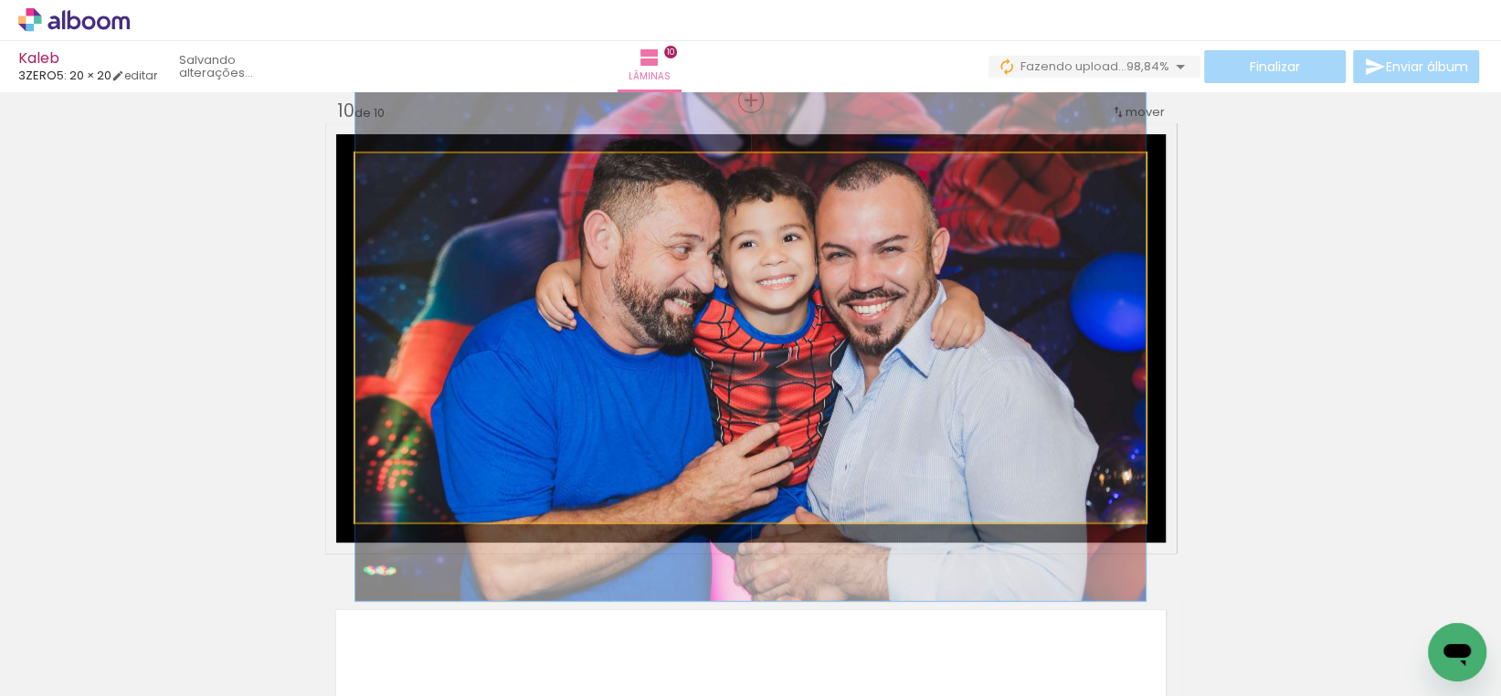
click at [953, 364] on quentale-photo at bounding box center [750, 337] width 790 height 369
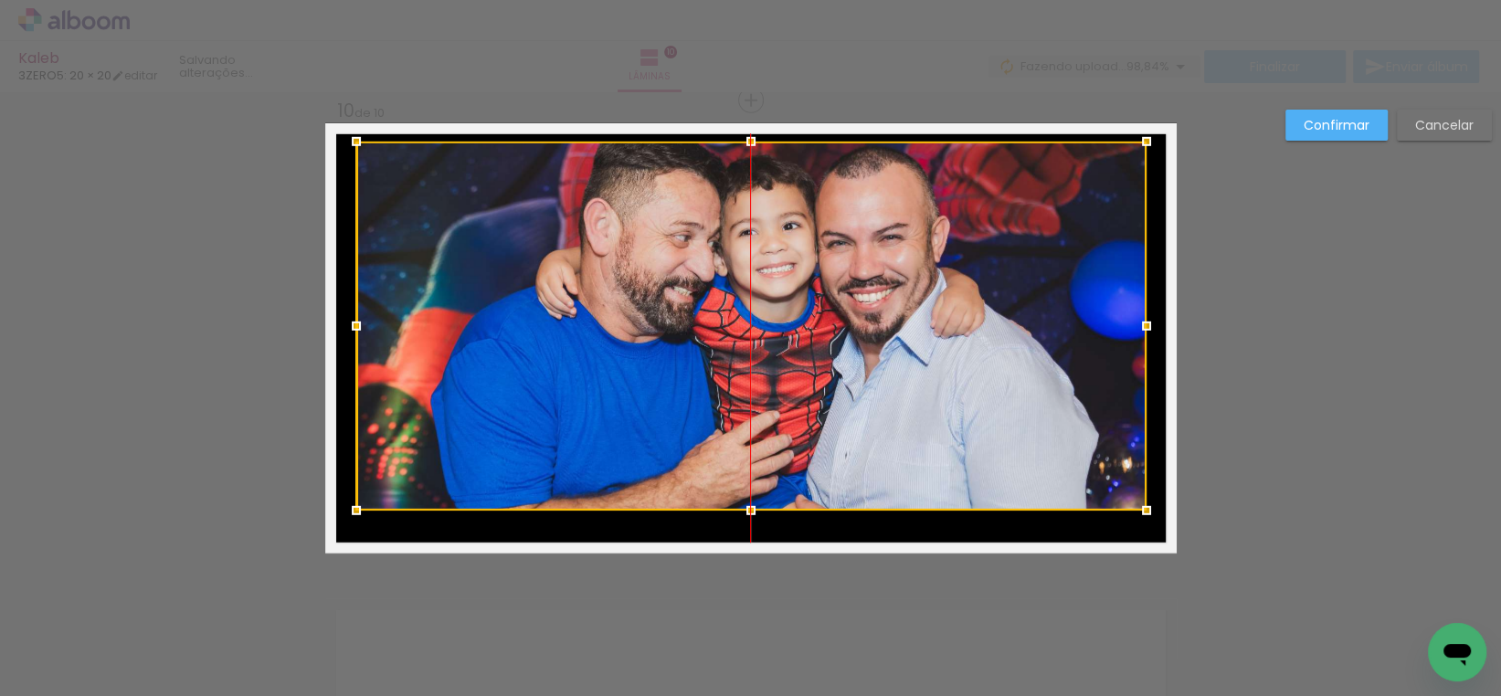
drag, startPoint x: 953, startPoint y: 341, endPoint x: 955, endPoint y: 329, distance: 12.2
click at [955, 329] on div at bounding box center [751, 326] width 790 height 369
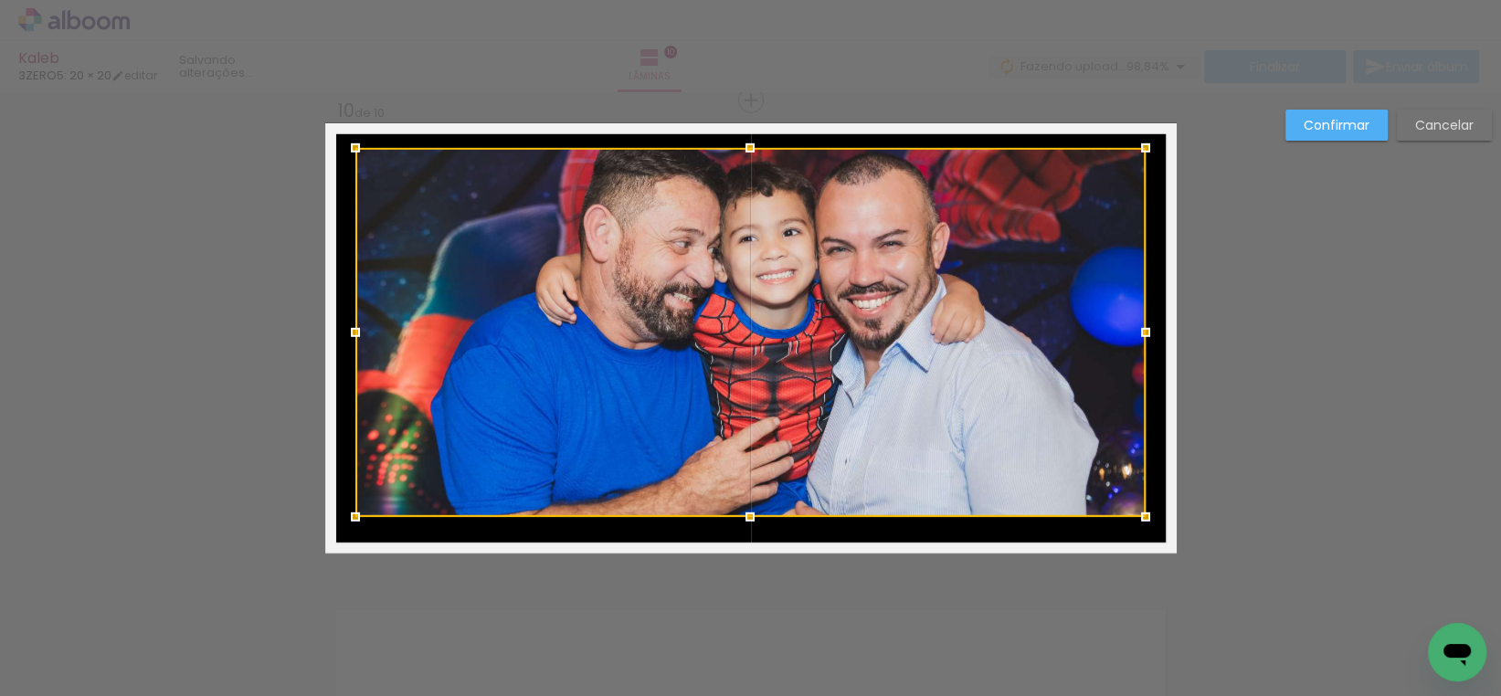
click at [948, 345] on div at bounding box center [750, 332] width 790 height 369
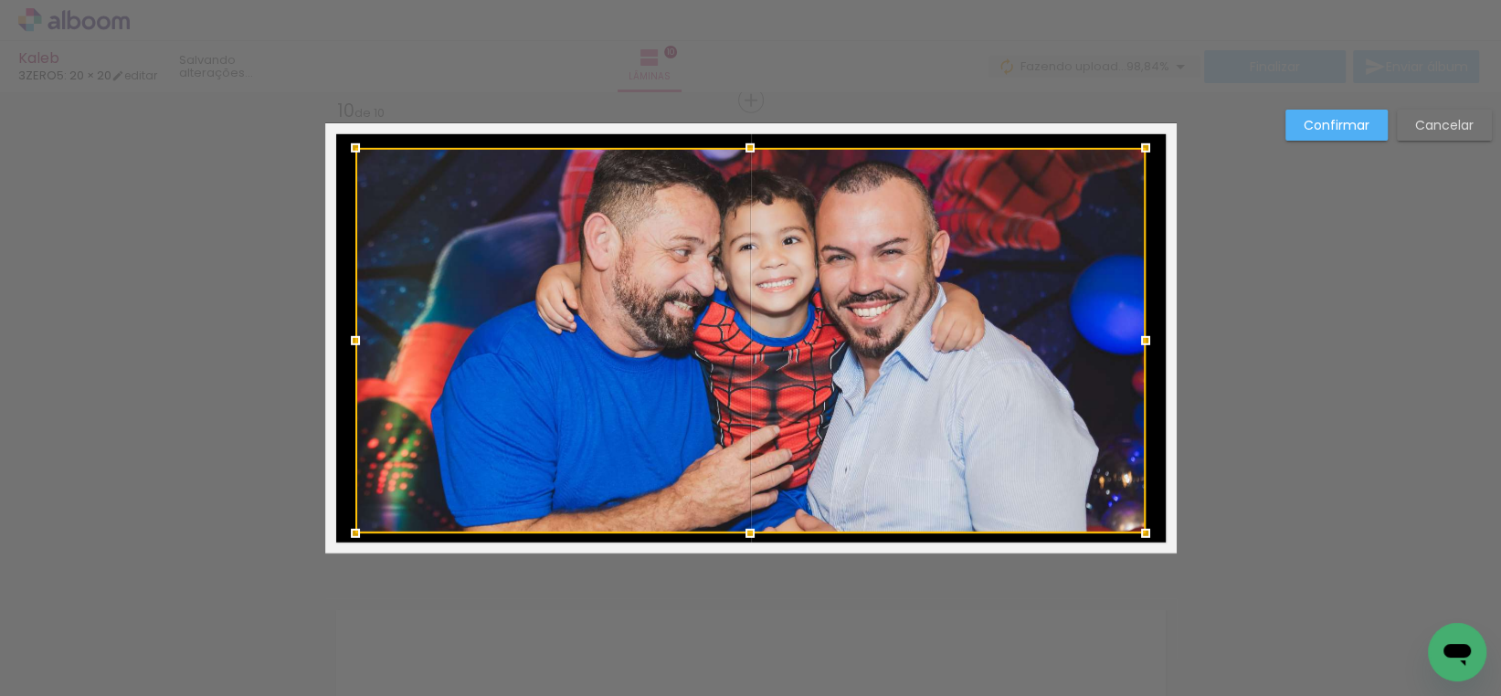
drag, startPoint x: 744, startPoint y: 516, endPoint x: 745, endPoint y: 533, distance: 16.5
click at [745, 533] on div at bounding box center [750, 533] width 37 height 37
click at [899, 386] on div at bounding box center [750, 340] width 790 height 385
click at [0, 0] on slot "Confirmar" at bounding box center [0, 0] width 0 height 0
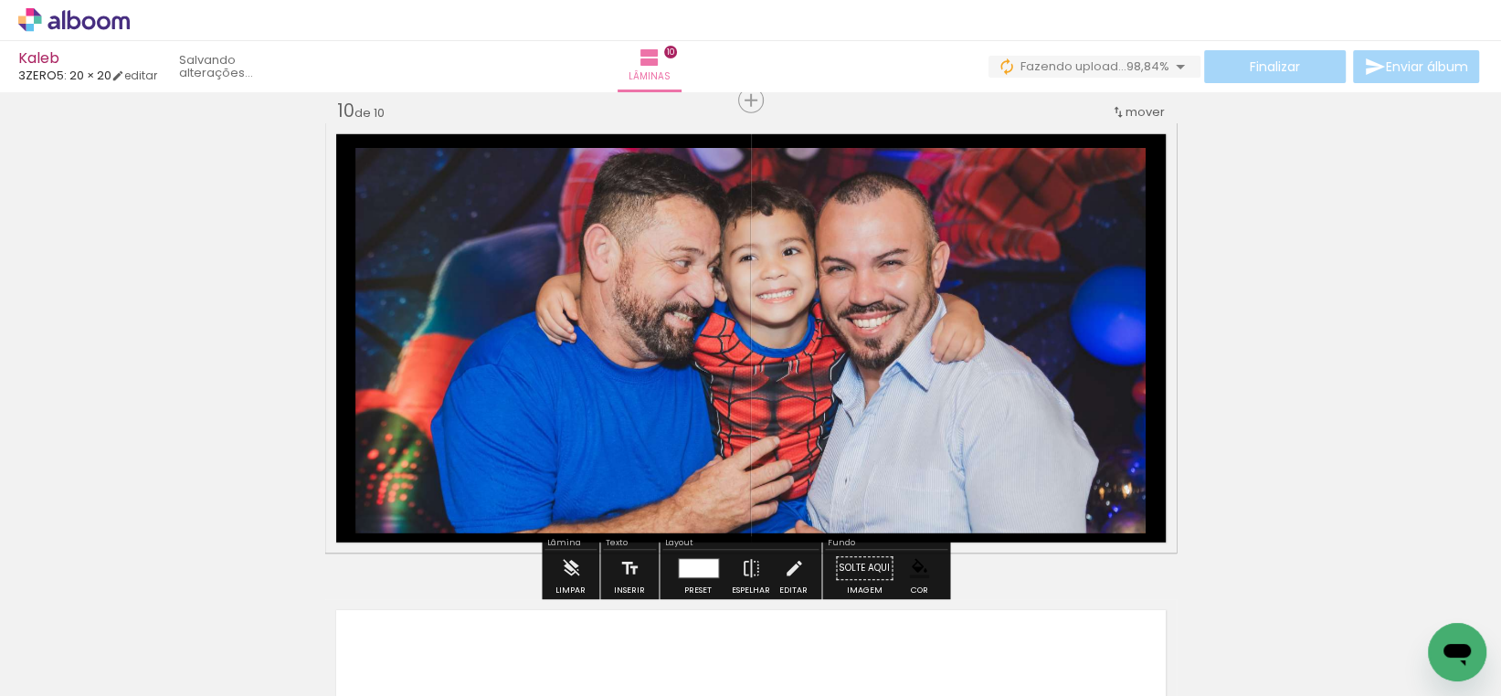
click at [1283, 73] on div "Finalizar Enviar álbum" at bounding box center [1235, 66] width 494 height 33
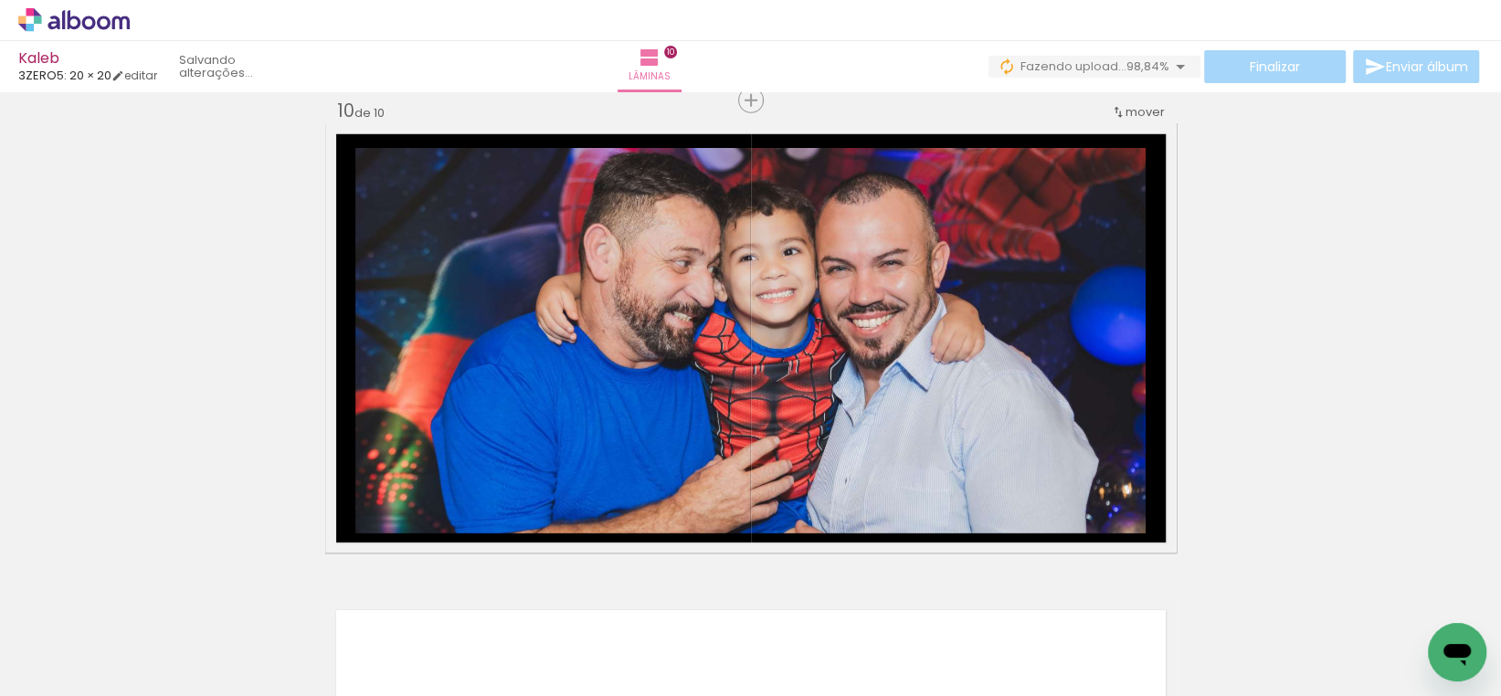
click at [1273, 61] on div "Finalizar Enviar álbum" at bounding box center [1235, 66] width 494 height 33
drag, startPoint x: 1303, startPoint y: 249, endPoint x: 953, endPoint y: 281, distance: 351.3
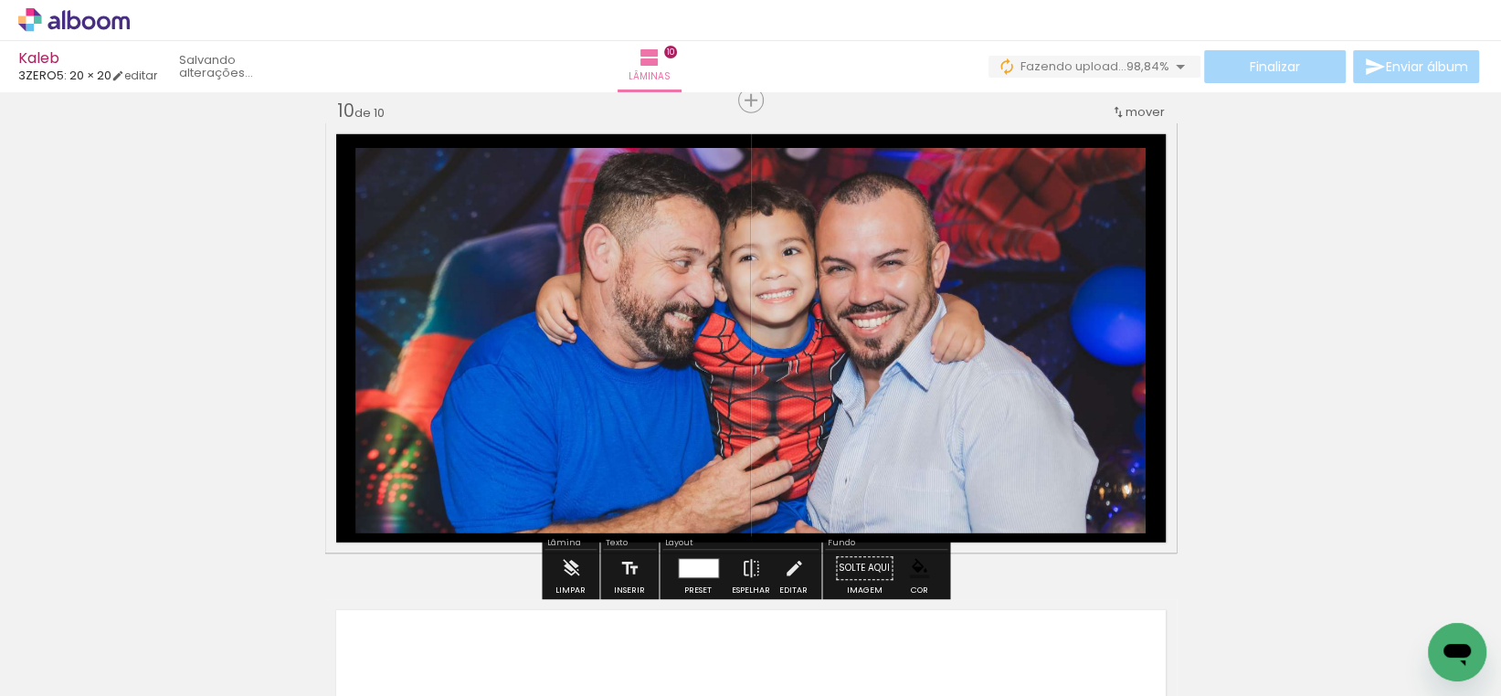
click at [938, 287] on quentale-photo at bounding box center [750, 340] width 790 height 385
click at [1251, 62] on div "Finalizar Enviar álbum" at bounding box center [1235, 66] width 494 height 33
drag, startPoint x: 1300, startPoint y: 351, endPoint x: 1278, endPoint y: 417, distance: 70.2
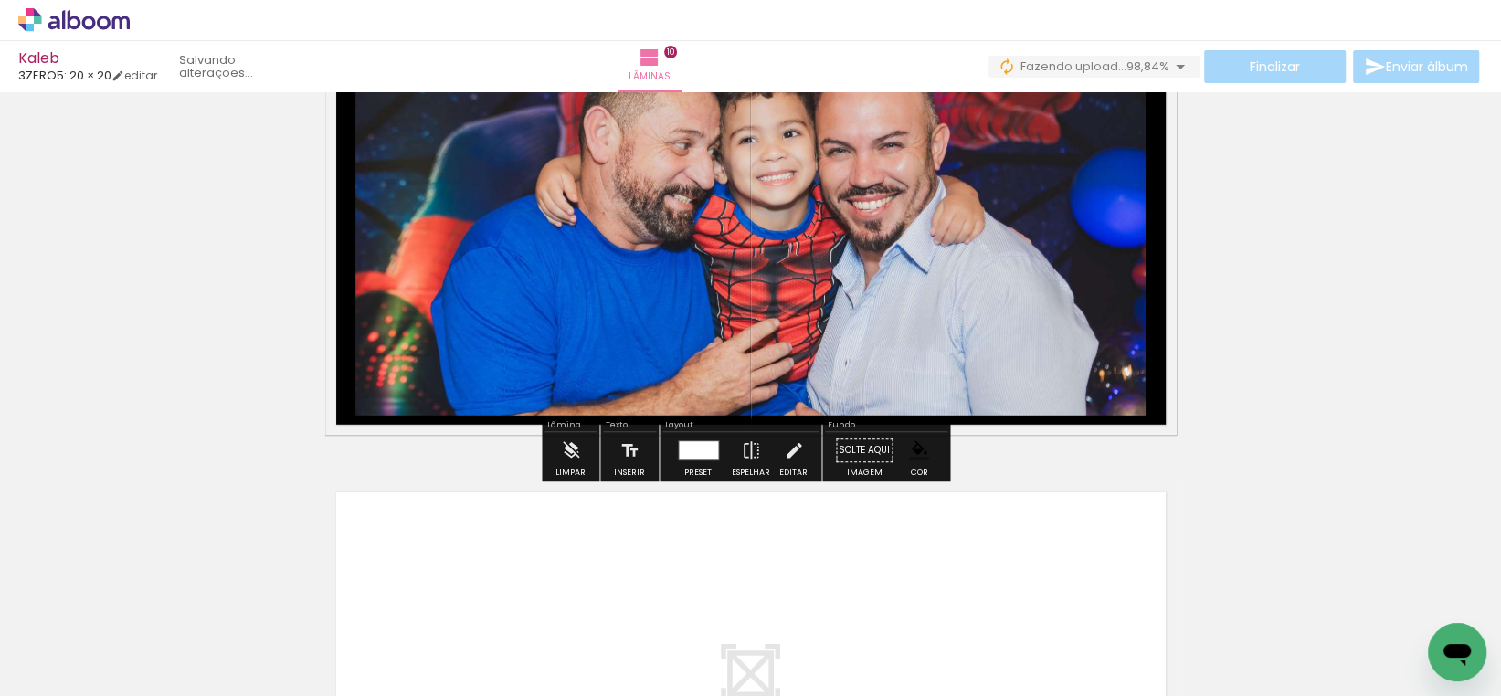
scroll to position [4670, 0]
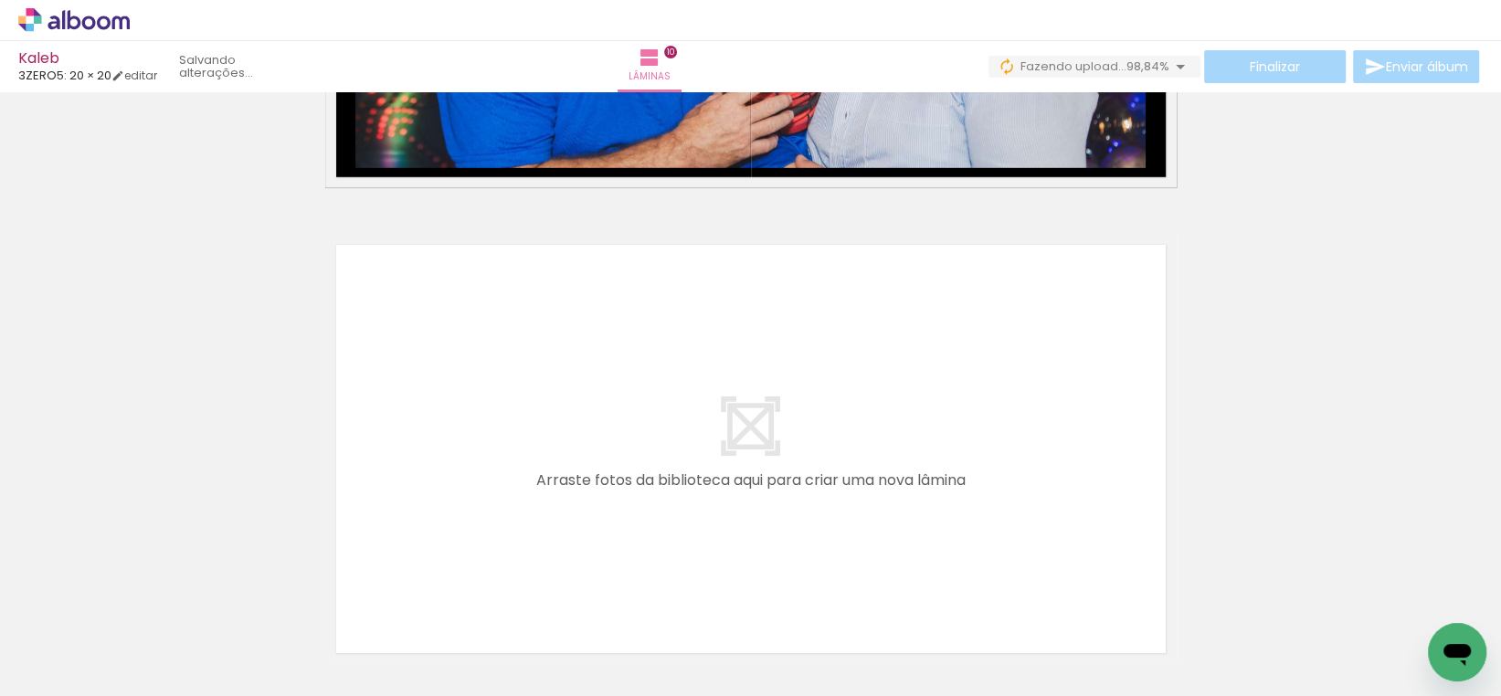
click at [796, 635] on div at bounding box center [789, 634] width 90 height 90
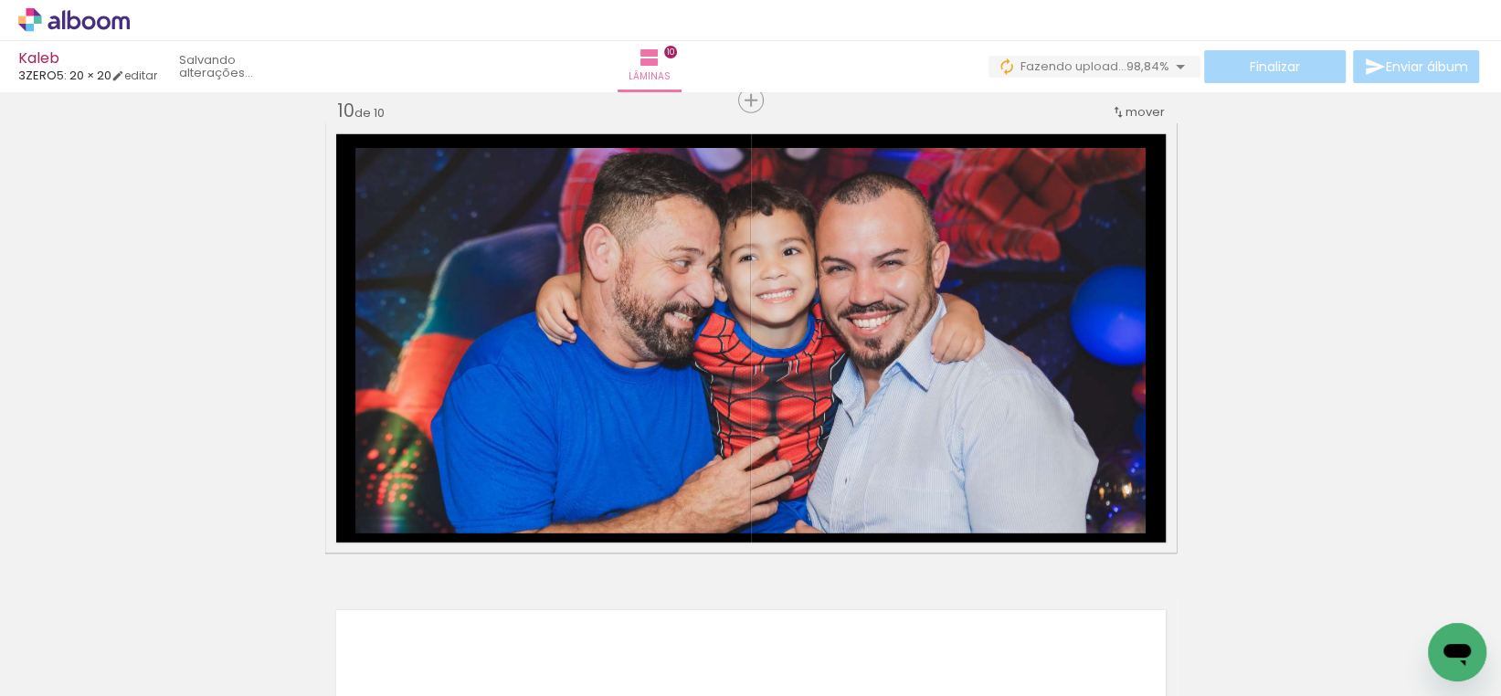
scroll to position [4122, 0]
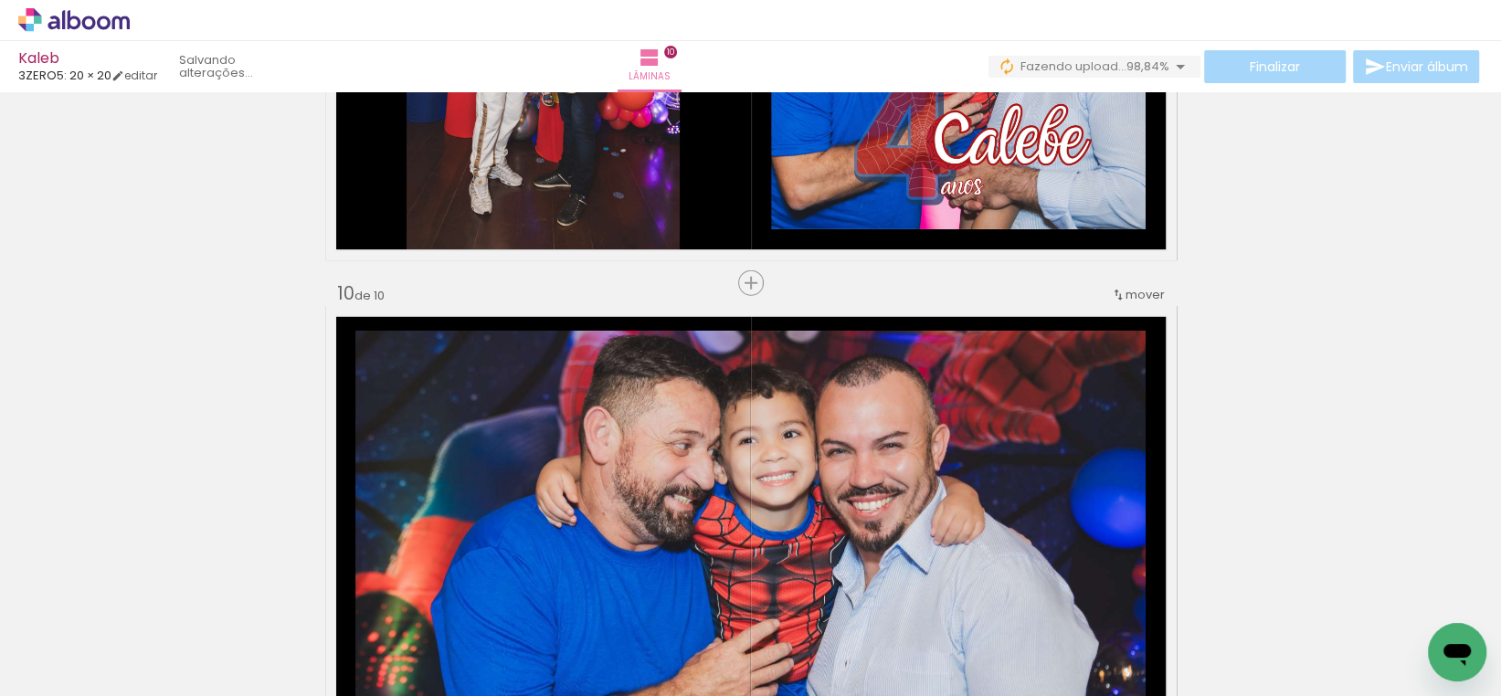
click at [1397, 79] on div "Finalizar Enviar álbum" at bounding box center [1235, 66] width 494 height 33
drag, startPoint x: 1274, startPoint y: 259, endPoint x: 610, endPoint y: 400, distance: 678.8
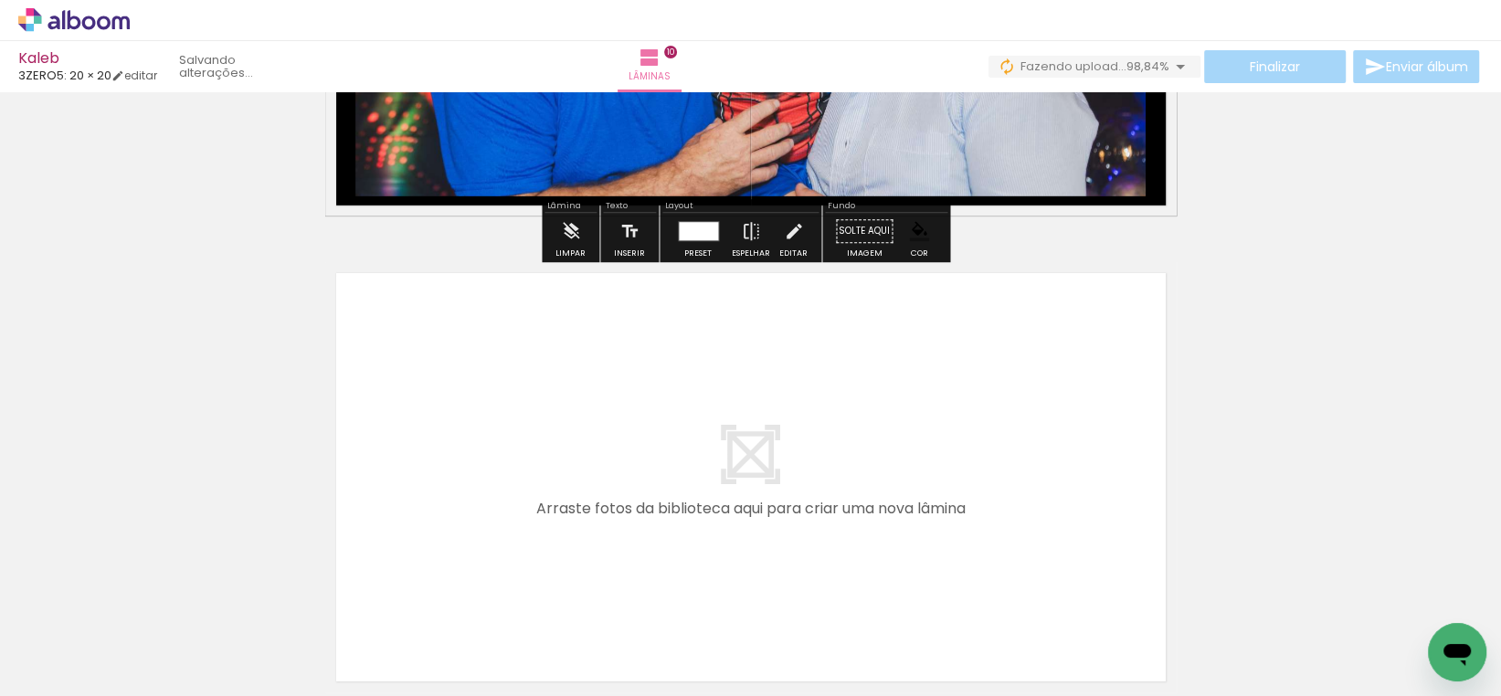
scroll to position [4816, 0]
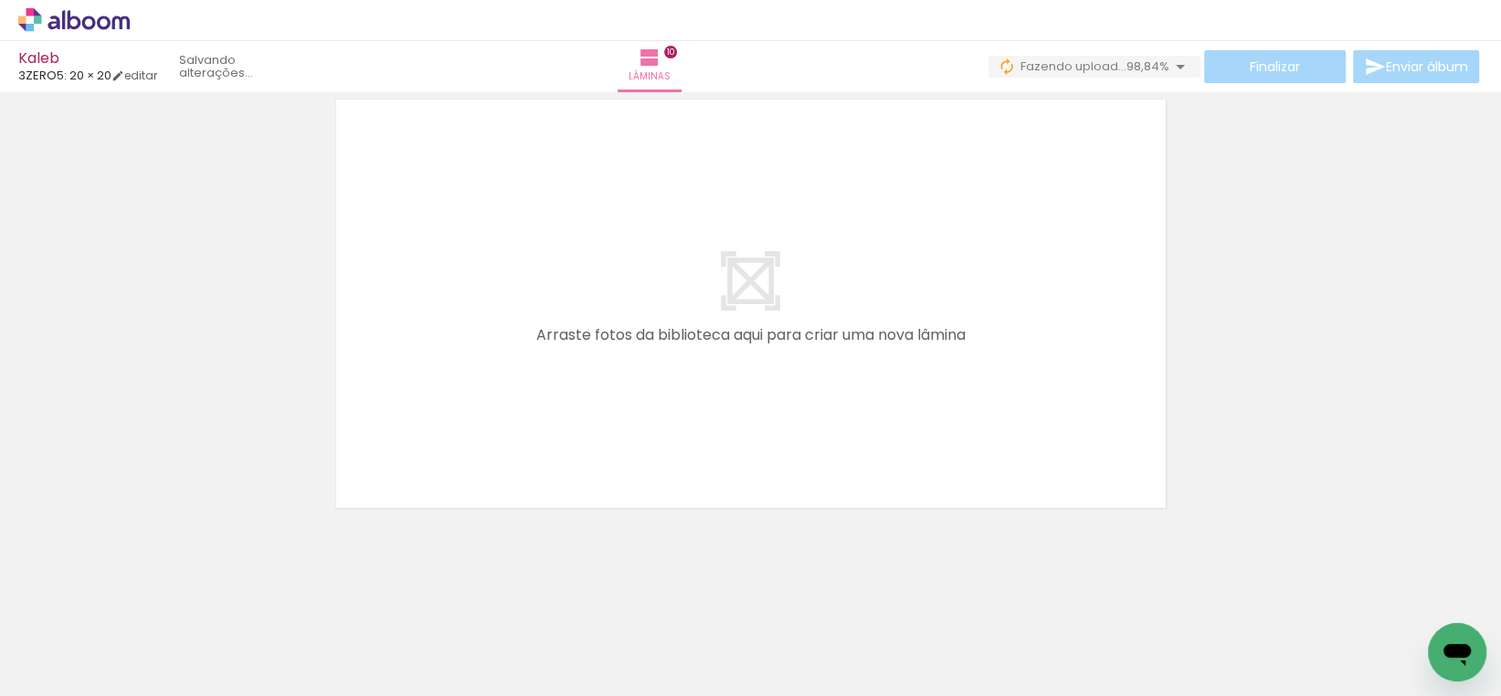
click at [756, 407] on quentale-layouter at bounding box center [750, 304] width 851 height 430
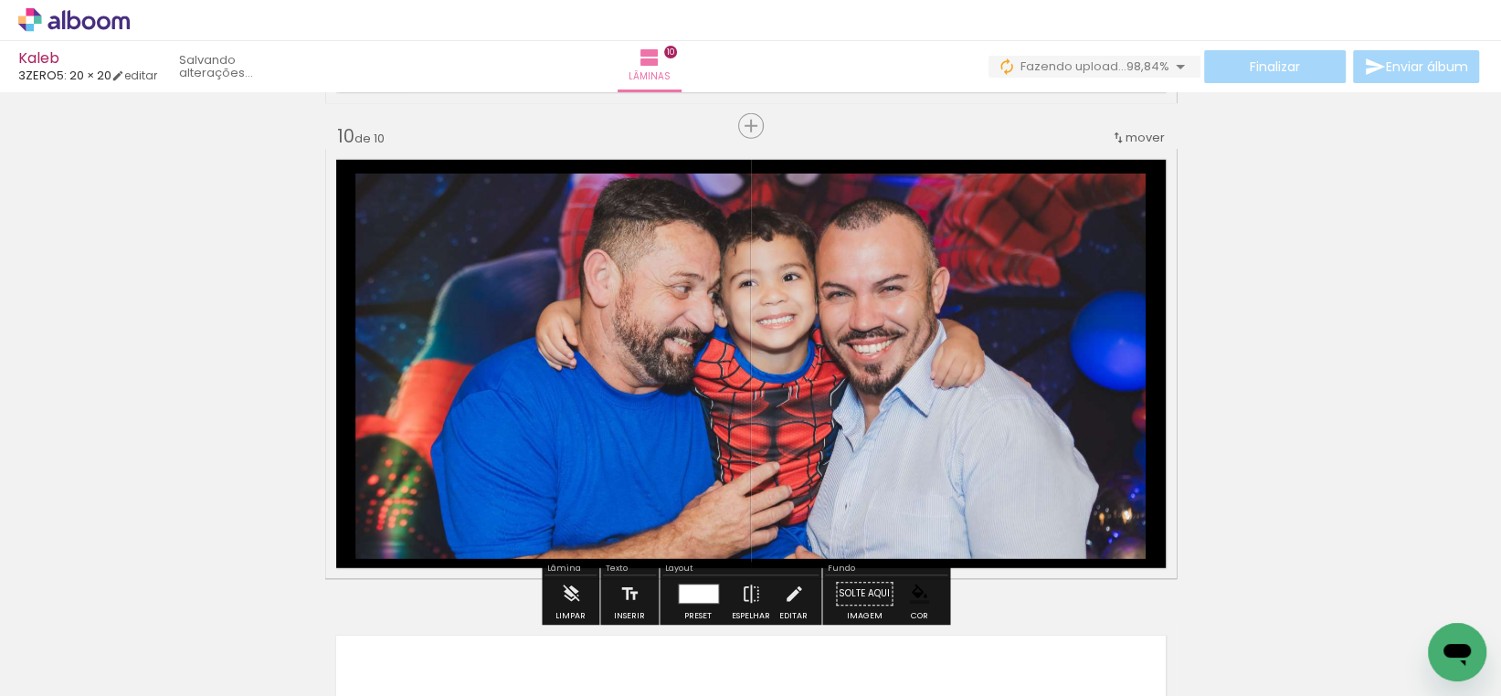
scroll to position [4268, 0]
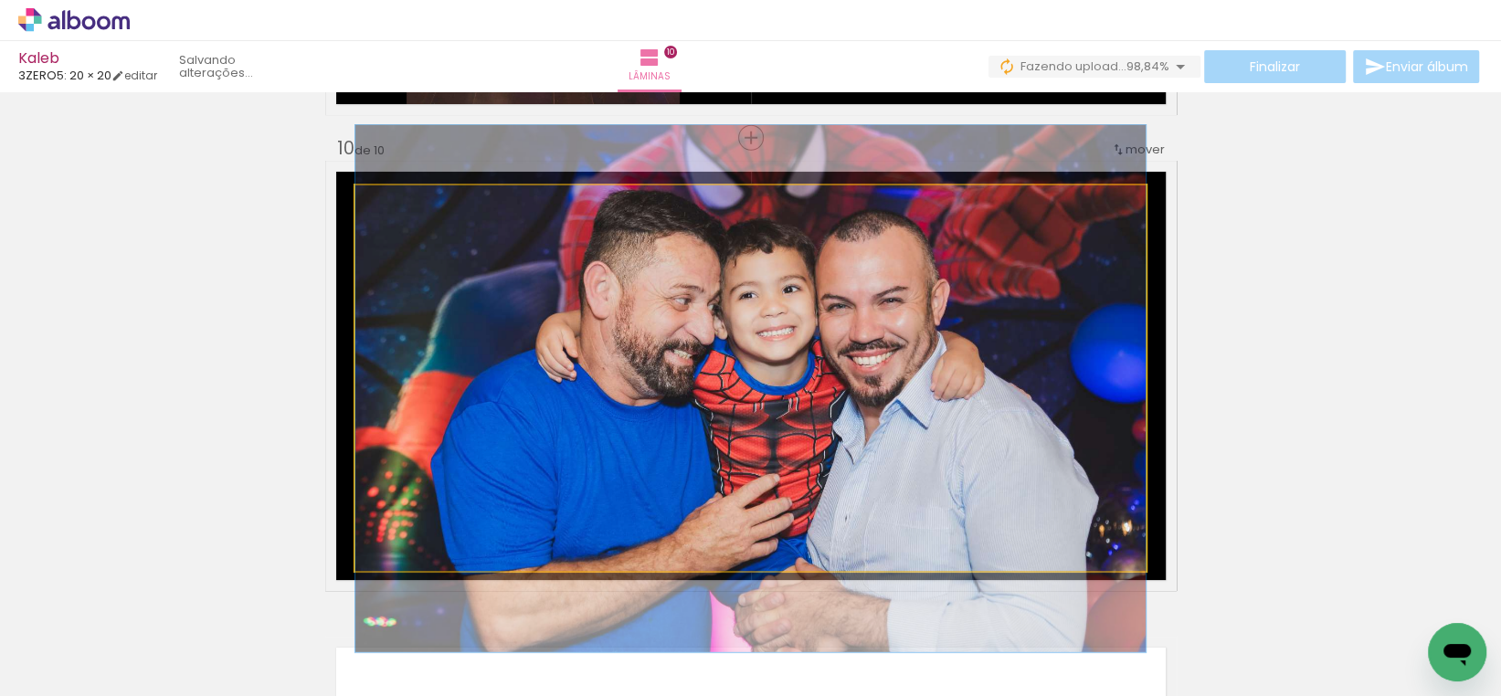
drag, startPoint x: 1083, startPoint y: 404, endPoint x: 1098, endPoint y: 391, distance: 19.4
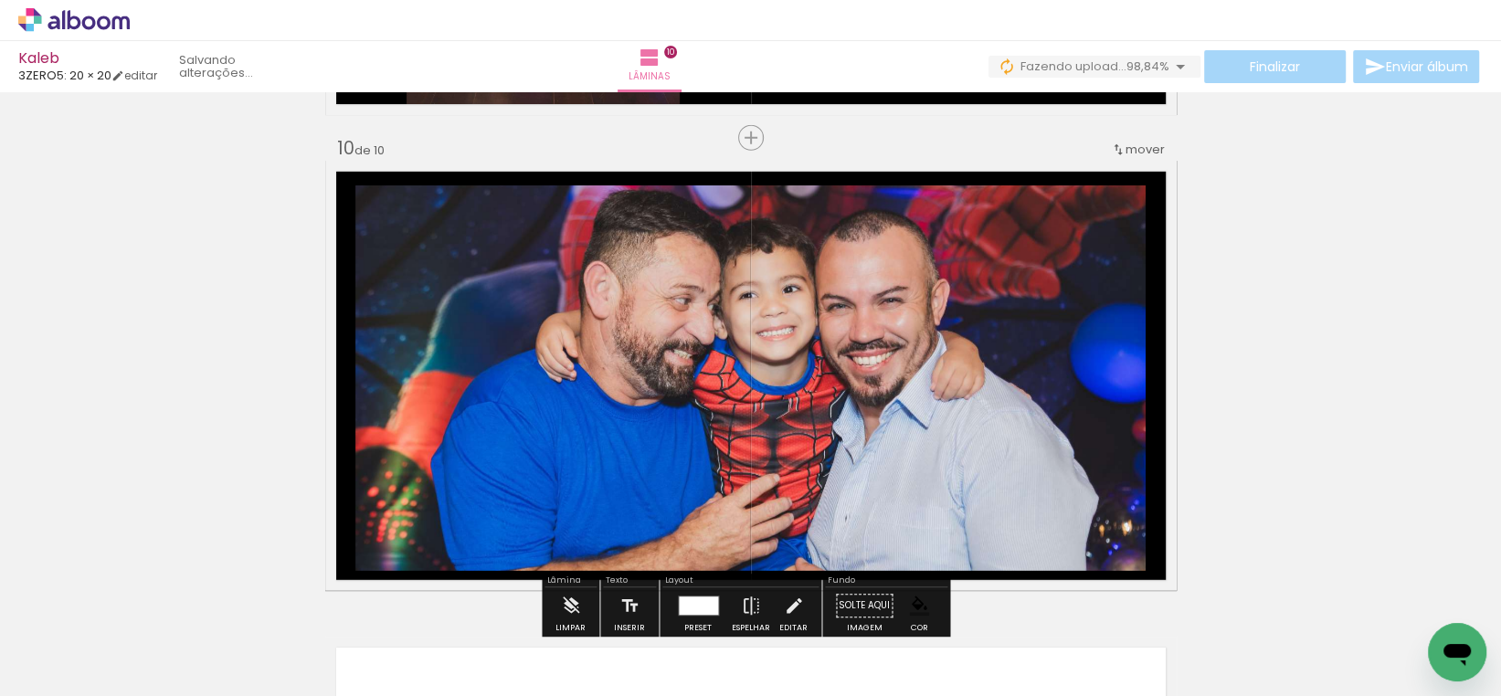
click at [1279, 74] on div "Finalizar Enviar álbum" at bounding box center [1235, 66] width 494 height 33
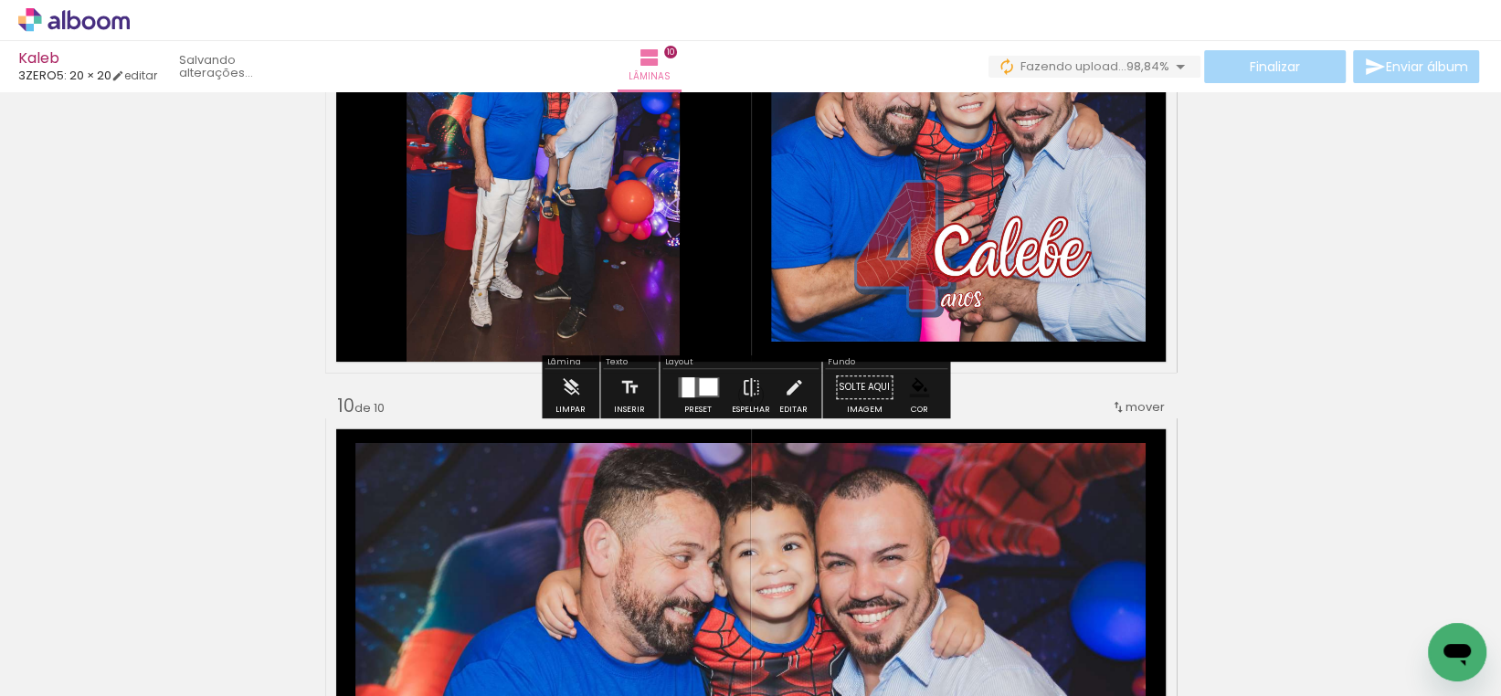
scroll to position [3994, 0]
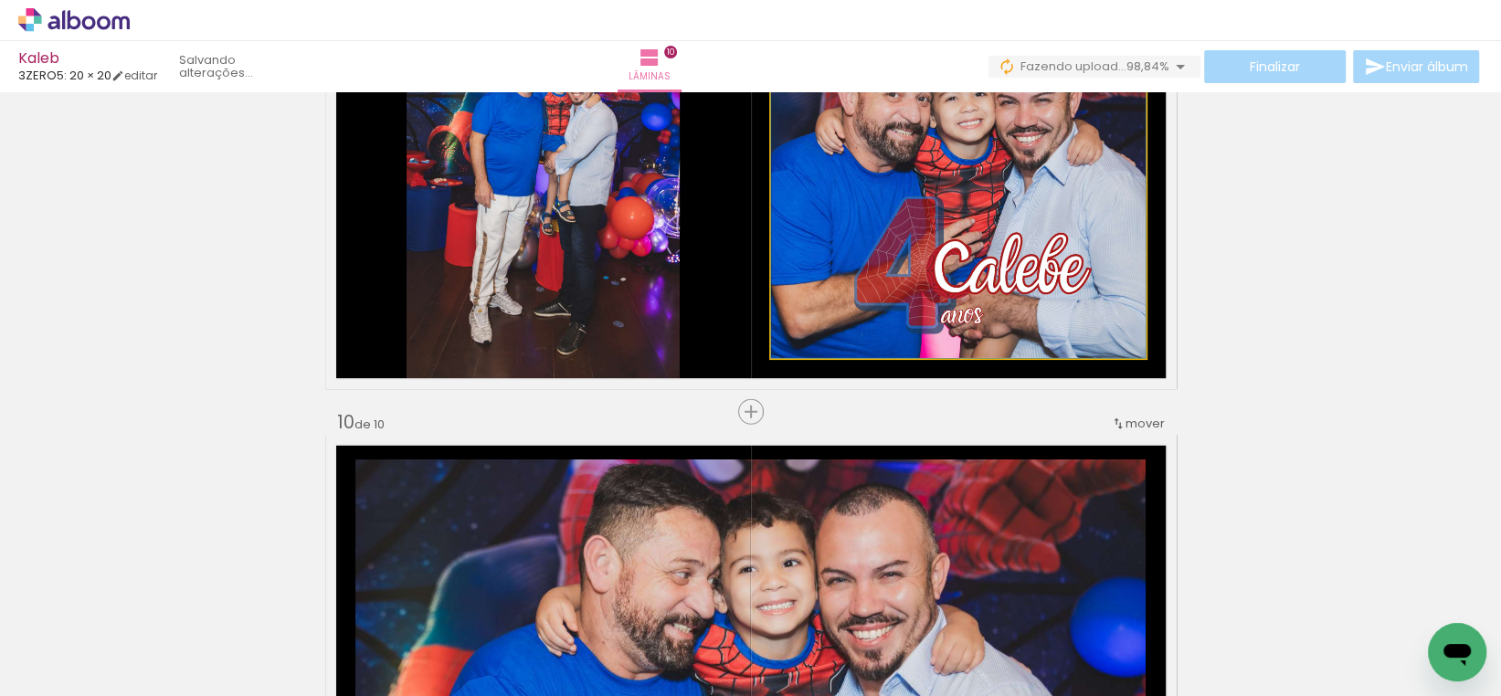
click at [889, 238] on quentale-photo at bounding box center [958, 173] width 375 height 369
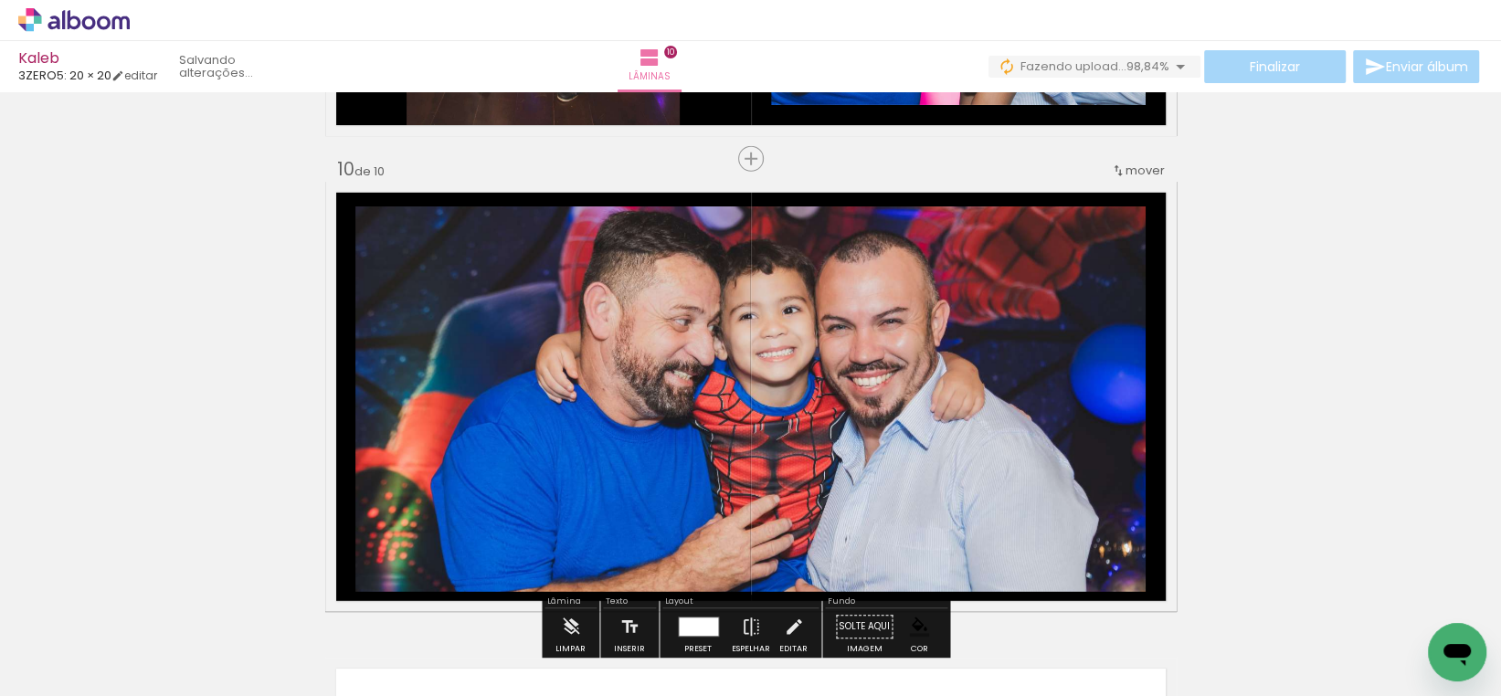
scroll to position [4268, 0]
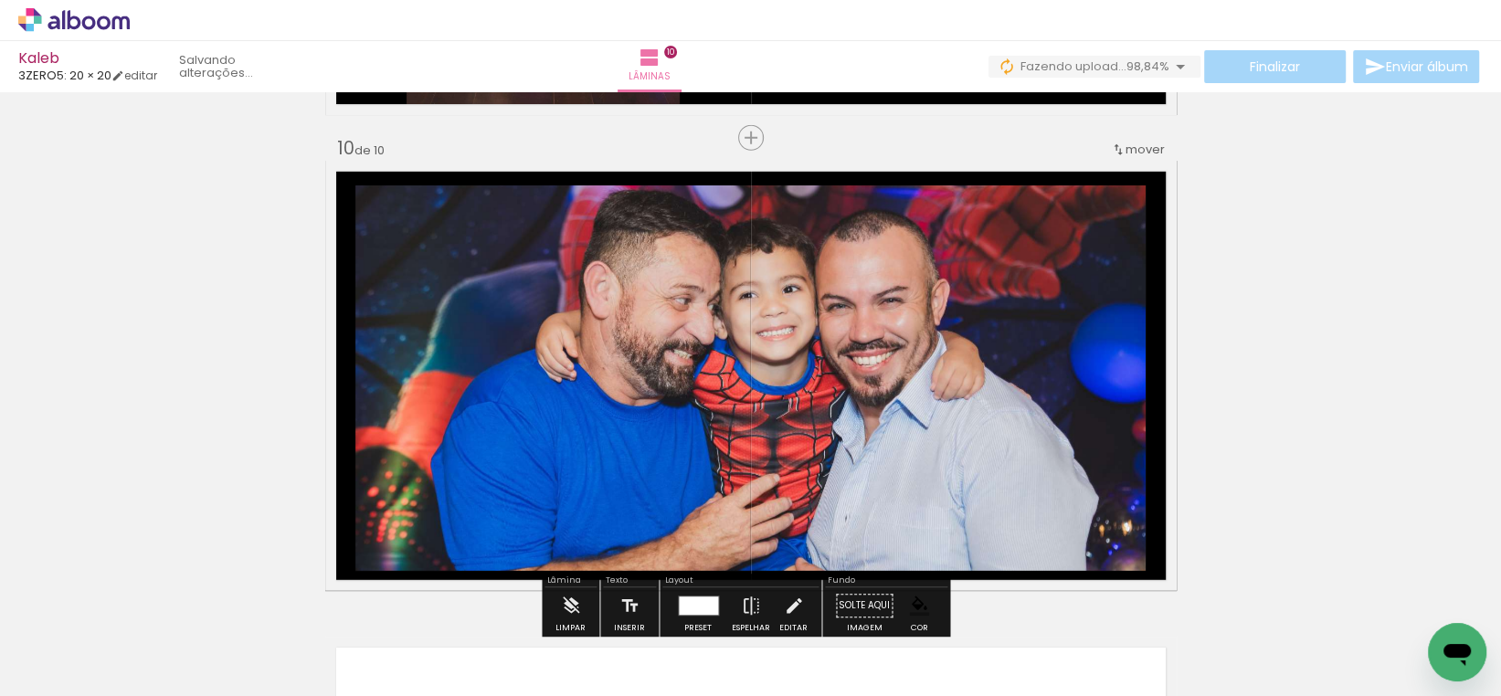
click at [1037, 418] on quentale-photo at bounding box center [750, 377] width 790 height 385
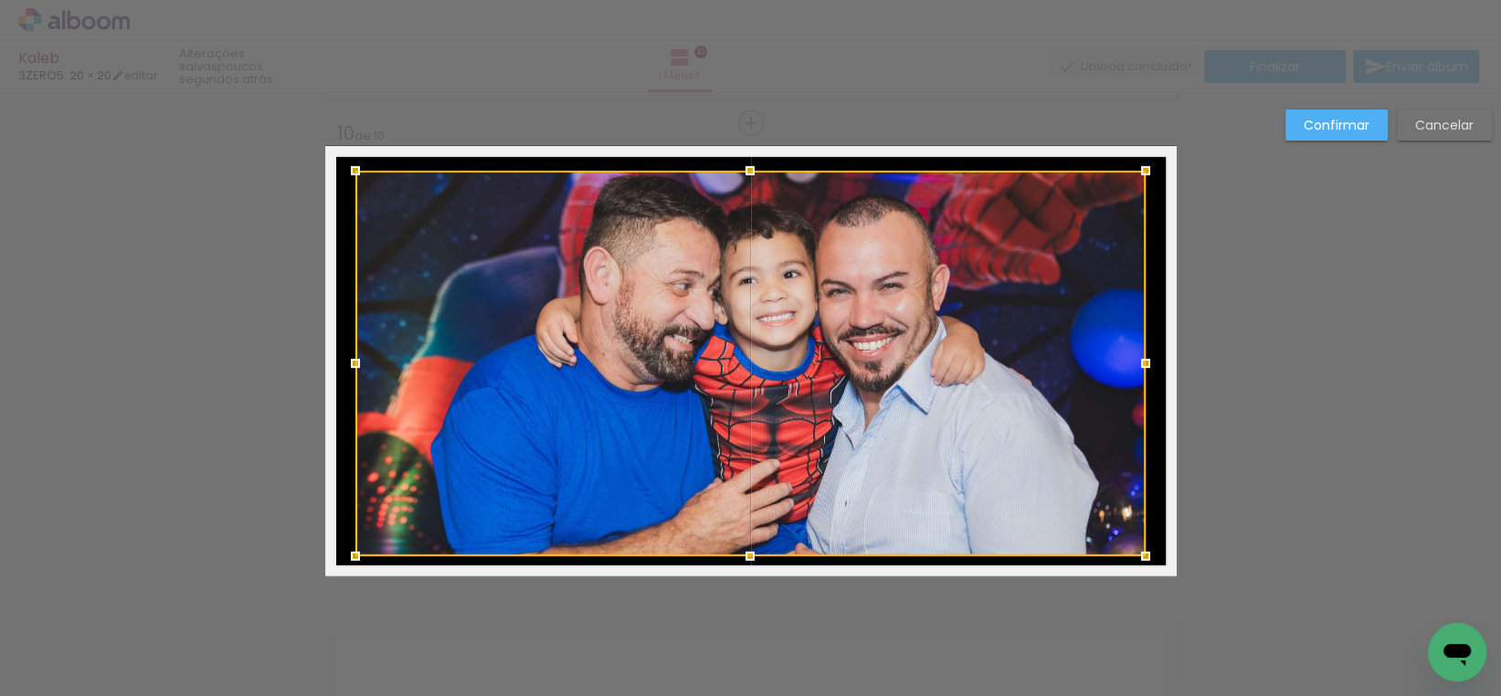
click at [1037, 418] on div at bounding box center [750, 363] width 790 height 385
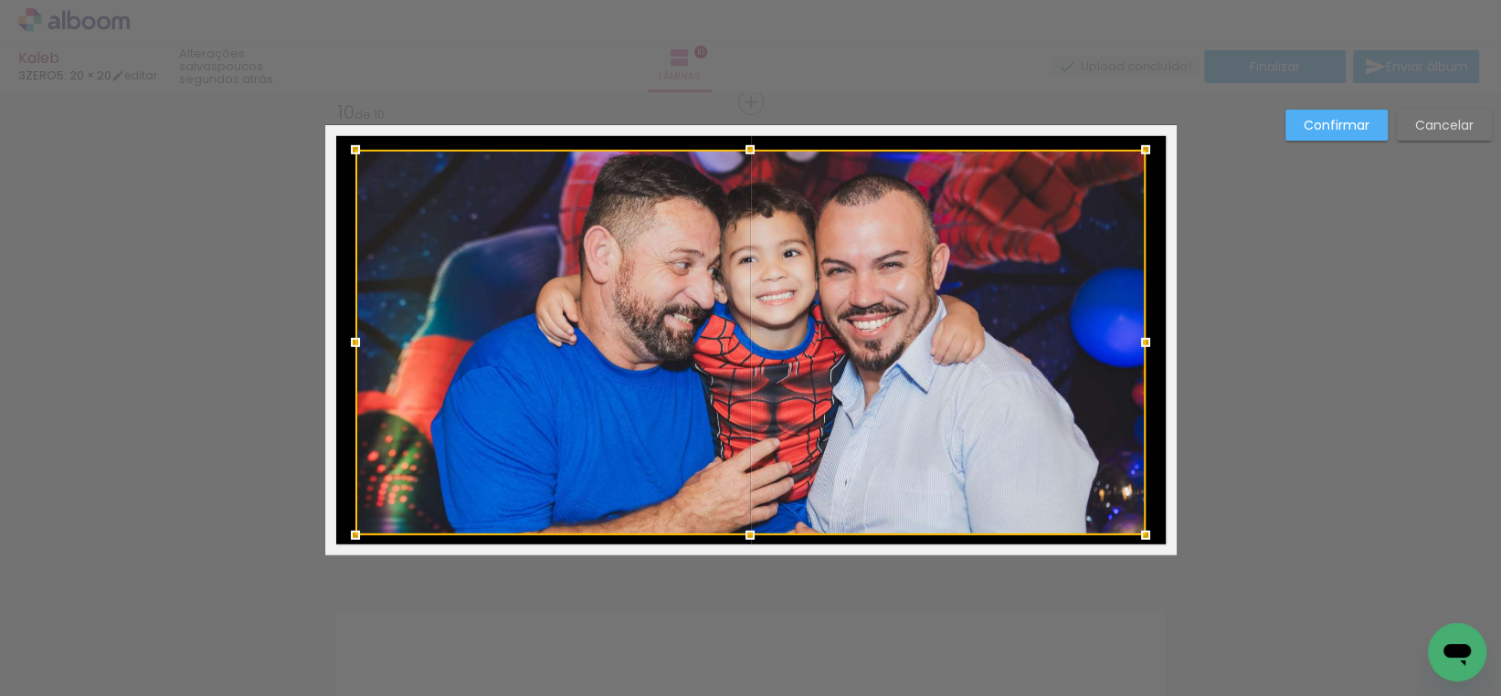
scroll to position [4305, 0]
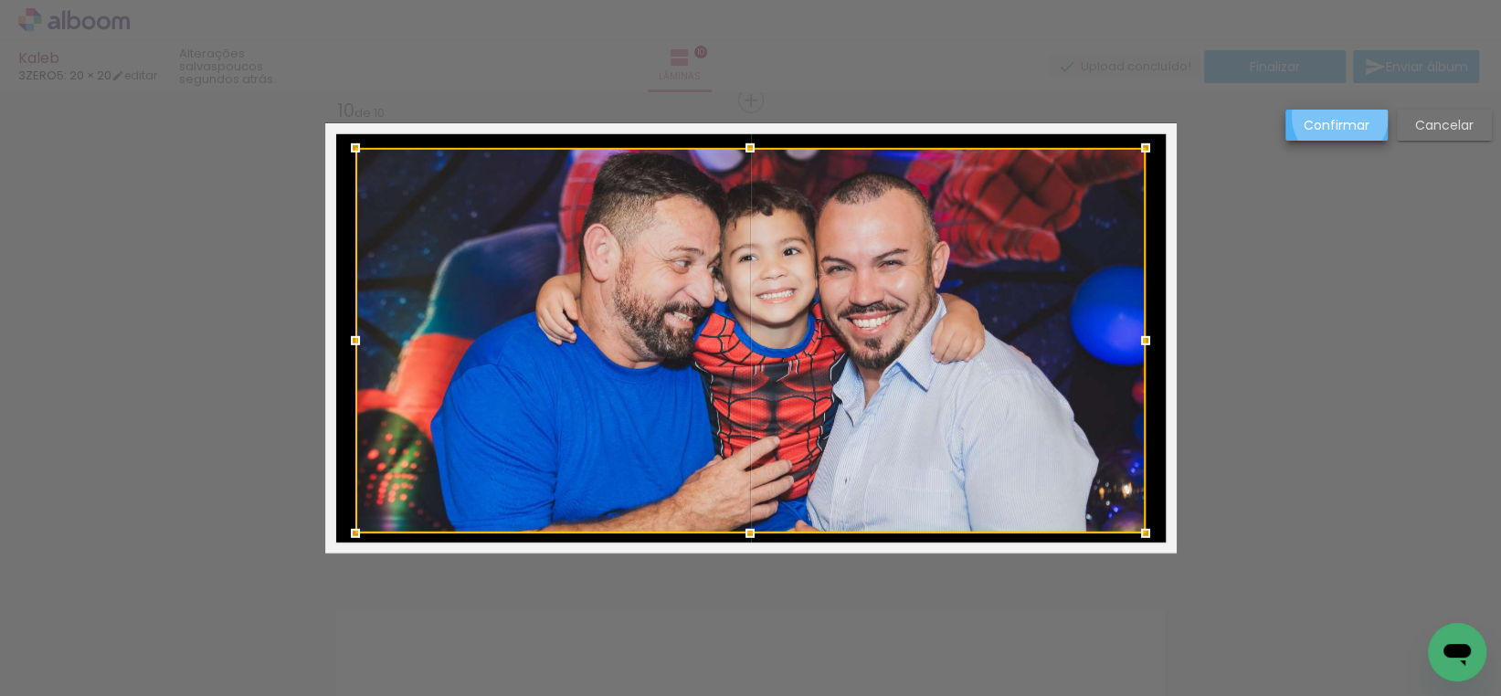
click at [0, 0] on slot "Confirmar" at bounding box center [0, 0] width 0 height 0
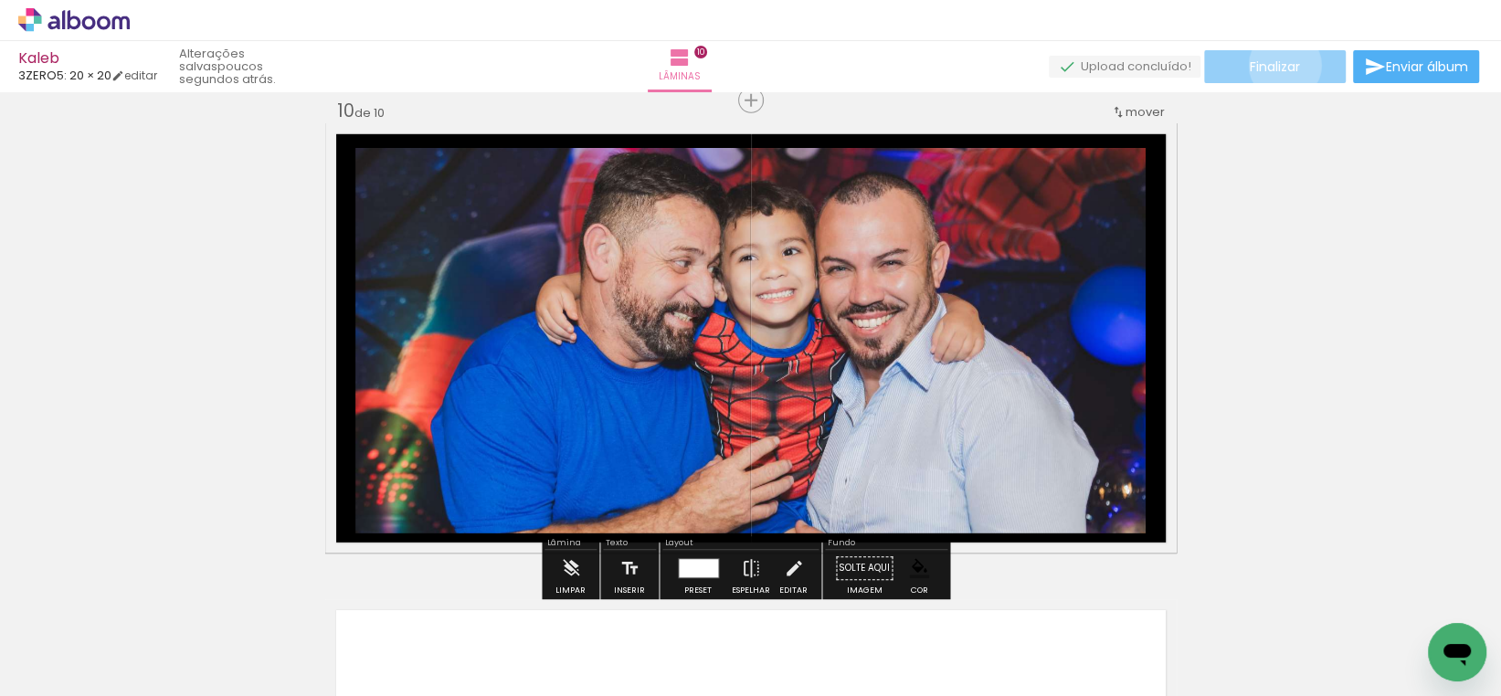
click at [1278, 65] on span "Finalizar" at bounding box center [1275, 66] width 50 height 13
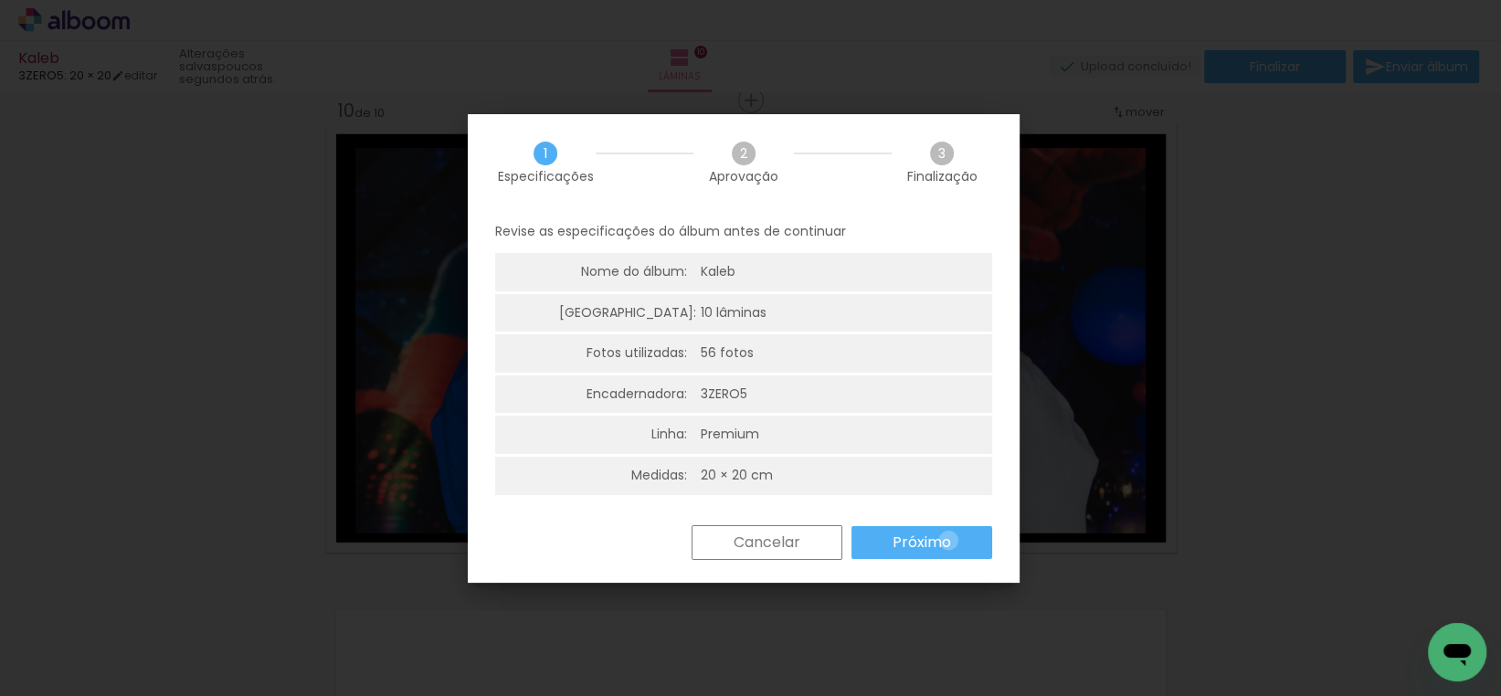
click at [0, 0] on slot "Próximo" at bounding box center [0, 0] width 0 height 0
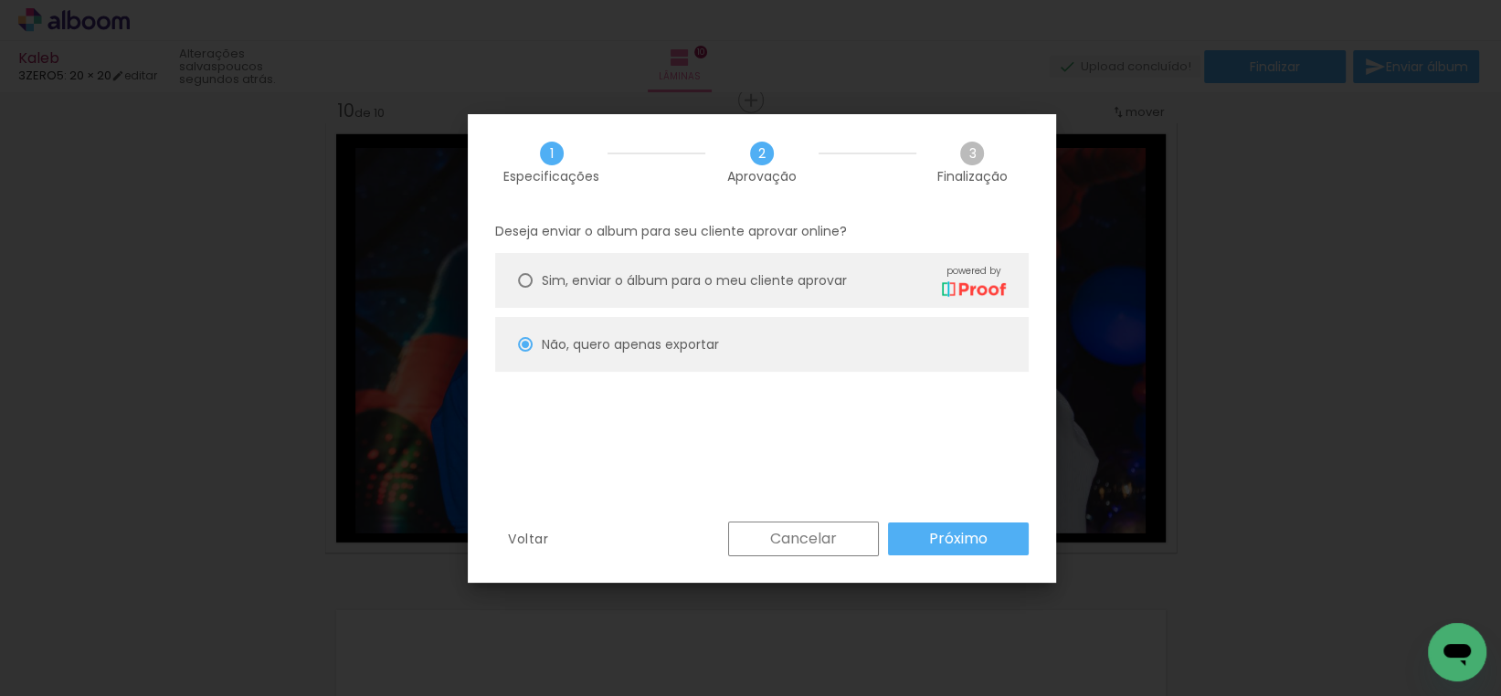
click at [910, 540] on paper-button "Próximo" at bounding box center [958, 538] width 141 height 33
type input "Alta, 300 DPI"
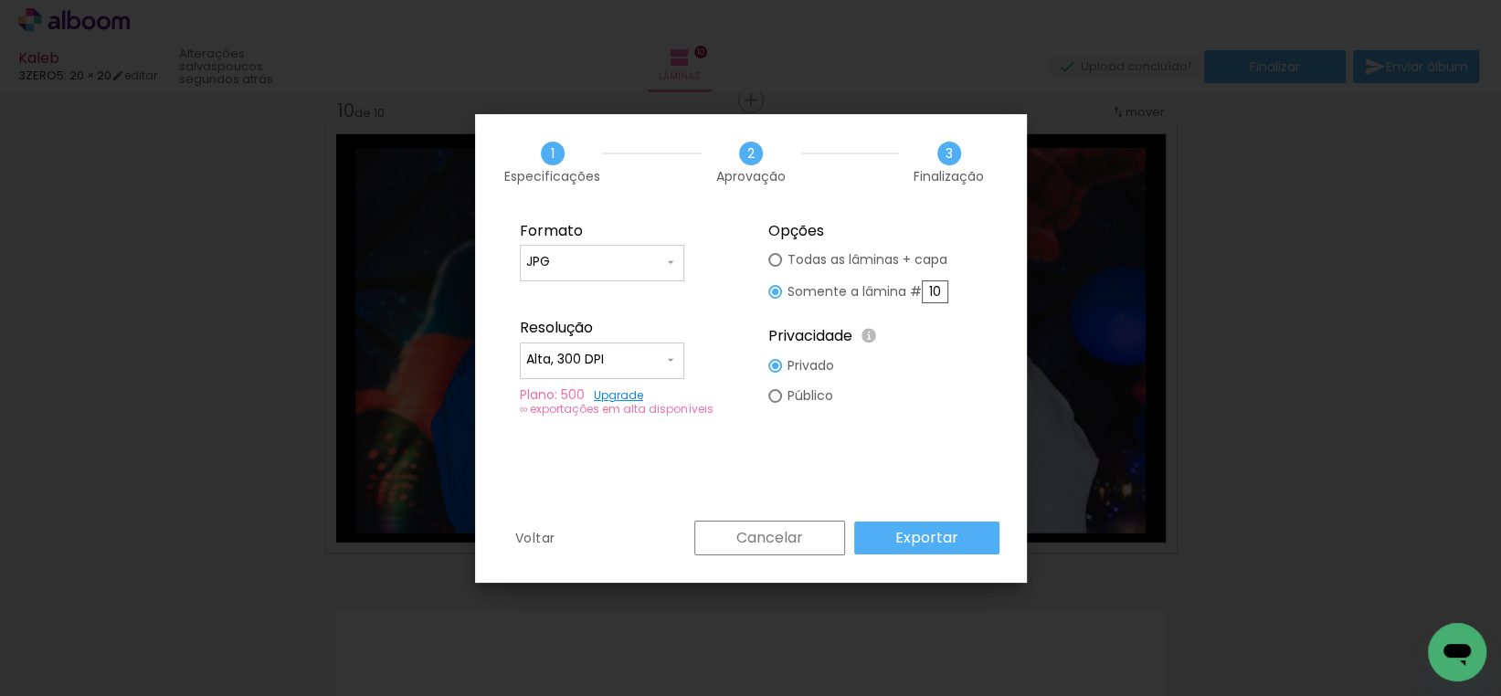
click at [945, 290] on input "10" at bounding box center [935, 291] width 26 height 23
type paper-radio-button "on"
drag, startPoint x: 945, startPoint y: 290, endPoint x: 902, endPoint y: 292, distance: 43.0
click at [0, 0] on slot "Somente a lâmina # 10" at bounding box center [0, 0] width 0 height 0
type input "11"
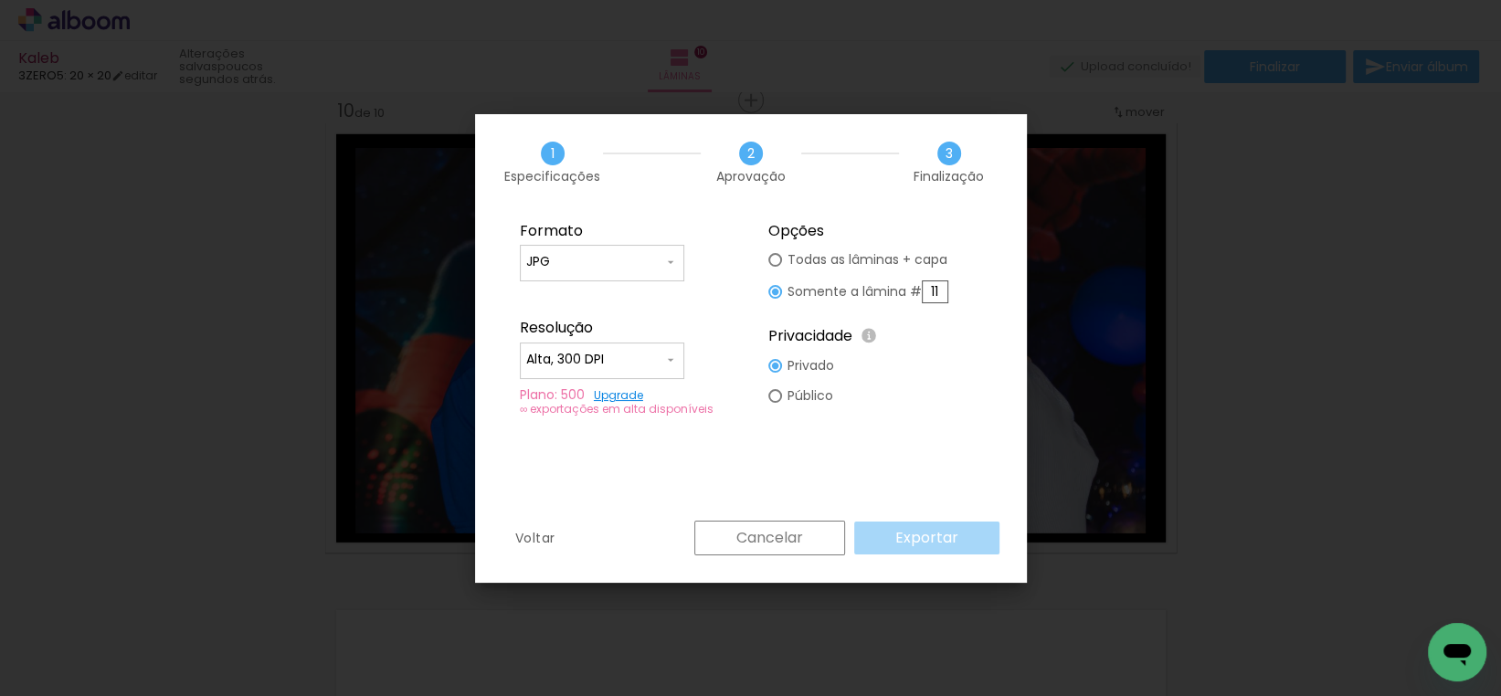
click at [0, 0] on slot "Cancelar" at bounding box center [0, 0] width 0 height 0
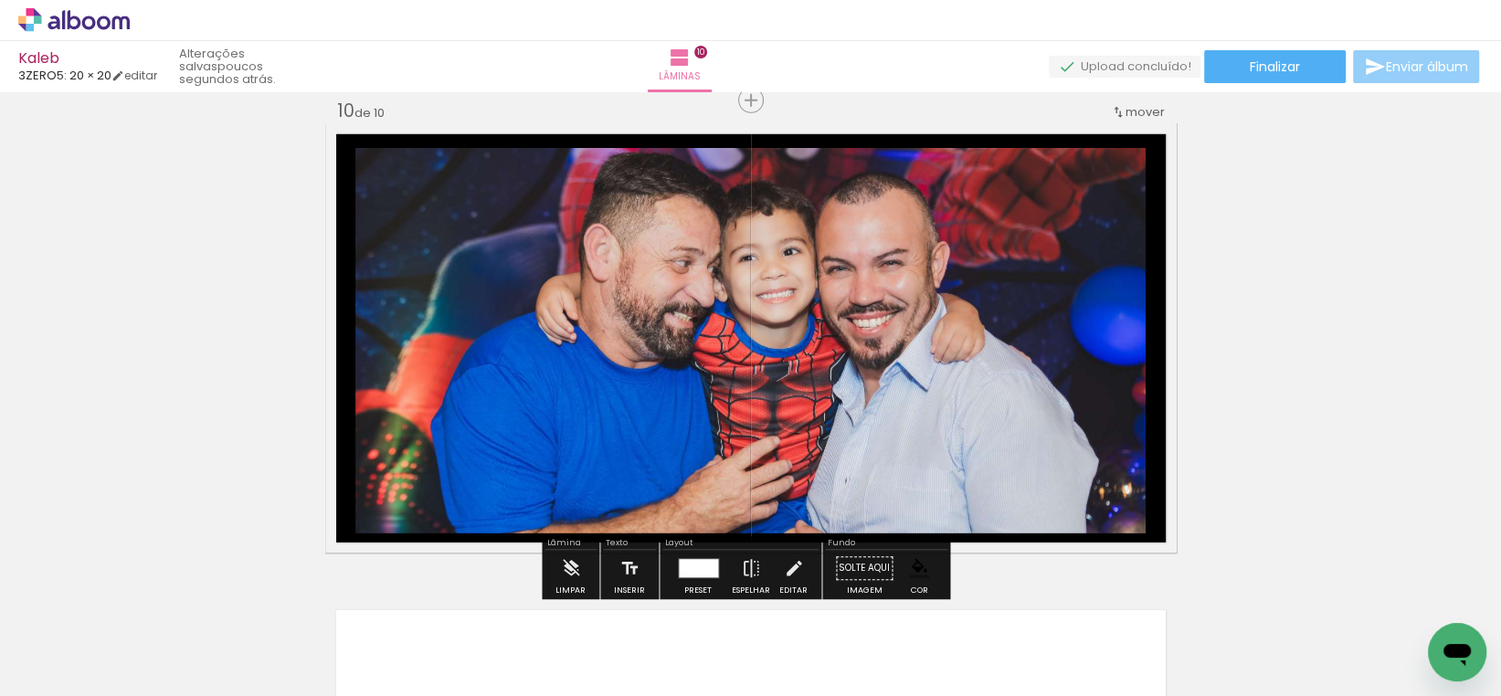
click at [1413, 70] on span "Enviar álbum" at bounding box center [1427, 66] width 82 height 13
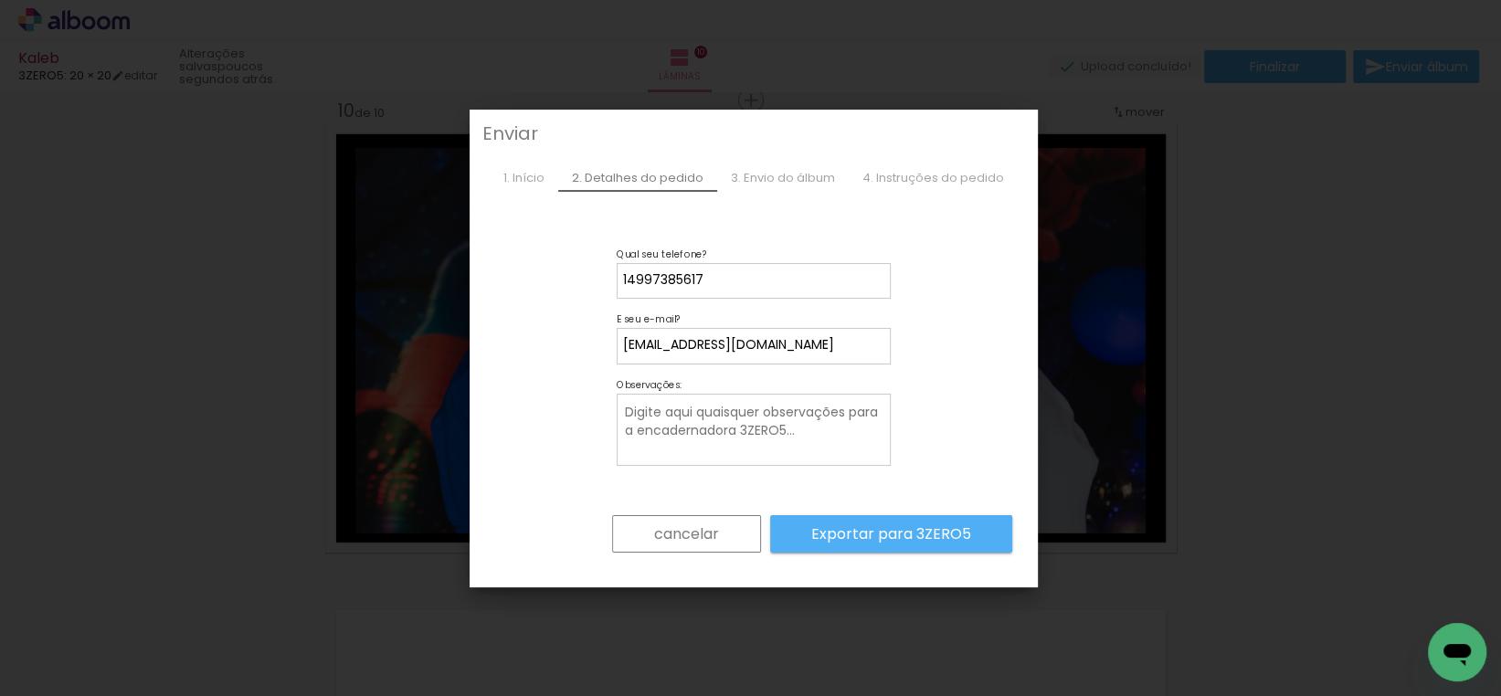
click at [0, 0] on slot "cancelar" at bounding box center [0, 0] width 0 height 0
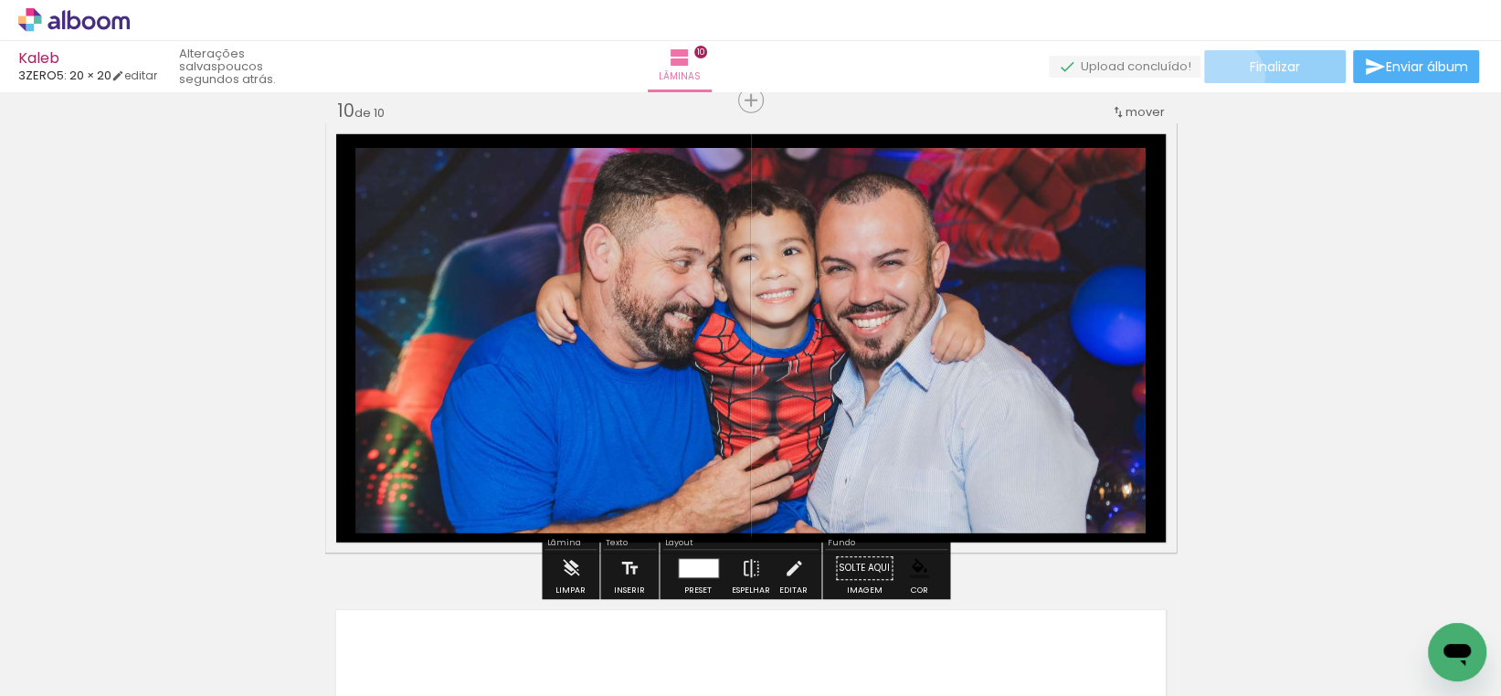
click at [1218, 77] on paper-button "Finalizar" at bounding box center [1275, 66] width 142 height 33
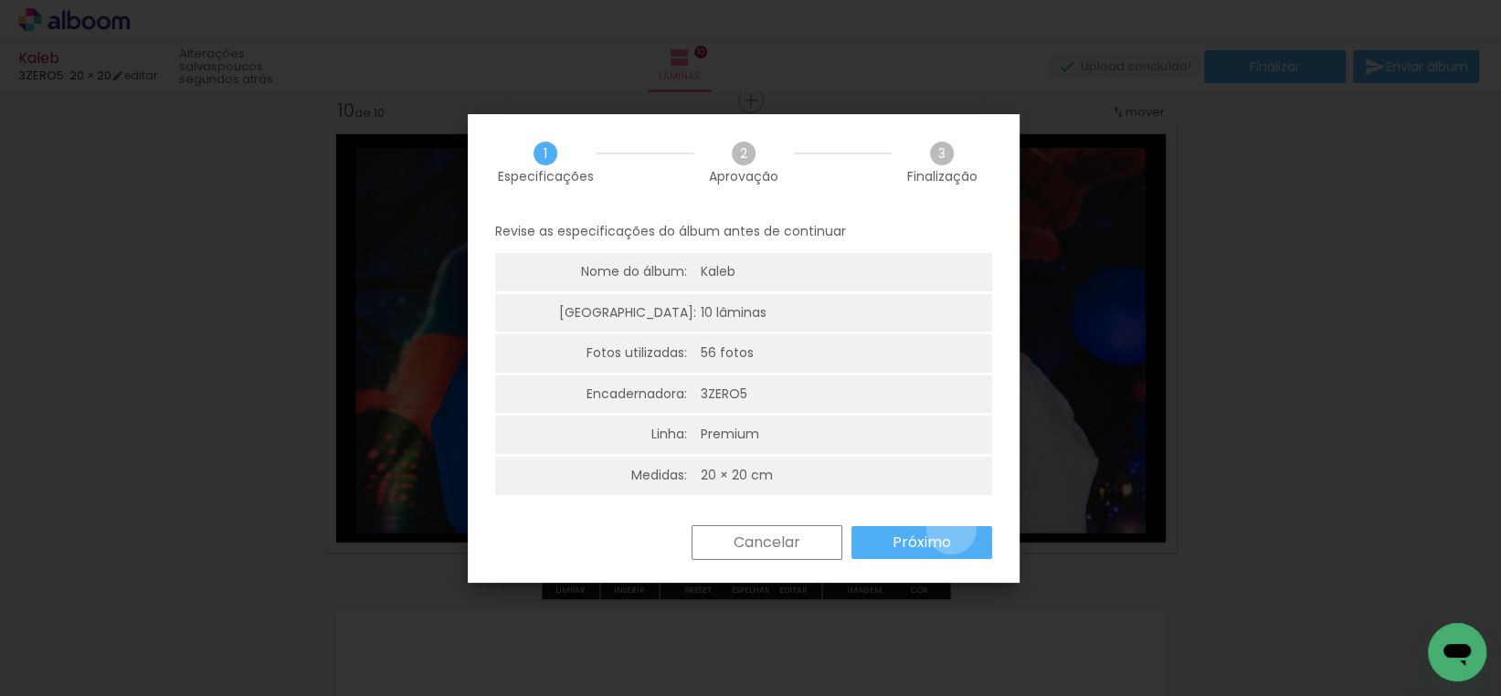
click at [951, 530] on paper-button "Próximo" at bounding box center [921, 542] width 141 height 33
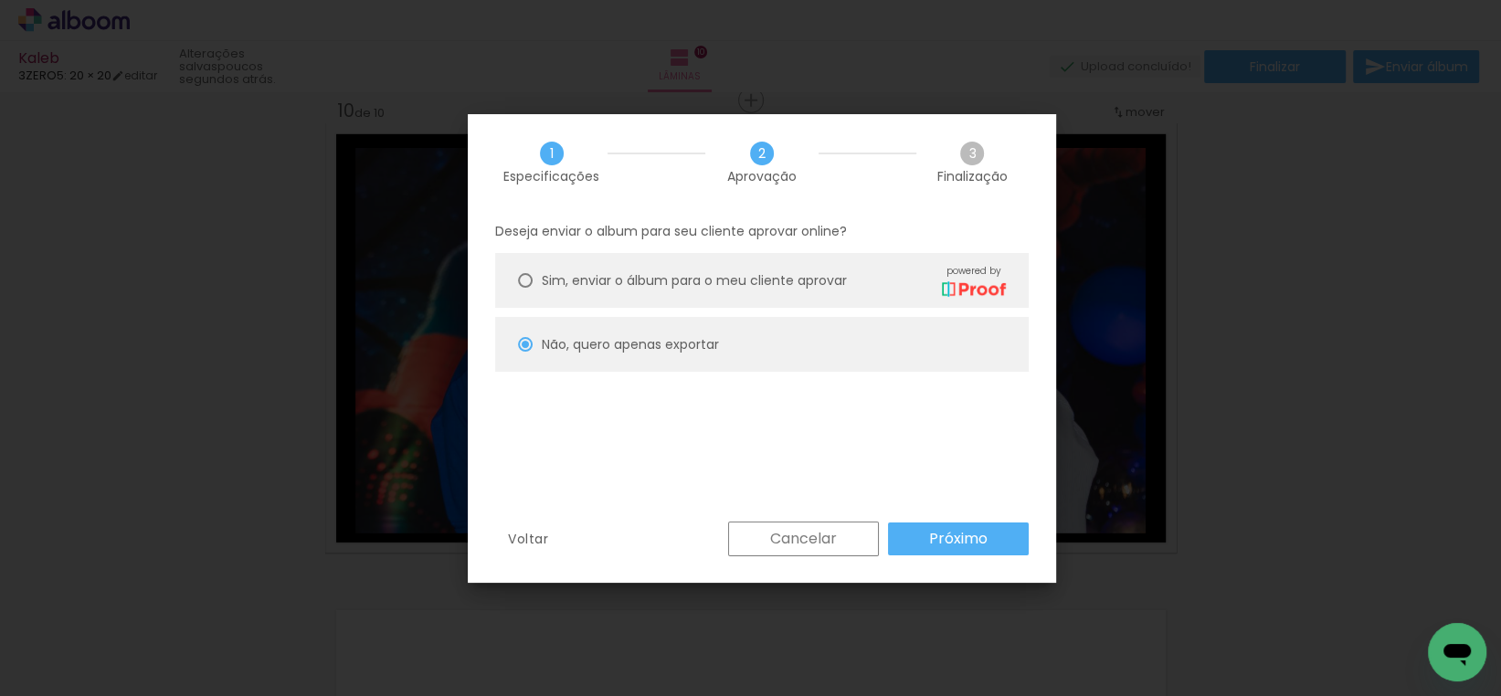
click at [0, 0] on slot "Próximo" at bounding box center [0, 0] width 0 height 0
type input "Alta, 300 DPI"
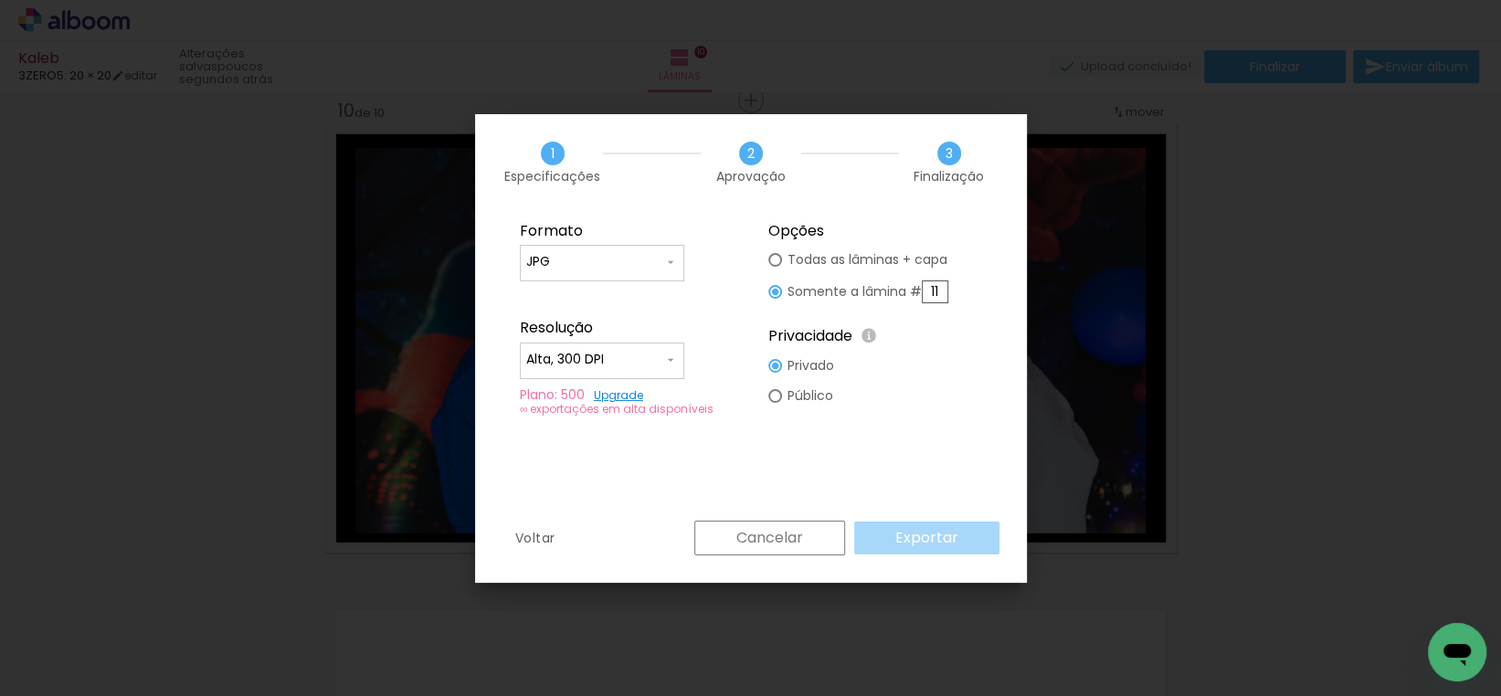
drag, startPoint x: 938, startPoint y: 292, endPoint x: 924, endPoint y: 293, distance: 13.7
click at [924, 293] on input "11" at bounding box center [935, 291] width 26 height 23
type input "10"
click at [0, 0] on slot "Exportar" at bounding box center [0, 0] width 0 height 0
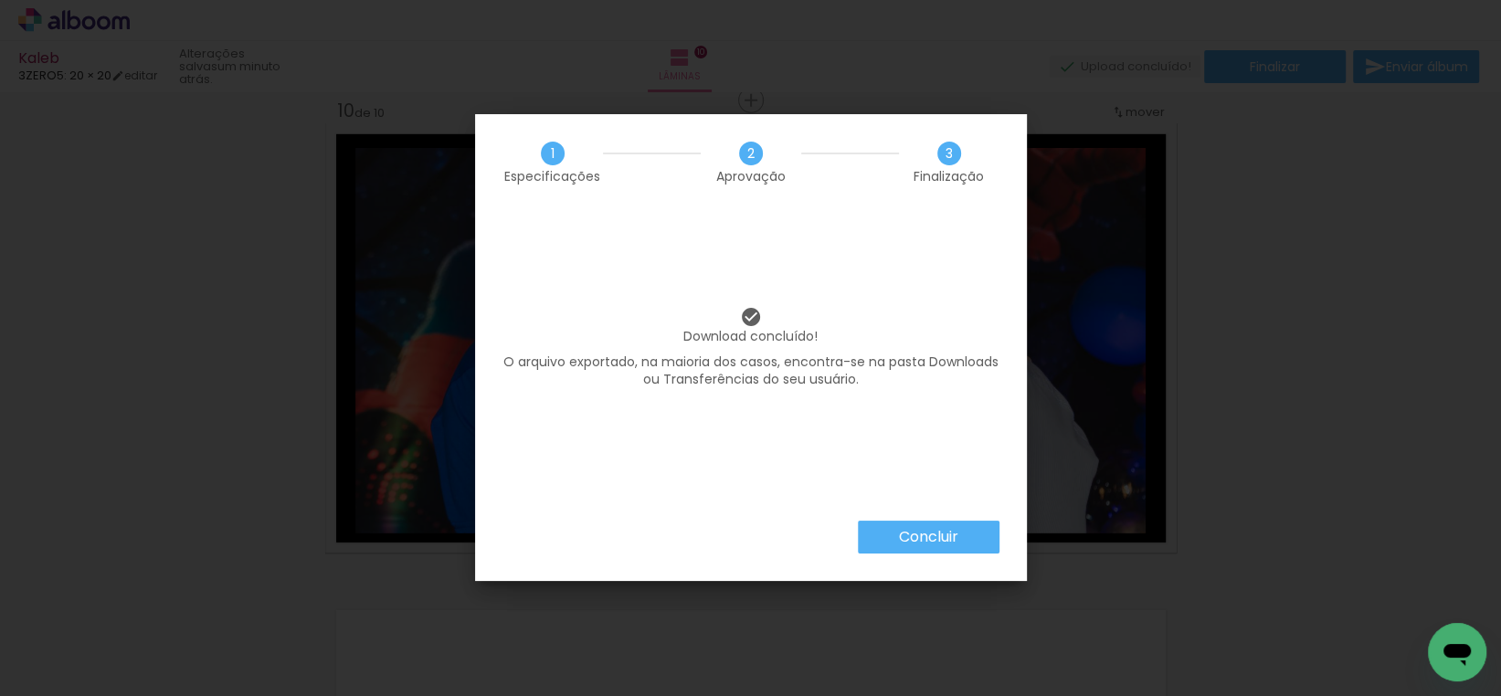
click at [0, 0] on slot "Concluir" at bounding box center [0, 0] width 0 height 0
